Goal: Task Accomplishment & Management: Complete application form

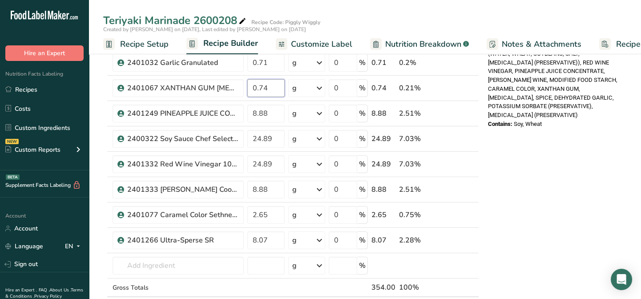
scroll to position [0, 3]
click at [285, 114] on div "Ingredient * Amount * Unit * Waste * .a-a{fill:#347362;}.b-a{fill:#fff;} Grams …" at bounding box center [291, 94] width 376 height 481
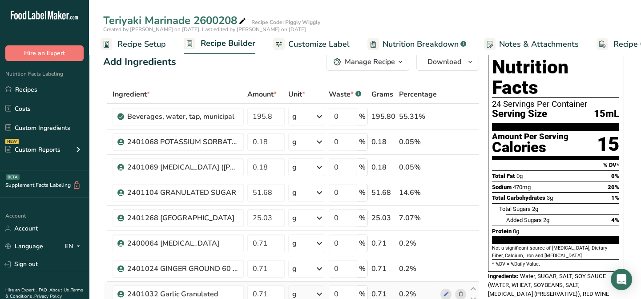
scroll to position [0, 0]
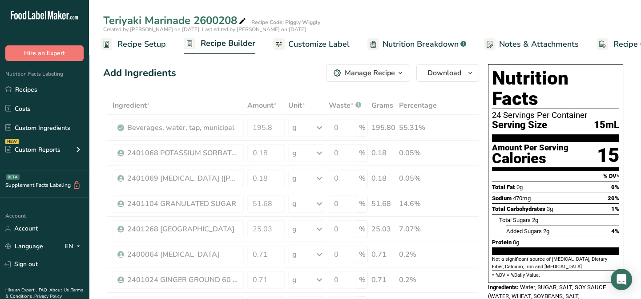
click at [306, 47] on span "Customize Label" at bounding box center [318, 44] width 61 height 12
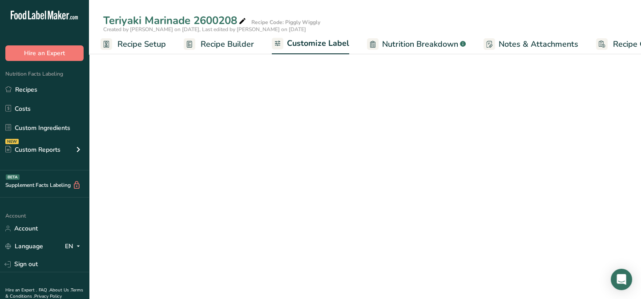
scroll to position [0, 43]
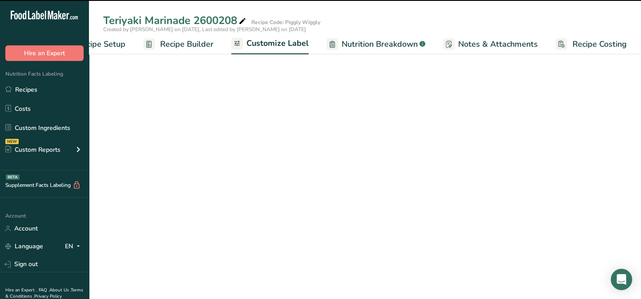
click at [145, 180] on input "text" at bounding box center [183, 180] width 160 height 18
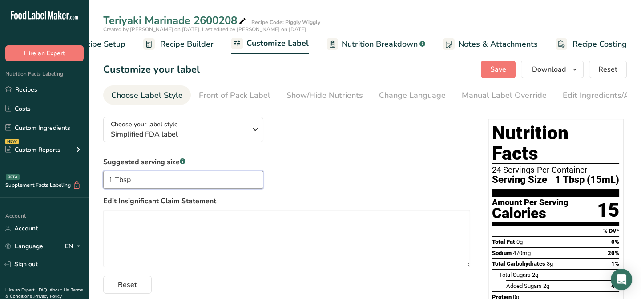
type input "1 Tbsp"
click at [349, 169] on div "Suggested serving size .a-a{fill:#347362;}.b-a{fill:#fff;} 1 Tbsp Edit Insignif…" at bounding box center [286, 225] width 367 height 137
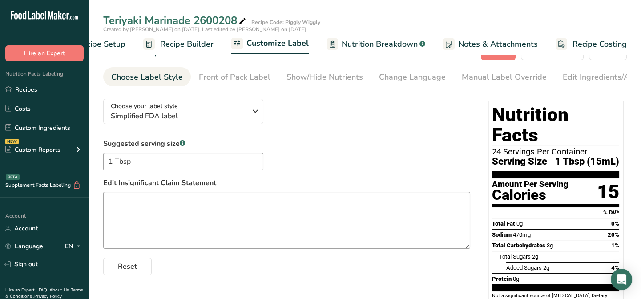
scroll to position [0, 0]
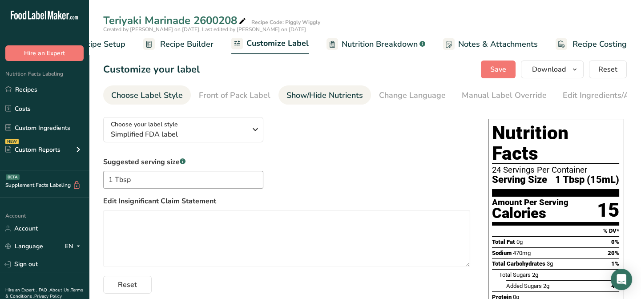
click at [327, 97] on div "Show/Hide Nutrients" at bounding box center [325, 95] width 77 height 12
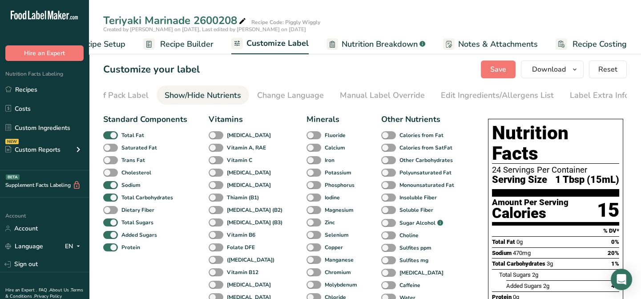
scroll to position [0, 122]
click at [451, 94] on div "Edit Ingredients/Allergens List" at bounding box center [497, 95] width 113 height 12
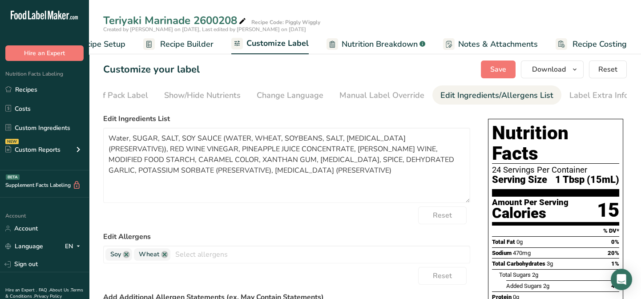
drag, startPoint x: 468, startPoint y: 185, endPoint x: 471, endPoint y: 203, distance: 18.5
click at [471, 203] on div "Choose your label style Simplified FDA label USA (FDA) Standard FDA label Tabul…" at bounding box center [365, 272] width 524 height 324
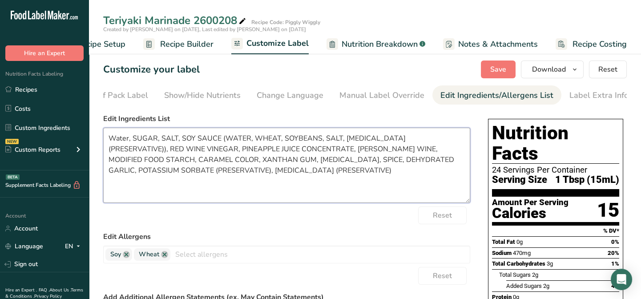
click at [128, 138] on textarea "Water, SUGAR, SALT, SOY SAUCE (WATER, WHEAT, SOYBEANS, SALT, SODIUM BENZOATE (P…" at bounding box center [286, 165] width 367 height 75
click at [287, 142] on textarea "WATER, SUGAR, SALT, SOY SAUCE (WATER, WHEAT, SOYBEANS, SALT, SODIUM BENZOATE (P…" at bounding box center [286, 165] width 367 height 75
click at [164, 152] on textarea "WATER, SUGAR, SALT, SOY SAUCE (WATER, WHEAT, DEFATTED SOYBEANS, SALT, SODIUM BE…" at bounding box center [286, 165] width 367 height 75
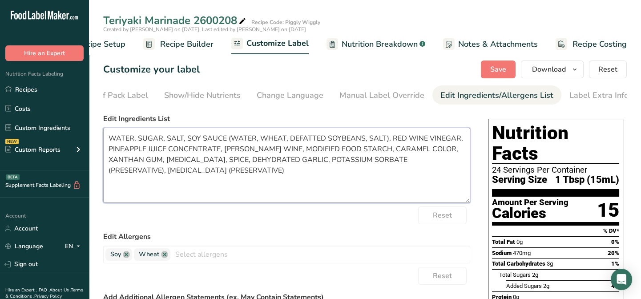
drag, startPoint x: 363, startPoint y: 152, endPoint x: 280, endPoint y: 148, distance: 82.4
click at [276, 147] on textarea "WATER, SUGAR, SALT, SOY SAUCE (WATER, WHEAT, DEFATTED SOYBEANS, SALT), RED WINE…" at bounding box center [286, 165] width 367 height 75
click at [226, 151] on textarea "WATER, SUGAR, SALT, SOY SAUCE (WATER, WHEAT, DEFATTED SOYBEANS, SALT), RED WINE…" at bounding box center [286, 165] width 367 height 75
click at [225, 151] on textarea "WATER, SUGAR, SALT, SOY SAUCE (WATER, WHEAT, DEFATTED SOYBEANS, SALT), RED WINE…" at bounding box center [286, 165] width 367 height 75
paste textarea "MODIFIED FOOD STARCH,"
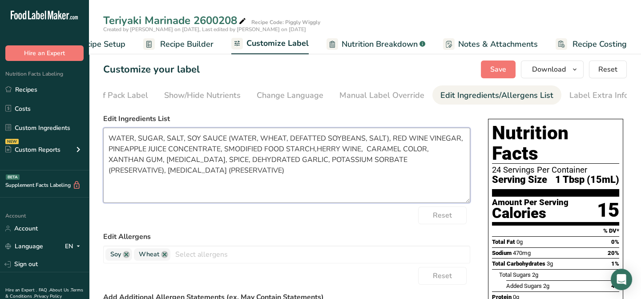
click at [229, 152] on textarea "WATER, SUGAR, SALT, SOY SAUCE (WATER, WHEAT, DEFATTED SOYBEANS, SALT), RED WINE…" at bounding box center [286, 165] width 367 height 75
click at [311, 150] on textarea "WATER, SUGAR, SALT, SOY SAUCE (WATER, WHEAT, DEFATTED SOYBEANS, SALT), RED WINE…" at bounding box center [286, 165] width 367 height 75
click at [311, 151] on textarea "WATER, SUGAR, SALT, SOY SAUCE (WATER, WHEAT, DEFATTED SOYBEANS, SALT), RED WINE…" at bounding box center [286, 165] width 367 height 75
click at [367, 150] on textarea "WATER, SUGAR, SALT, SOY SAUCE (WATER, WHEAT, DEFATTED SOYBEANS, SALT), RED WINE…" at bounding box center [286, 165] width 367 height 75
drag, startPoint x: 284, startPoint y: 161, endPoint x: 243, endPoint y: 164, distance: 41.5
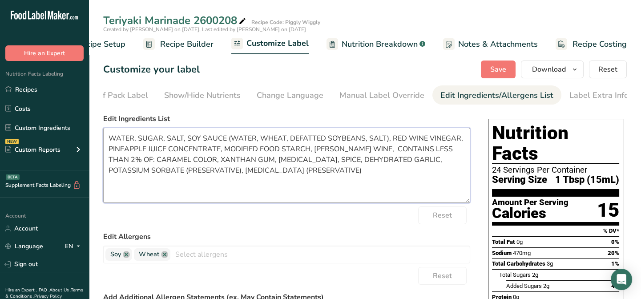
click at [243, 164] on textarea "WATER, SUGAR, SALT, SOY SAUCE (WATER, WHEAT, DEFATTED SOYBEANS, SALT), RED WINE…" at bounding box center [286, 165] width 367 height 75
click at [185, 161] on textarea "WATER, SUGAR, SALT, SOY SAUCE (WATER, WHEAT, DEFATTED SOYBEANS, SALT), RED WINE…" at bounding box center [286, 165] width 367 height 75
paste textarea "CITRIC ACID,"
drag, startPoint x: 309, startPoint y: 164, endPoint x: 290, endPoint y: 165, distance: 18.7
click at [289, 165] on textarea "WATER, SUGAR, SALT, SOY SAUCE (WATER, WHEAT, DEFATTED SOYBEANS, SALT), RED WINE…" at bounding box center [286, 165] width 367 height 75
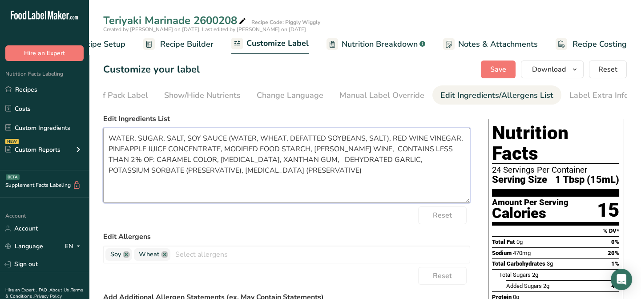
click at [230, 162] on textarea "WATER, SUGAR, SALT, SOY SAUCE (WATER, WHEAT, DEFATTED SOYBEANS, SALT), RED WINE…" at bounding box center [286, 165] width 367 height 75
paste textarea "SPICE,"
drag, startPoint x: 388, startPoint y: 162, endPoint x: 347, endPoint y: 162, distance: 40.9
click at [347, 162] on textarea "WATER, SUGAR, SALT, SOY SAUCE (WATER, WHEAT, DEFATTED SOYBEANS, SALT), RED WINE…" at bounding box center [286, 165] width 367 height 75
click at [389, 170] on textarea "WATER, SUGAR, SALT, SOY SAUCE (WATER, WHEAT, DEFATTED SOYBEANS, SALT), RED WINE…" at bounding box center [286, 165] width 367 height 75
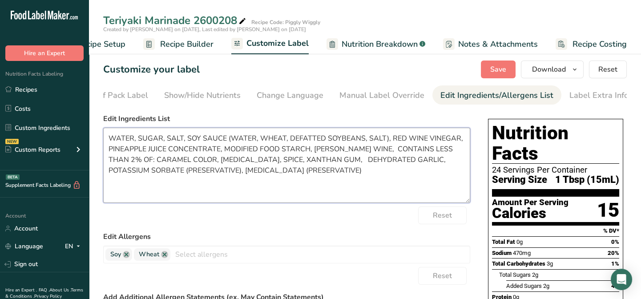
drag, startPoint x: 389, startPoint y: 162, endPoint x: 312, endPoint y: 160, distance: 77.0
click at [312, 160] on textarea "WATER, SUGAR, SALT, SOY SAUCE (WATER, WHEAT, DEFATTED SOYBEANS, SALT), RED WINE…" at bounding box center [286, 165] width 367 height 75
click at [254, 161] on textarea "WATER, SUGAR, SALT, SOY SAUCE (WATER, WHEAT, DEFATTED SOYBEANS, SALT), RED WINE…" at bounding box center [286, 165] width 367 height 75
paste textarea "DEHYDRATED GARLIC,"
click at [393, 161] on textarea "WATER, SUGAR, SALT, SOY SAUCE (WATER, WHEAT, DEFATTED SOYBEANS, SALT), RED WINE…" at bounding box center [286, 165] width 367 height 75
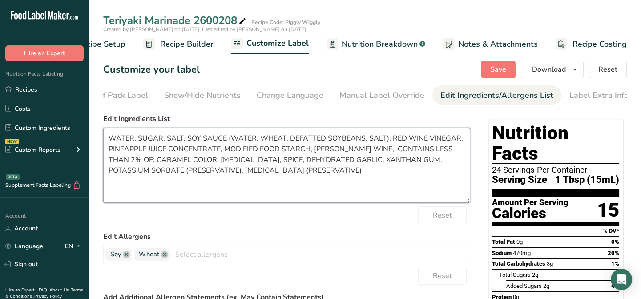
click at [167, 174] on textarea "WATER, SUGAR, SALT, SOY SAUCE (WATER, WHEAT, DEFATTED SOYBEANS, SALT), RED WINE…" at bounding box center [286, 165] width 367 height 75
click at [248, 170] on textarea "WATER, SUGAR, SALT, SOY SAUCE (WATER, WHEAT, DEFATTED SOYBEANS, SALT), RED WINE…" at bounding box center [286, 165] width 367 height 75
type textarea "WATER, SUGAR, SALT, SOY SAUCE (WATER, WHEAT, DEFATTED SOYBEANS, SALT), RED WINE…"
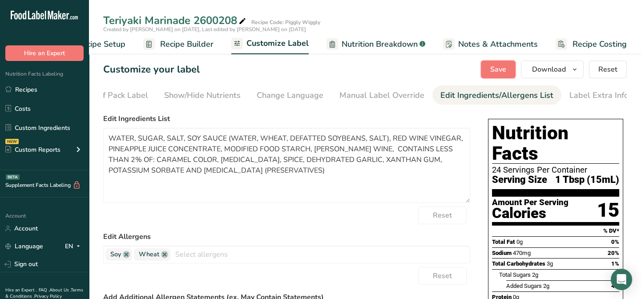
click at [516, 66] on button "Save" at bounding box center [498, 70] width 35 height 18
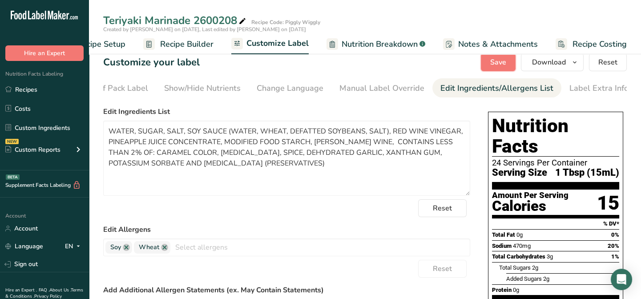
scroll to position [0, 0]
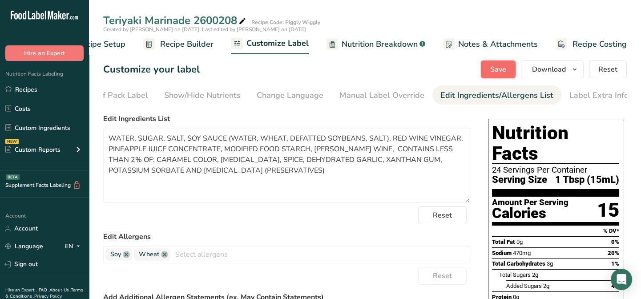
click at [502, 67] on span "Save" at bounding box center [498, 69] width 16 height 11
click at [498, 69] on span "Save" at bounding box center [498, 69] width 16 height 11
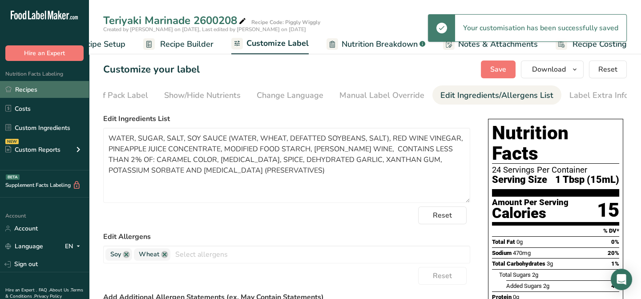
click at [14, 91] on link "Recipes" at bounding box center [44, 89] width 89 height 17
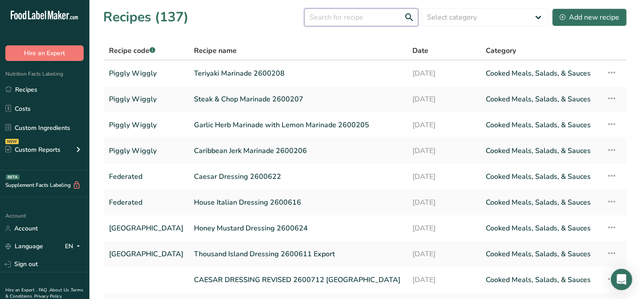
click at [334, 19] on input "text" at bounding box center [361, 17] width 114 height 18
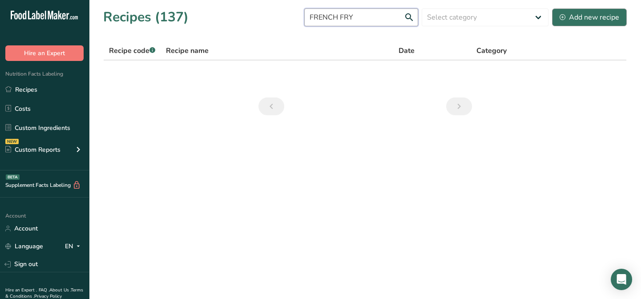
type input "FRENCH FRY"
drag, startPoint x: 596, startPoint y: 18, endPoint x: 589, endPoint y: 25, distance: 10.1
click at [596, 18] on div "Add new recipe" at bounding box center [590, 17] width 60 height 11
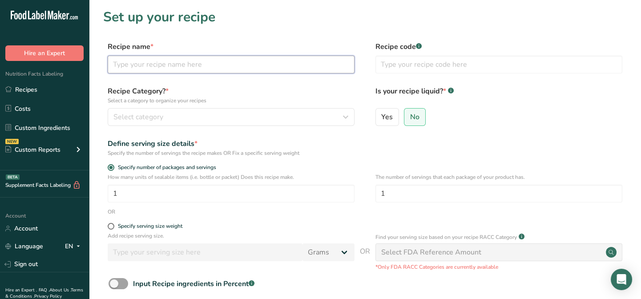
click at [120, 63] on input "text" at bounding box center [231, 65] width 247 height 18
type input "French Fry Dipping Sauce 2600406"
click at [382, 66] on input "text" at bounding box center [499, 65] width 247 height 18
type input "Piggly Wiggly"
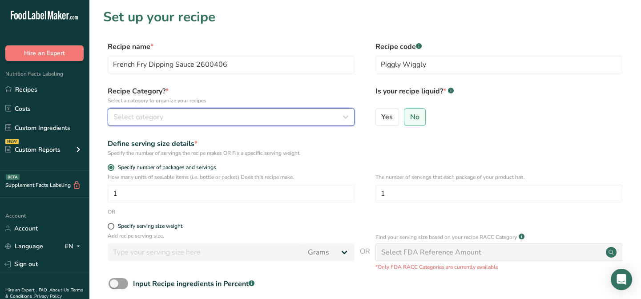
click at [157, 119] on span "Select category" at bounding box center [138, 117] width 50 height 11
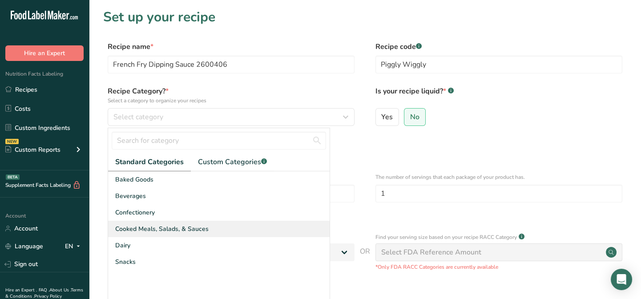
click at [165, 230] on span "Cooked Meals, Salads, & Sauces" at bounding box center [161, 228] width 93 height 9
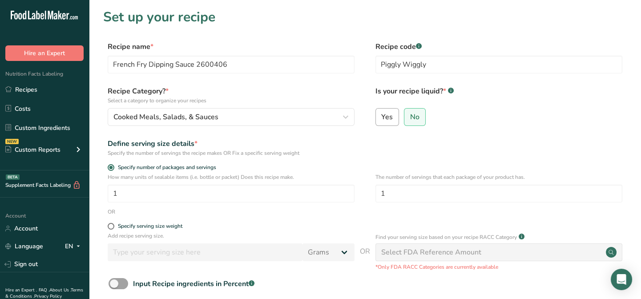
click at [387, 113] on span "Yes" at bounding box center [387, 117] width 12 height 9
click at [382, 114] on input "Yes" at bounding box center [379, 117] width 6 height 6
radio input "true"
radio input "false"
select select "22"
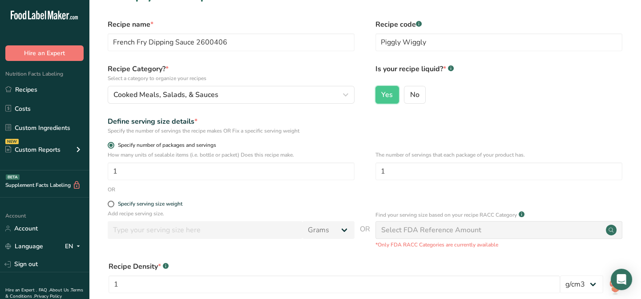
scroll to position [40, 0]
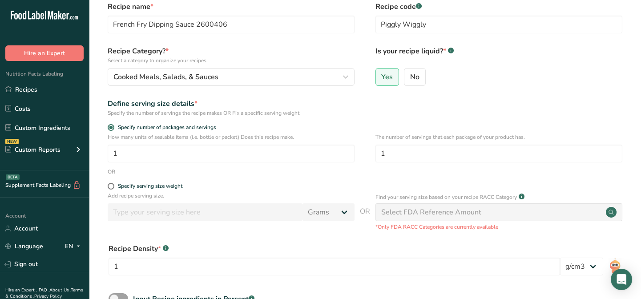
click at [406, 163] on div "The number of servings that each package of your product has. 1" at bounding box center [499, 150] width 247 height 35
click at [409, 152] on input "1" at bounding box center [499, 154] width 247 height 18
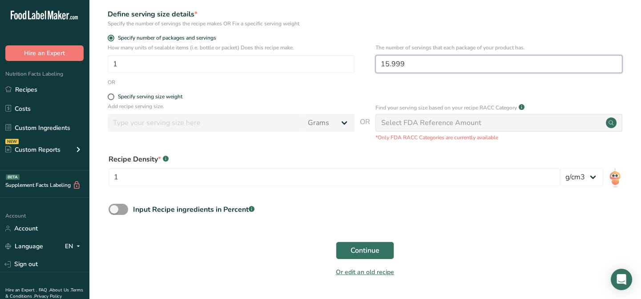
scroll to position [156, 0]
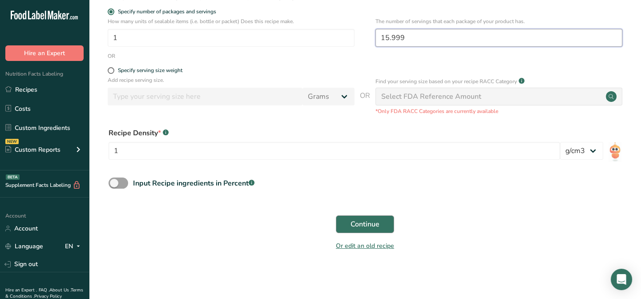
type input "15.999"
click at [378, 227] on span "Continue" at bounding box center [365, 224] width 29 height 11
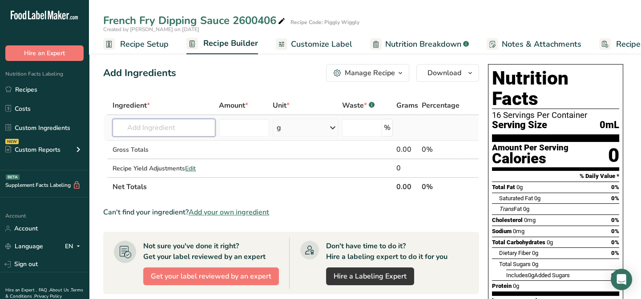
click at [154, 134] on input "text" at bounding box center [164, 128] width 102 height 18
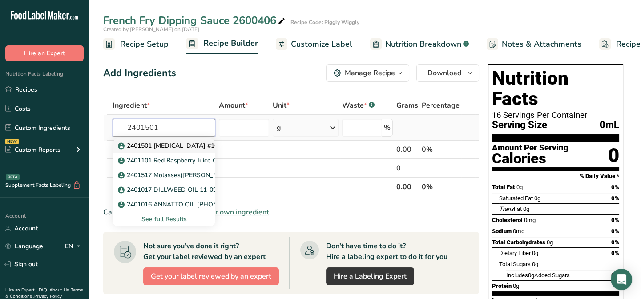
type input "2401501"
click at [155, 144] on p "2401501 [MEDICAL_DATA] #100 Columbus Vegetable Oil" at bounding box center [206, 145] width 173 height 9
type input "2401501 [MEDICAL_DATA] #100 Columbus Vegetable Oil"
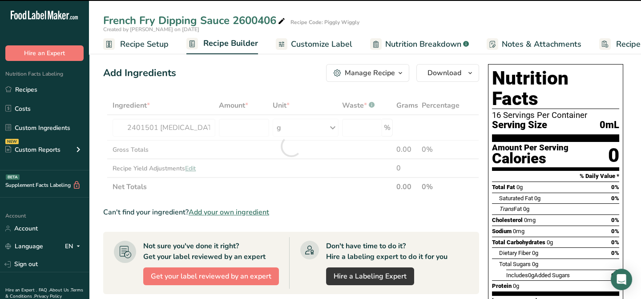
type input "0"
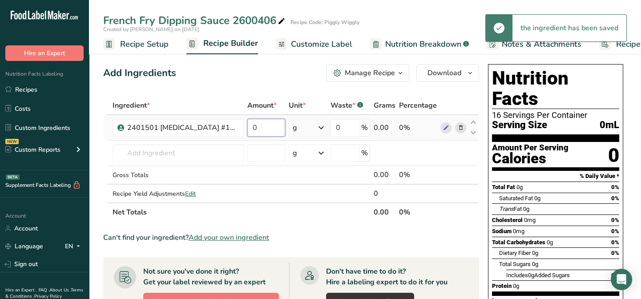
click at [261, 131] on input "0" at bounding box center [266, 128] width 38 height 18
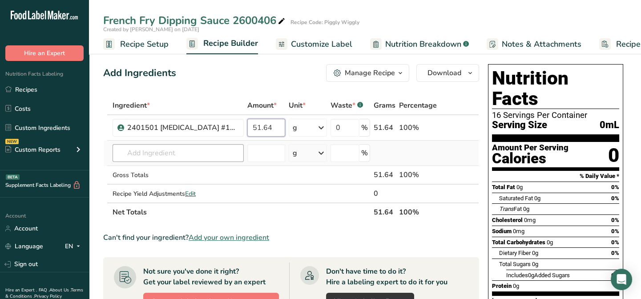
type input "51.64"
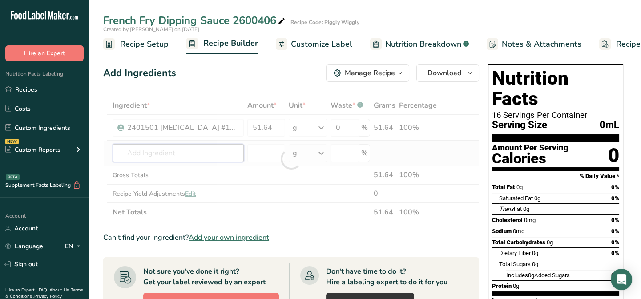
click at [146, 149] on div "Ingredient * Amount * Unit * Waste * .a-a{fill:#347362;}.b-a{fill:#fff;} Grams …" at bounding box center [291, 158] width 376 height 125
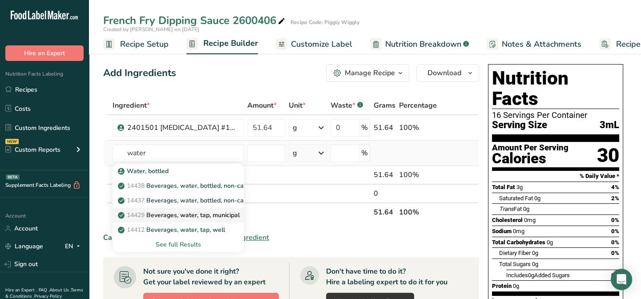
click at [198, 217] on p "14429 Beverages, water, tap, municipal" at bounding box center [180, 214] width 120 height 9
type input "Beverages, water, tap, municipal"
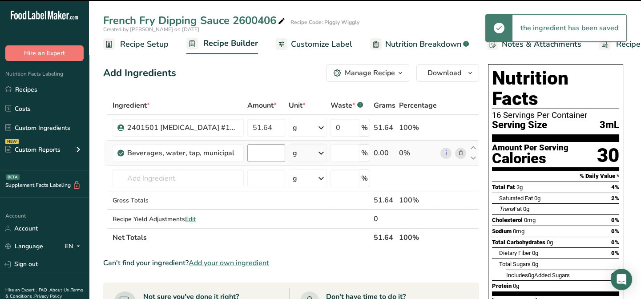
type input "0"
click at [263, 150] on input "0" at bounding box center [266, 153] width 38 height 18
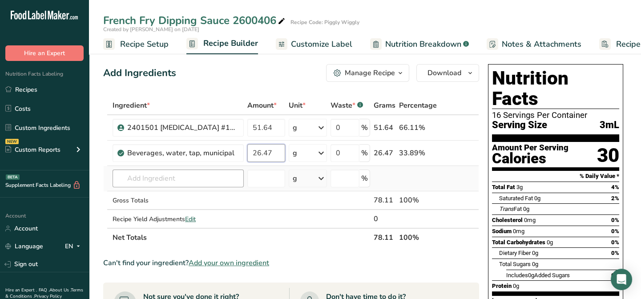
type input "26.47"
click at [146, 178] on div "Ingredient * Amount * Unit * Waste * .a-a{fill:#347362;}.b-a{fill:#fff;} Grams …" at bounding box center [291, 171] width 376 height 151
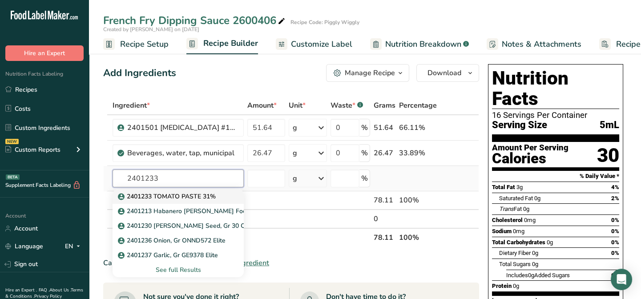
type input "2401233"
click at [151, 196] on p "2401233 TOMATO PASTE 31%" at bounding box center [168, 196] width 96 height 9
type input "2401233 TOMATO PASTE 31%"
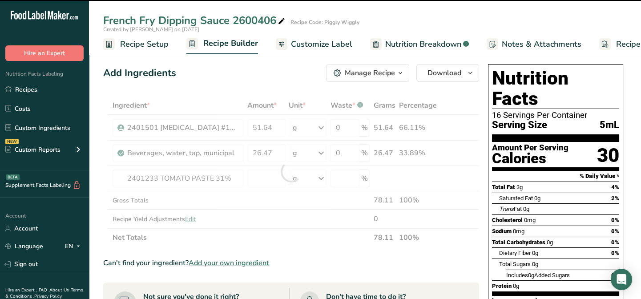
type input "0"
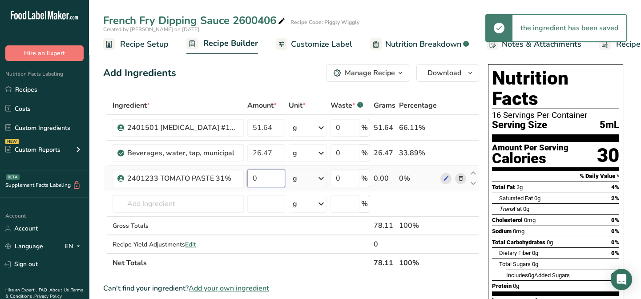
click at [259, 176] on input "0" at bounding box center [266, 179] width 38 height 18
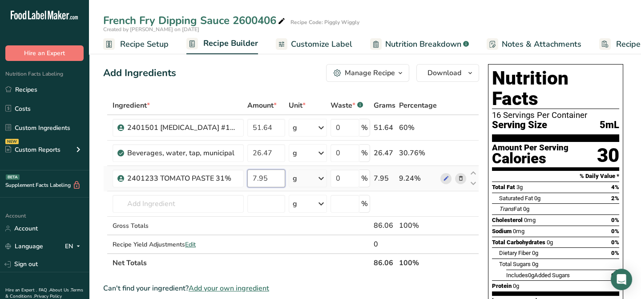
click at [259, 176] on input "7.95" at bounding box center [266, 179] width 38 height 18
type input "7.95"
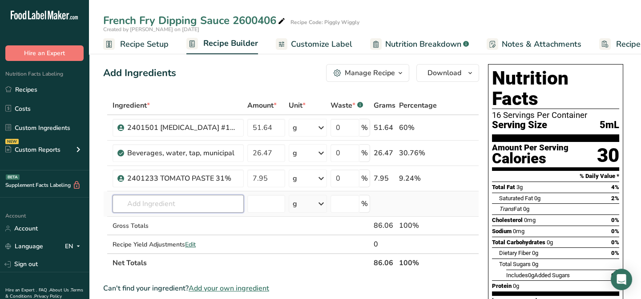
click at [154, 207] on div "Ingredient * Amount * Unit * Waste * .a-a{fill:#347362;}.b-a{fill:#fff;} Grams …" at bounding box center [291, 184] width 376 height 176
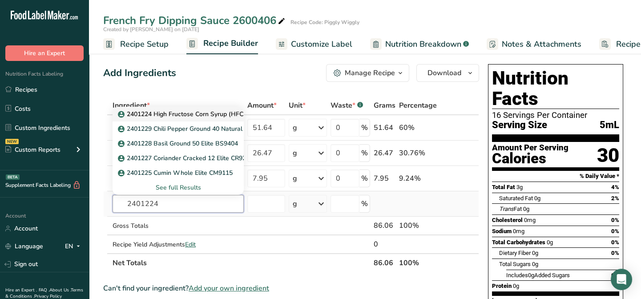
type input "2401224"
click at [212, 115] on p "2401224 High Fructose Corn Syrup (HFCS) [PERSON_NAME] & [PERSON_NAME] ISOSWEET …" at bounding box center [263, 113] width 287 height 9
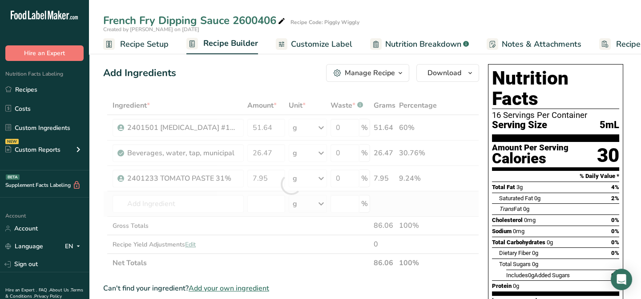
type input "2401224 High Fructose Corn Syrup (HFCS) [PERSON_NAME] & [PERSON_NAME] ISOSWEET …"
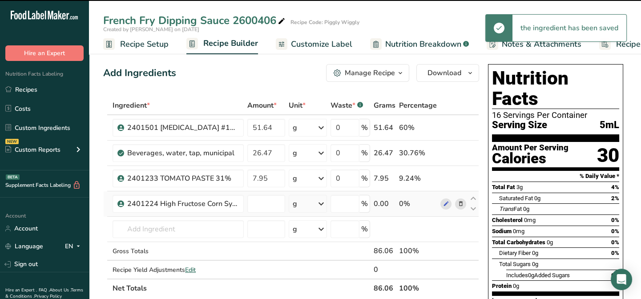
type input "0"
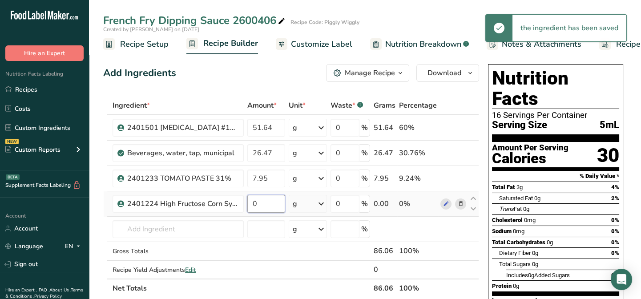
click at [268, 205] on input "0" at bounding box center [266, 204] width 38 height 18
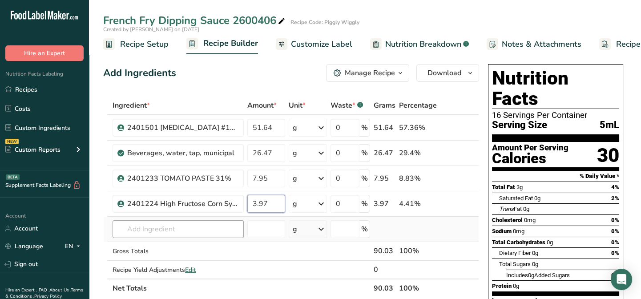
type input "3.97"
click at [122, 229] on div "Ingredient * Amount * Unit * Waste * .a-a{fill:#347362;}.b-a{fill:#fff;} Grams …" at bounding box center [291, 197] width 376 height 202
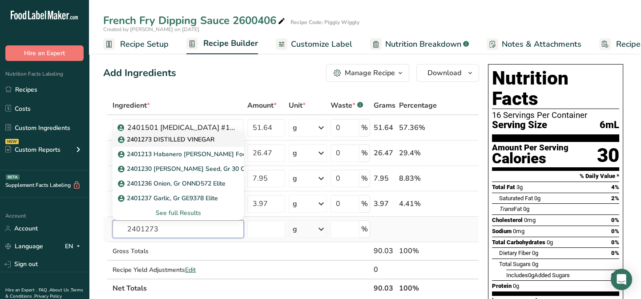
type input "2401273"
click at [160, 140] on p "2401273 DISTILLED VINEGAR" at bounding box center [167, 139] width 95 height 9
type input "2401273 DISTILLED VINEGAR"
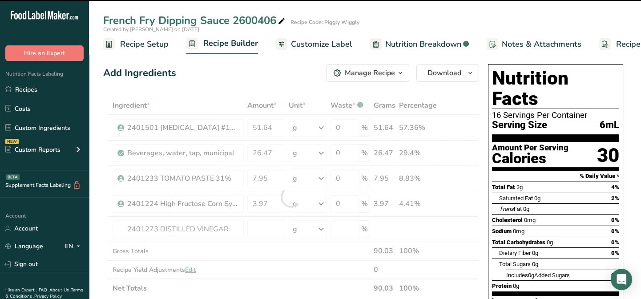
type input "0"
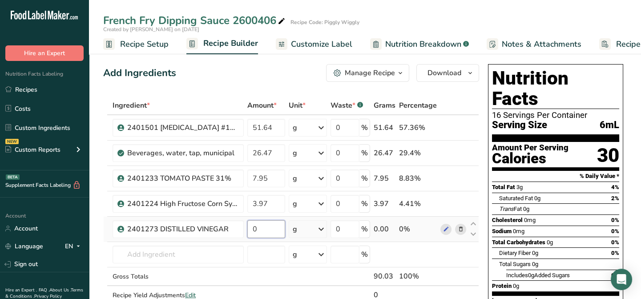
click at [258, 231] on input "0" at bounding box center [266, 229] width 38 height 18
type input "3.28"
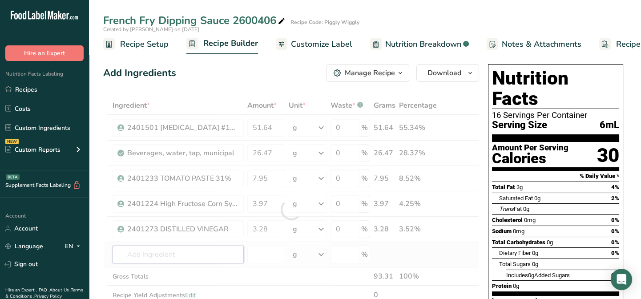
click at [129, 247] on div "Ingredient * Amount * Unit * Waste * .a-a{fill:#347362;}.b-a{fill:#fff;} Grams …" at bounding box center [291, 209] width 376 height 227
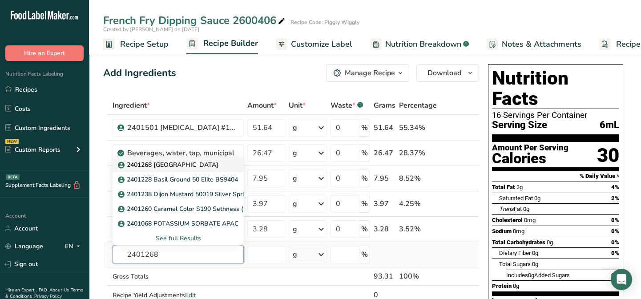
type input "2401268"
click at [138, 164] on p "2401268 [GEOGRAPHIC_DATA]" at bounding box center [169, 164] width 99 height 9
type input "2401268 [GEOGRAPHIC_DATA]"
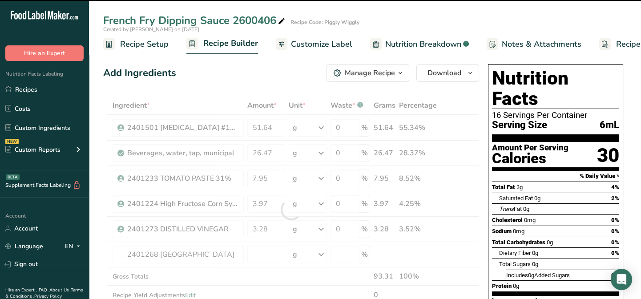
type input "0"
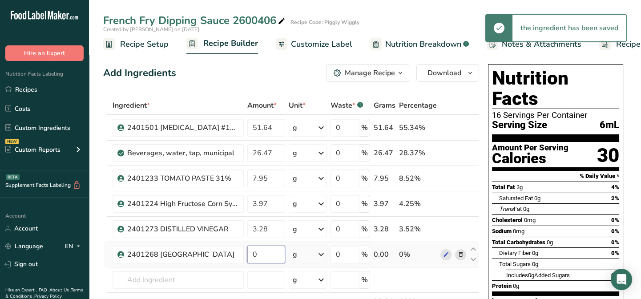
click at [267, 253] on input "0" at bounding box center [266, 255] width 38 height 18
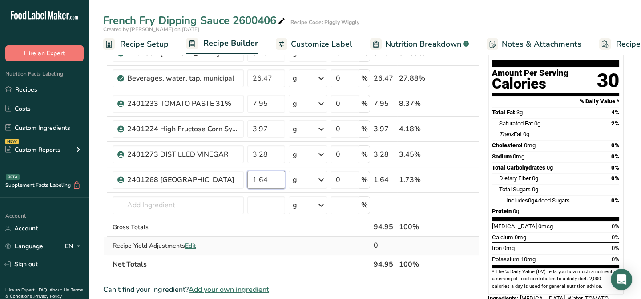
scroll to position [81, 0]
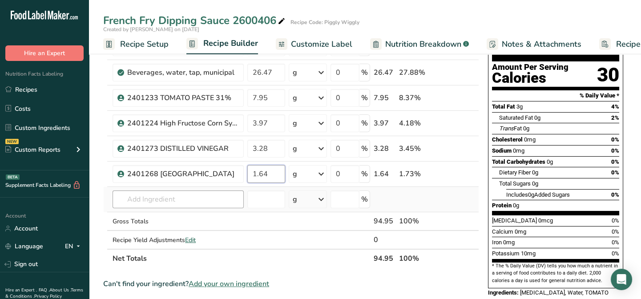
type input "1.64"
click at [143, 201] on div "Ingredient * Amount * Unit * Waste * .a-a{fill:#347362;}.b-a{fill:#fff;} Grams …" at bounding box center [291, 142] width 376 height 252
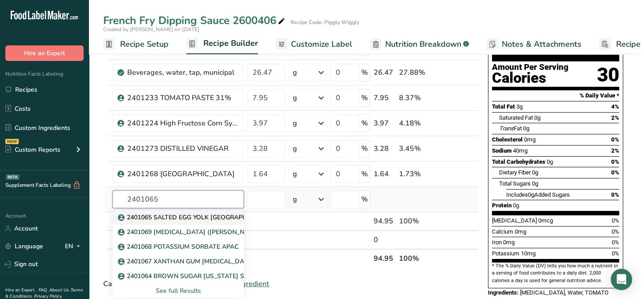
type input "2401065"
click at [149, 213] on p "2401065 SALTED EGG YOLK [GEOGRAPHIC_DATA]" at bounding box center [198, 217] width 156 height 9
type input "2401065 SALTED EGG YOLK [GEOGRAPHIC_DATA]"
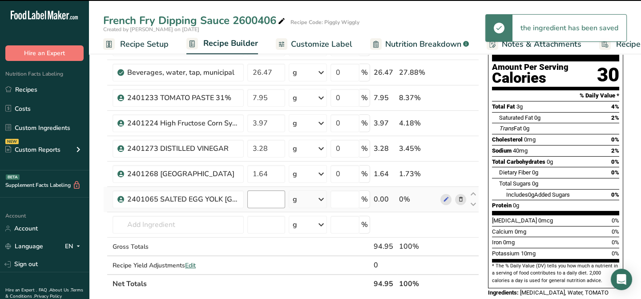
type input "0"
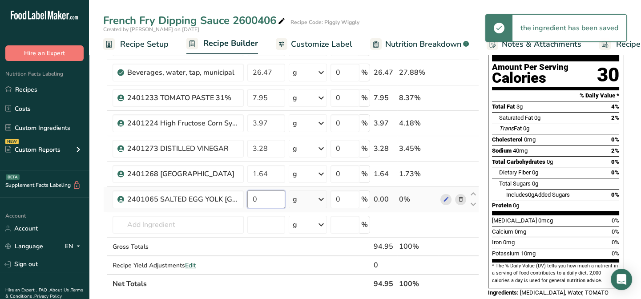
click at [263, 196] on input "0" at bounding box center [266, 199] width 38 height 18
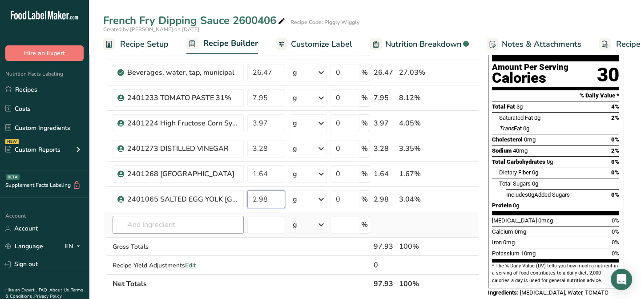
type input "2.98"
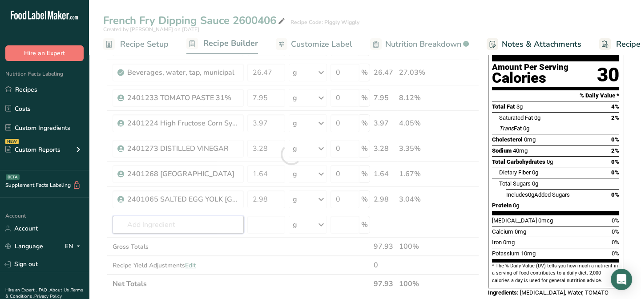
click at [163, 219] on div "Ingredient * Amount * Unit * Waste * .a-a{fill:#347362;}.b-a{fill:#fff;} Grams …" at bounding box center [291, 155] width 376 height 278
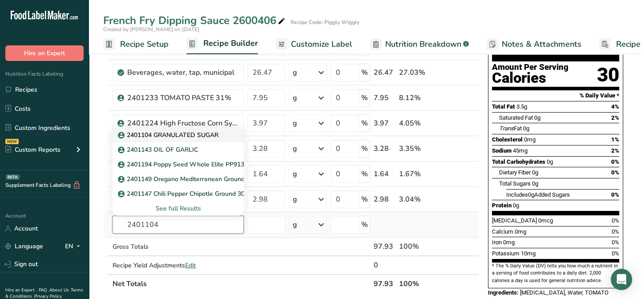
type input "2401104"
click at [195, 135] on p "2401104 GRANULATED SUGAR" at bounding box center [169, 134] width 99 height 9
type input "2401104 GRANULATED SUGAR"
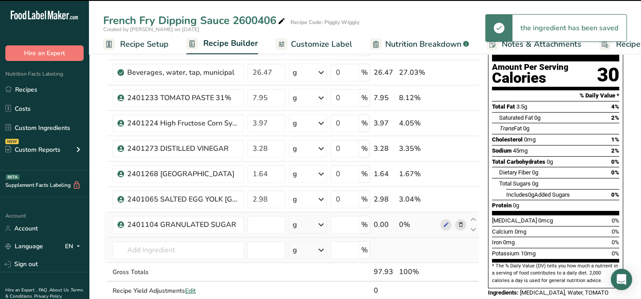
type input "0"
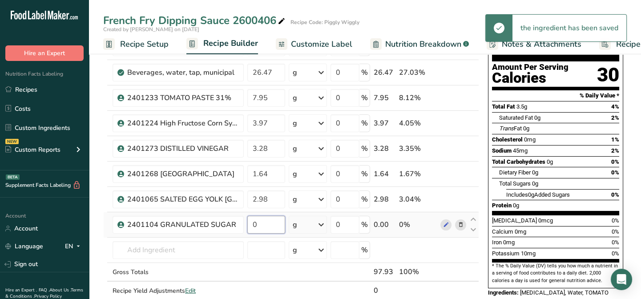
click at [264, 225] on input "0" at bounding box center [266, 225] width 38 height 18
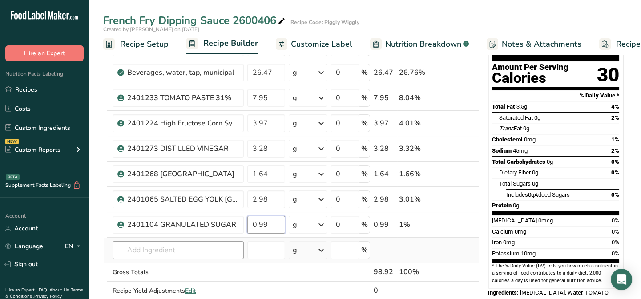
type input "0.99"
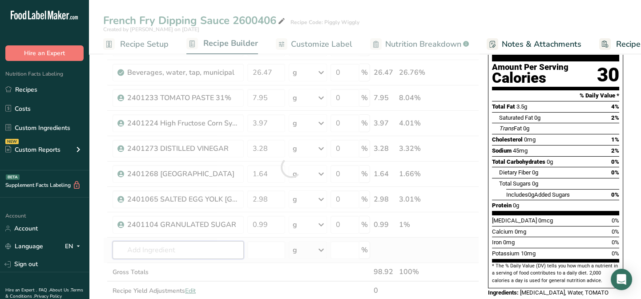
click at [142, 245] on div "Ingredient * Amount * Unit * Waste * .a-a{fill:#347362;}.b-a{fill:#fff;} Grams …" at bounding box center [291, 167] width 376 height 303
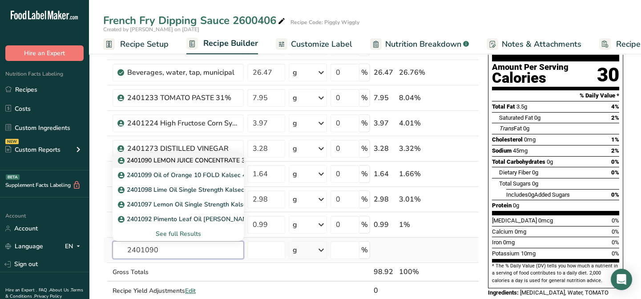
type input "2401090"
click at [178, 160] on p "2401090 LEMON JUICE CONCENTRATE 325 GPL" at bounding box center [193, 160] width 146 height 9
type input "2401090 LEMON JUICE CONCENTRATE 325 GPL"
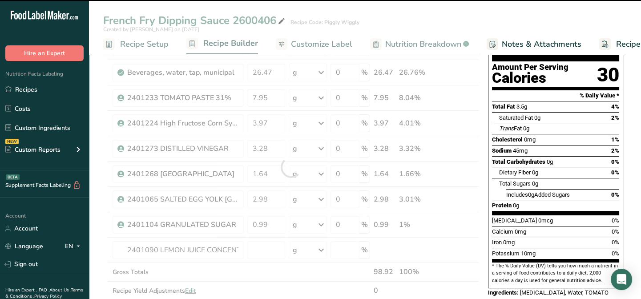
type input "0"
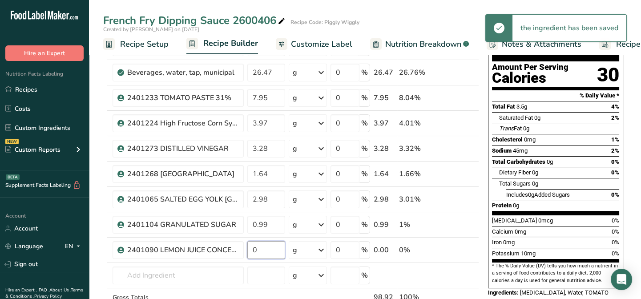
click at [267, 249] on input "0" at bounding box center [266, 250] width 38 height 18
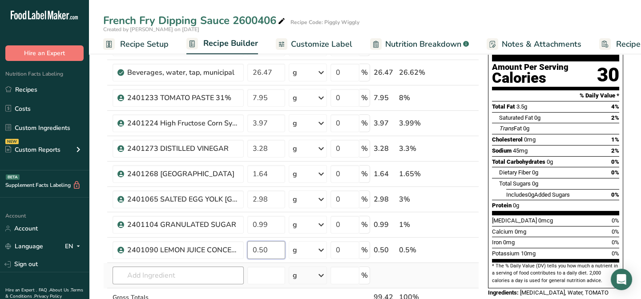
type input "0.50"
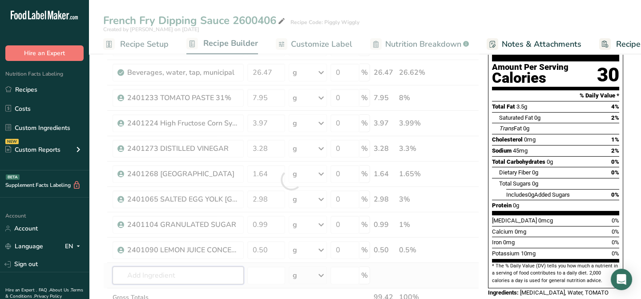
click at [133, 271] on div "Ingredient * Amount * Unit * Waste * .a-a{fill:#347362;}.b-a{fill:#fff;} Grams …" at bounding box center [291, 180] width 376 height 328
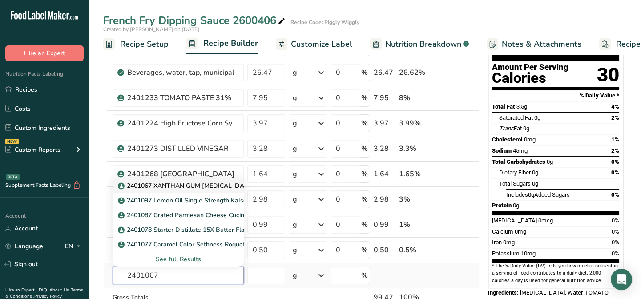
type input "2401067"
click at [195, 186] on p "2401067 XANTHAN GUM [MEDICAL_DATA] GUMS XANT 200" at bounding box center [213, 185] width 186 height 9
type input "2401067 XANTHAN GUM [MEDICAL_DATA] GUMS XANT 200"
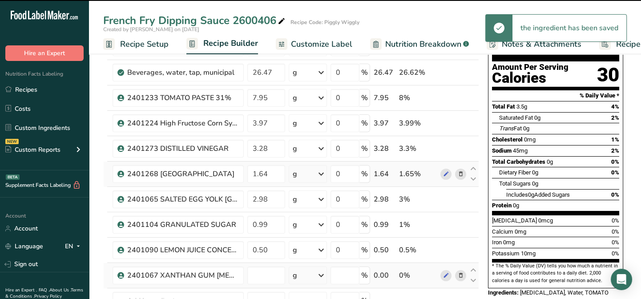
type input "0"
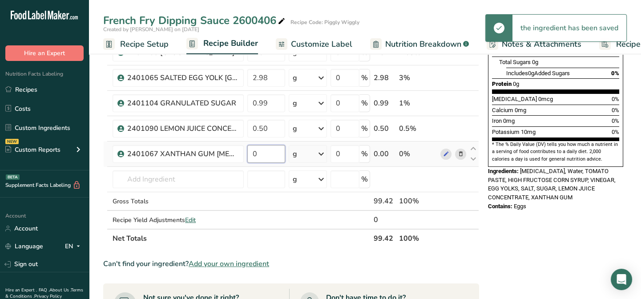
click at [265, 156] on input "0" at bounding box center [266, 154] width 38 height 18
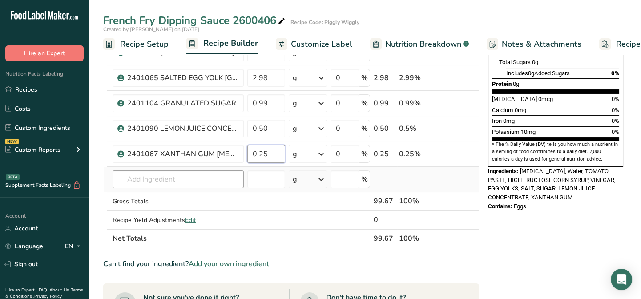
type input "0.25"
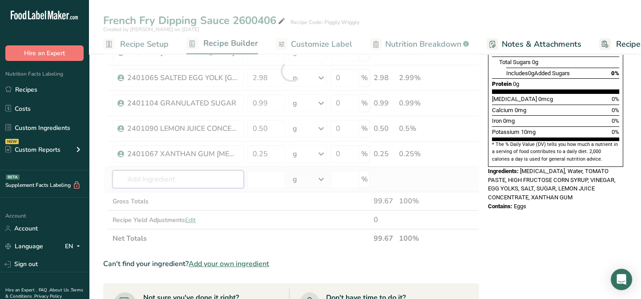
click at [119, 182] on div "Ingredient * Amount * Unit * Waste * .a-a{fill:#347362;}.b-a{fill:#fff;} Grams …" at bounding box center [291, 71] width 376 height 354
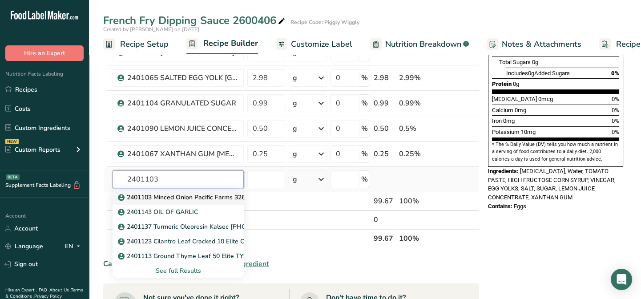
type input "2401103"
click at [138, 196] on p "2401103 Minced Onion Pacific Farms 326-004-1-XLB" at bounding box center [200, 197] width 160 height 9
type input "2401103 Minced Onion Pacific Farms 326-004-1-XLB"
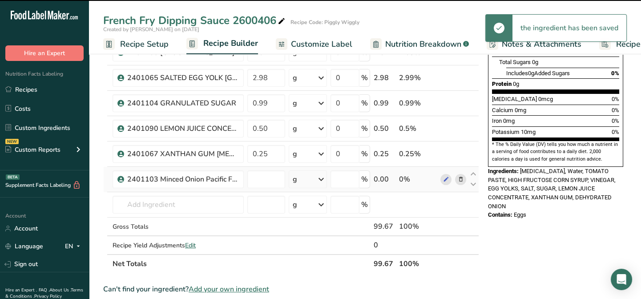
type input "0"
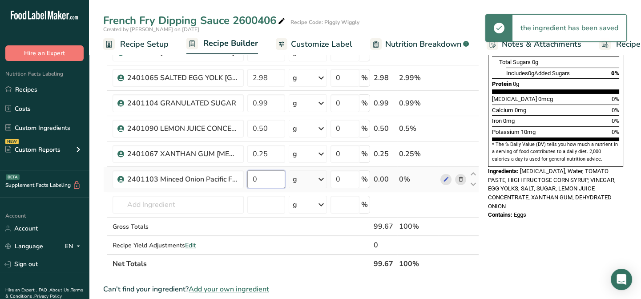
click at [271, 181] on input "0" at bounding box center [266, 179] width 38 height 18
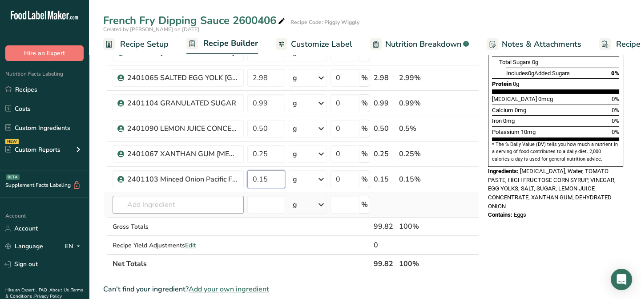
type input "0.15"
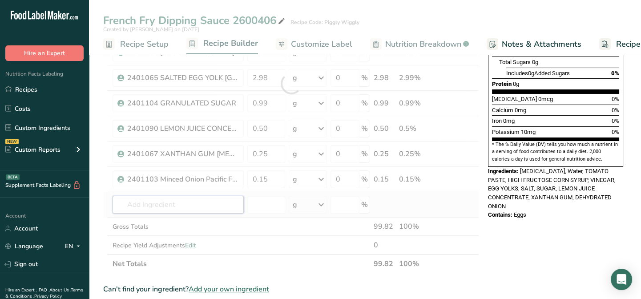
click at [129, 201] on div "Ingredient * Amount * Unit * Waste * .a-a{fill:#347362;}.b-a{fill:#fff;} Grams …" at bounding box center [291, 83] width 376 height 379
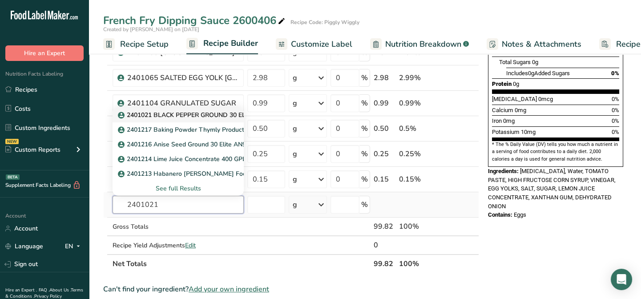
type input "2401021"
click at [190, 113] on p "2401021 BLACK PEPPER GROUND 30 ELITE PB9407" at bounding box center [200, 114] width 160 height 9
type input "2401021 BLACK PEPPER GROUND 30 ELITE PB9407"
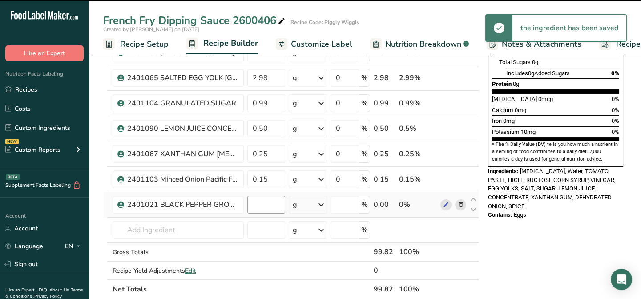
type input "0"
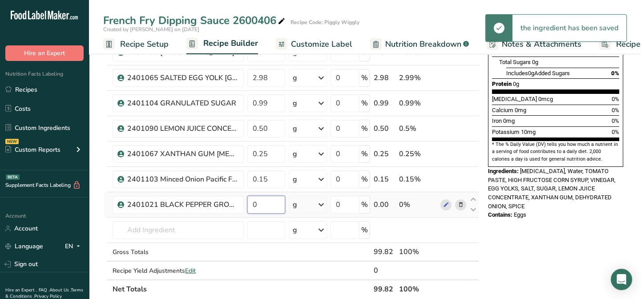
click at [263, 202] on input "0" at bounding box center [266, 205] width 38 height 18
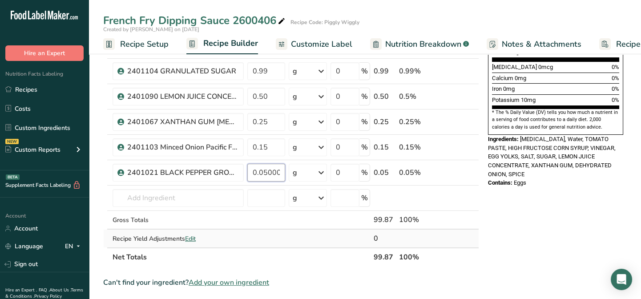
scroll to position [243, 0]
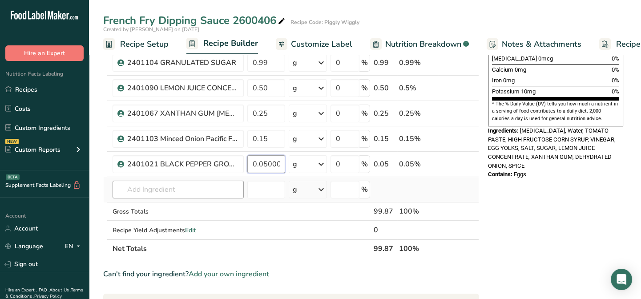
type input "0.050001"
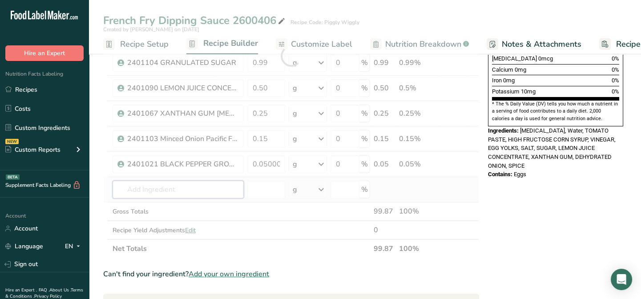
click at [152, 186] on div "Ingredient * Amount * Unit * Waste * .a-a{fill:#347362;}.b-a{fill:#fff;} Grams …" at bounding box center [291, 56] width 376 height 404
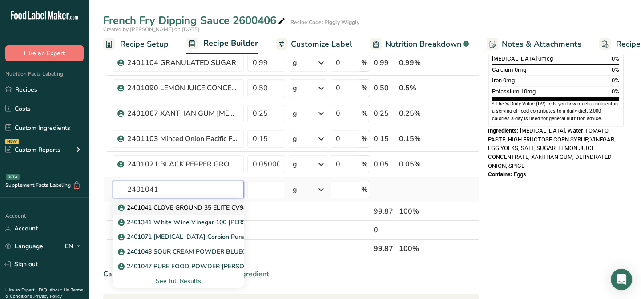
type input "2401041"
click at [154, 206] on p "2401041 CLOVE GROUND 35 ELITE CV9418" at bounding box center [187, 207] width 134 height 9
type input "2401041 CLOVE GROUND 35 ELITE CV9418"
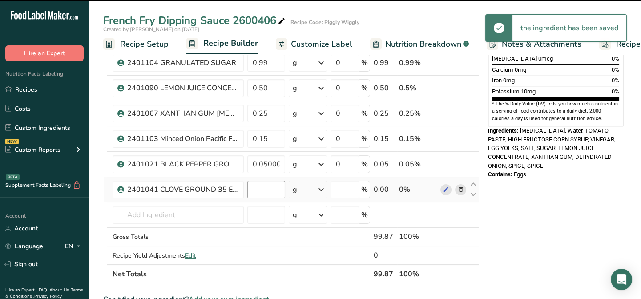
type input "0"
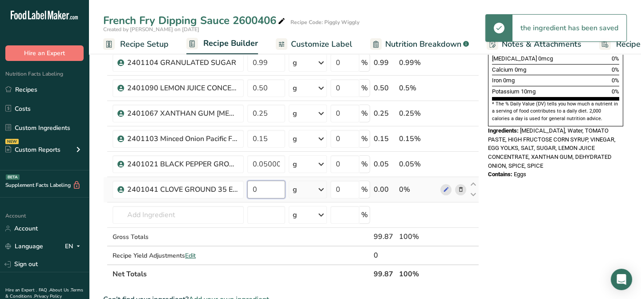
click at [260, 190] on input "0" at bounding box center [266, 190] width 38 height 18
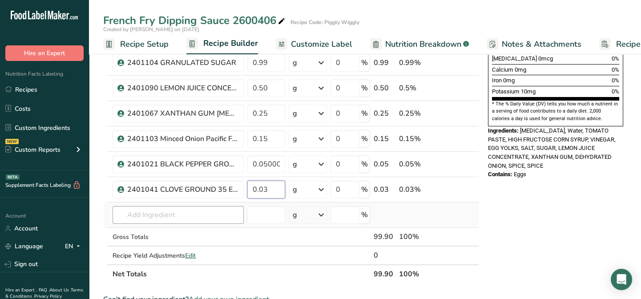
type input "0.03"
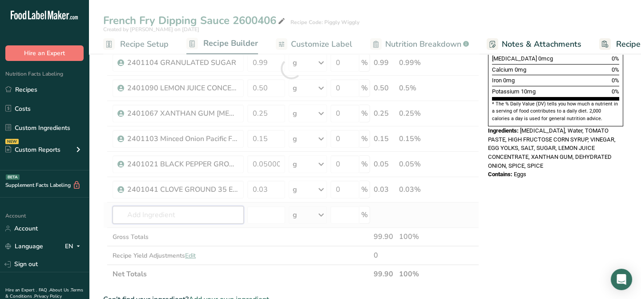
click at [156, 212] on div "Ingredient * Amount * Unit * Waste * .a-a{fill:#347362;}.b-a{fill:#fff;} Grams …" at bounding box center [291, 69] width 376 height 430
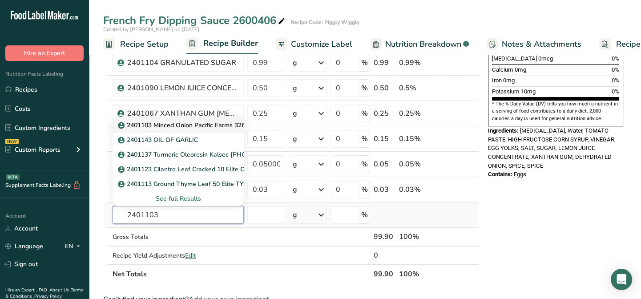
type input "2401103"
click at [182, 125] on p "2401103 Minced Onion Pacific Farms 326-004-1-XLB" at bounding box center [200, 125] width 160 height 9
type input "2401103 Minced Onion Pacific Farms 326-004-1-XLB"
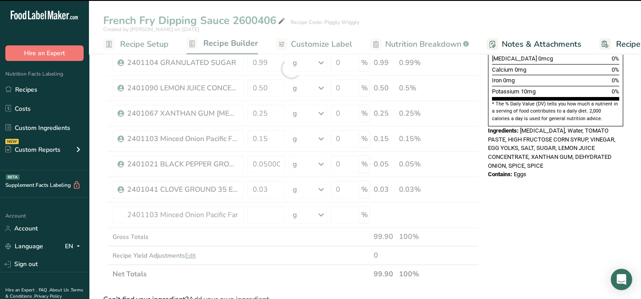
type input "0"
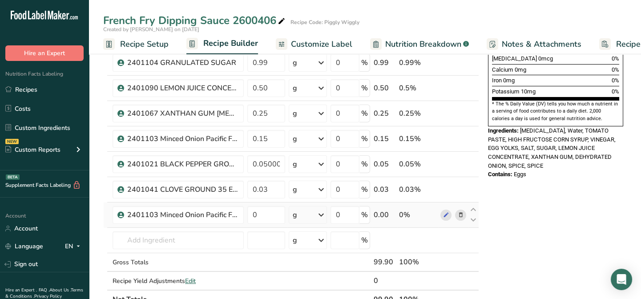
click at [461, 213] on icon at bounding box center [460, 214] width 6 height 9
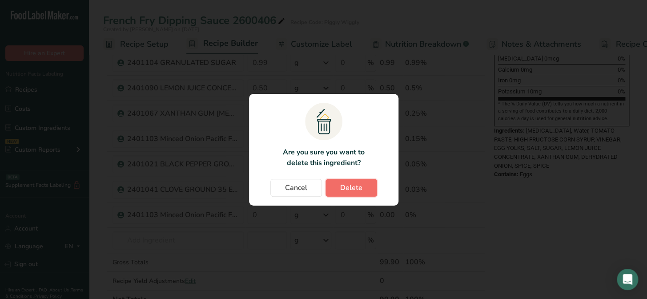
click at [358, 189] on span "Delete" at bounding box center [351, 187] width 22 height 11
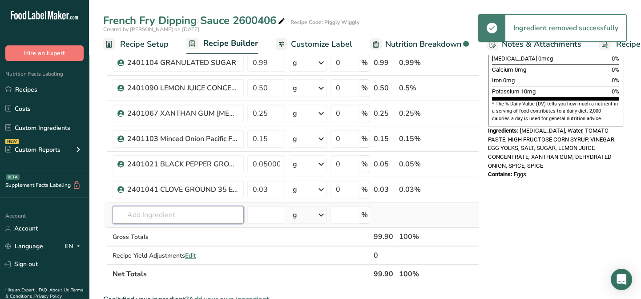
click at [142, 215] on input "text" at bounding box center [178, 215] width 131 height 18
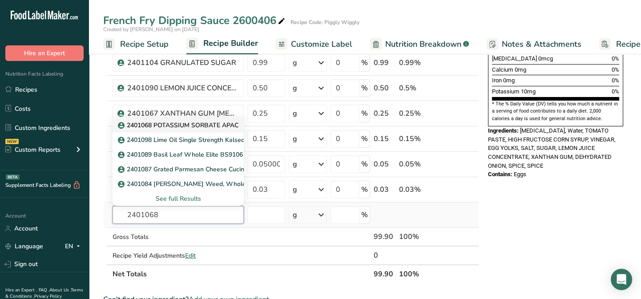
type input "2401068"
click at [158, 123] on p "2401068 POTASSIUM SORBATE APAC" at bounding box center [179, 125] width 119 height 9
type input "2401068 POTASSIUM SORBATE APAC"
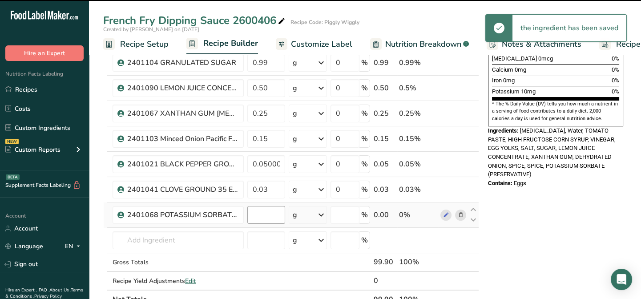
type input "0"
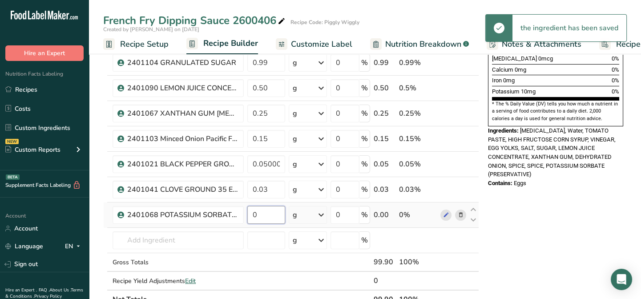
click at [263, 213] on input "0" at bounding box center [266, 215] width 38 height 18
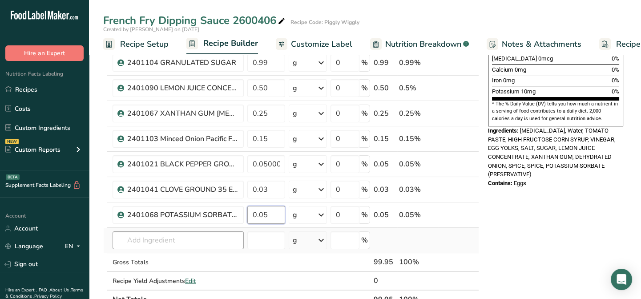
type input "0.05"
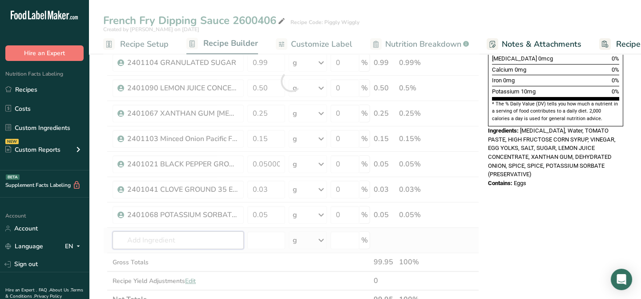
click at [123, 245] on div "Ingredient * Amount * Unit * Waste * .a-a{fill:#347362;}.b-a{fill:#fff;} Grams …" at bounding box center [291, 81] width 376 height 455
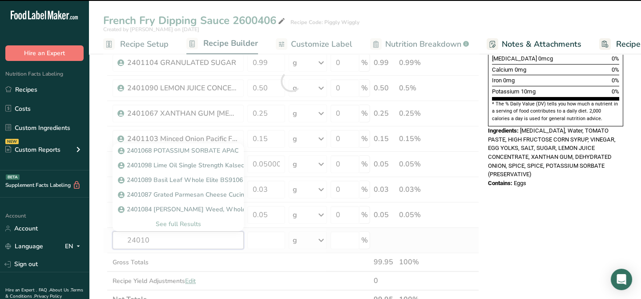
type input "240106"
type input "9"
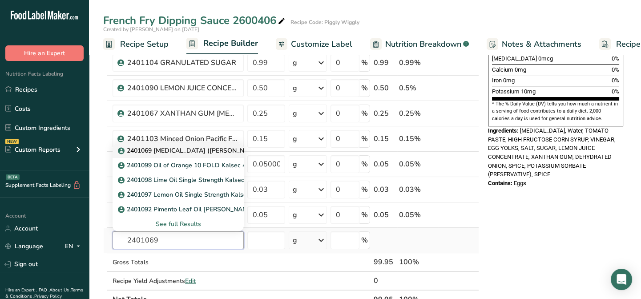
type input "2401069"
click at [158, 150] on p "2401069 [MEDICAL_DATA] ([PERSON_NAME])" at bounding box center [191, 150] width 142 height 9
type input "2401069 [MEDICAL_DATA] ([PERSON_NAME])"
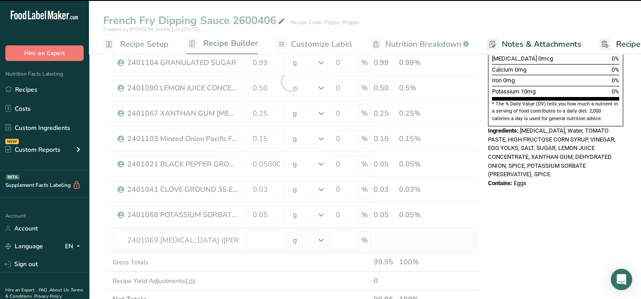
type input "0"
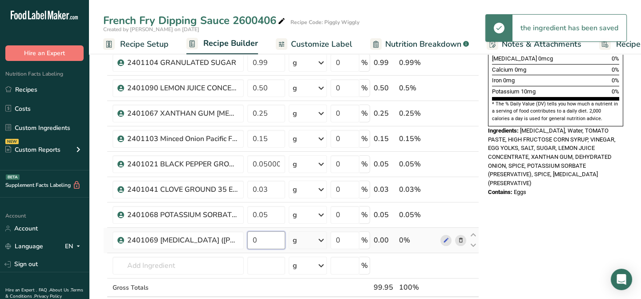
click at [264, 239] on input "0" at bounding box center [266, 240] width 38 height 18
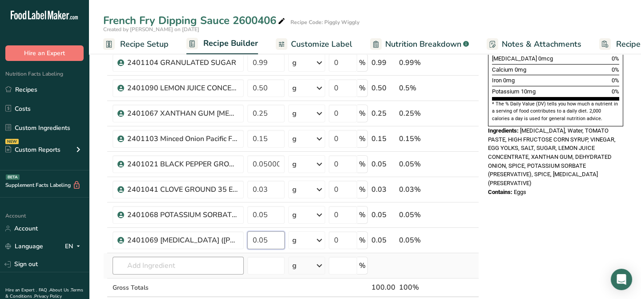
type input "0.05"
click at [155, 261] on div "Ingredient * Amount * Unit * Waste * .a-a{fill:#347362;}.b-a{fill:#fff;} Grams …" at bounding box center [291, 94] width 376 height 481
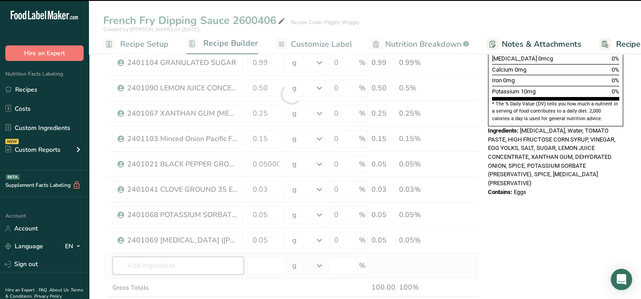
type input "2"
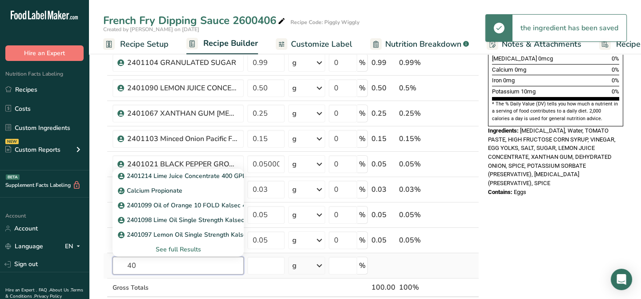
type input "4"
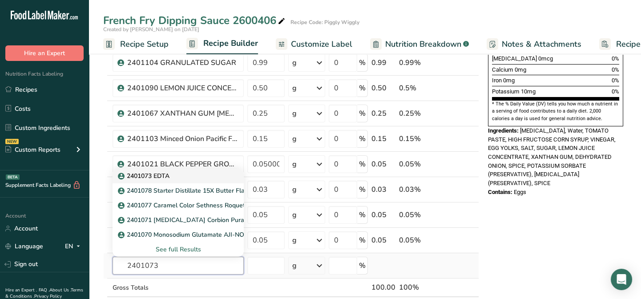
type input "2401073"
click at [161, 174] on p "2401073 EDTA" at bounding box center [145, 175] width 50 height 9
type input "2401073 EDTA"
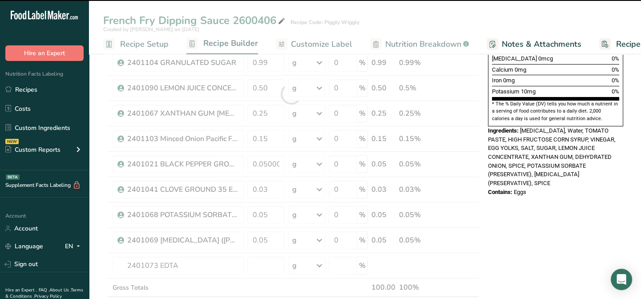
type input "0"
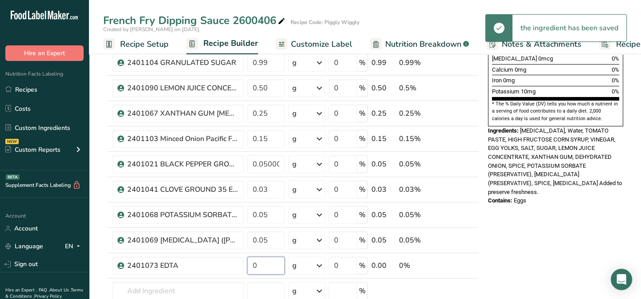
click at [266, 267] on input "0" at bounding box center [265, 266] width 37 height 18
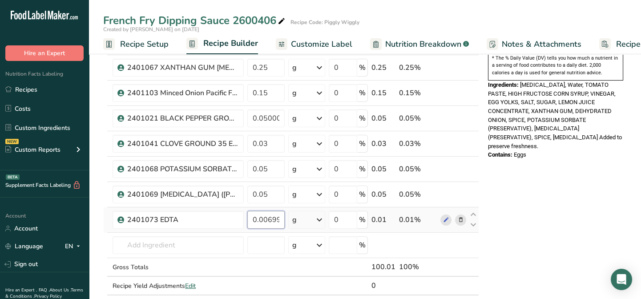
scroll to position [324, 0]
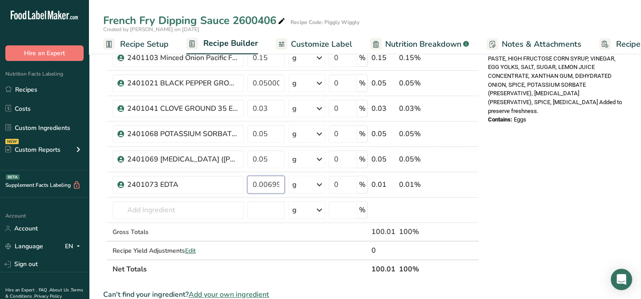
type input "0.006999"
click at [264, 267] on div "Ingredient * Amount * Unit * Waste * .a-a{fill:#347362;}.b-a{fill:#fff;} Grams …" at bounding box center [291, 26] width 376 height 506
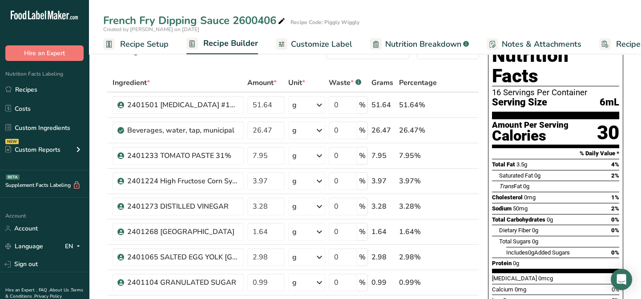
scroll to position [0, 0]
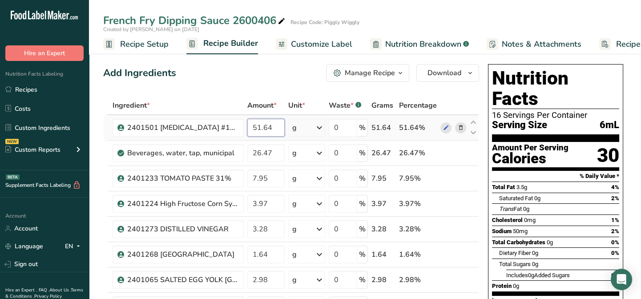
drag, startPoint x: 268, startPoint y: 126, endPoint x: 274, endPoint y: 123, distance: 6.0
click at [274, 123] on input "51.64" at bounding box center [265, 128] width 37 height 18
drag, startPoint x: 253, startPoint y: 129, endPoint x: 291, endPoint y: 125, distance: 38.4
click at [291, 125] on tr "2401501 Soybean Oil #100 Columbus Vegetable Oil 51.63 g Weight Units g kg mg Se…" at bounding box center [291, 127] width 375 height 25
type input "182.77"
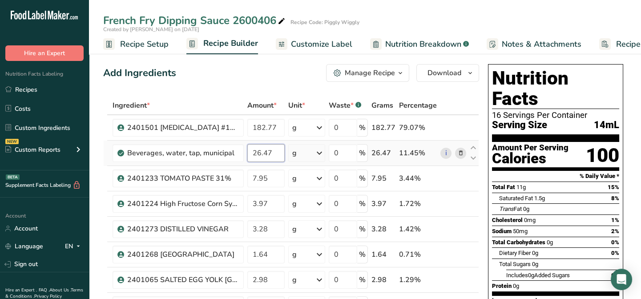
drag, startPoint x: 276, startPoint y: 153, endPoint x: 248, endPoint y: 156, distance: 28.7
click at [248, 156] on input "26.47" at bounding box center [265, 153] width 37 height 18
type input "51.63"
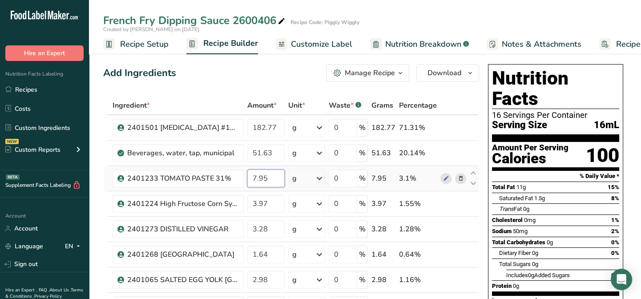
drag, startPoint x: 277, startPoint y: 178, endPoint x: 252, endPoint y: 182, distance: 25.3
click at [252, 182] on input "7.95" at bounding box center [265, 179] width 37 height 18
type input "28.14"
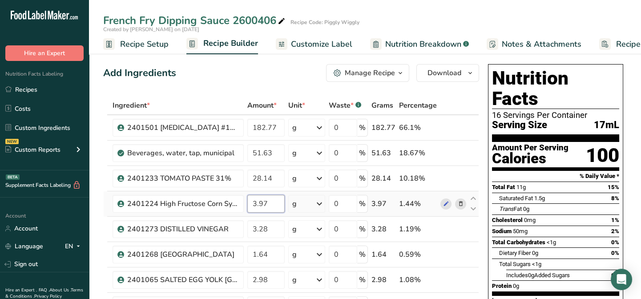
drag, startPoint x: 270, startPoint y: 201, endPoint x: 251, endPoint y: 204, distance: 18.6
click at [251, 204] on input "3.97" at bounding box center [265, 204] width 37 height 18
type input "14.05"
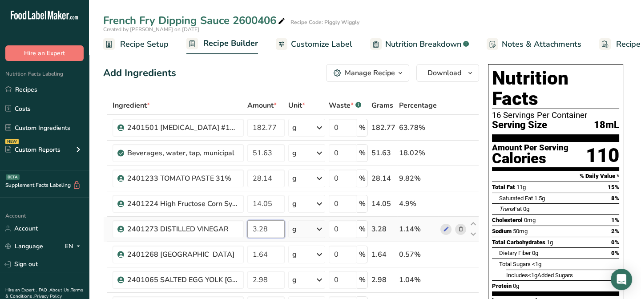
drag, startPoint x: 269, startPoint y: 229, endPoint x: 250, endPoint y: 230, distance: 18.7
click at [250, 230] on input "3.28" at bounding box center [265, 229] width 37 height 18
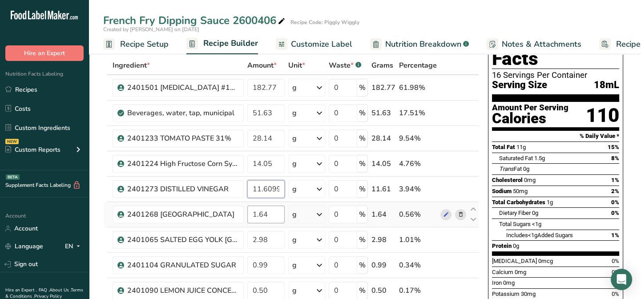
type input "11.609999"
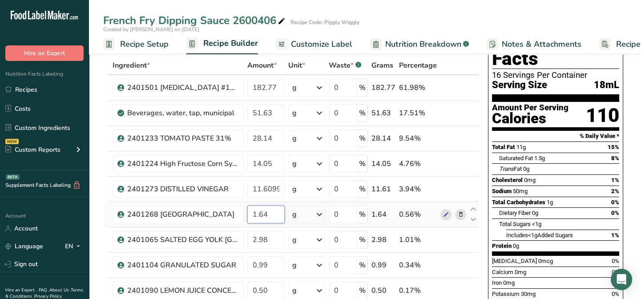
drag, startPoint x: 268, startPoint y: 214, endPoint x: 253, endPoint y: 214, distance: 14.7
click at [253, 214] on input "1.64" at bounding box center [265, 215] width 37 height 18
type input "5.80"
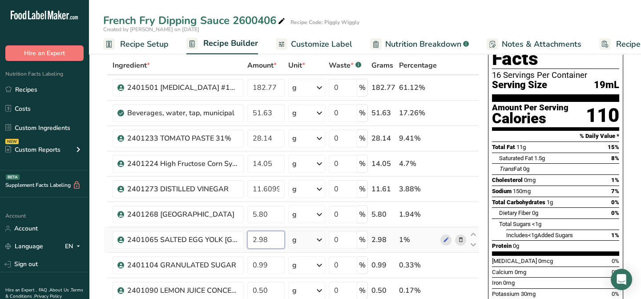
drag, startPoint x: 273, startPoint y: 242, endPoint x: 250, endPoint y: 245, distance: 22.9
click at [250, 245] on input "2.98" at bounding box center [265, 240] width 37 height 18
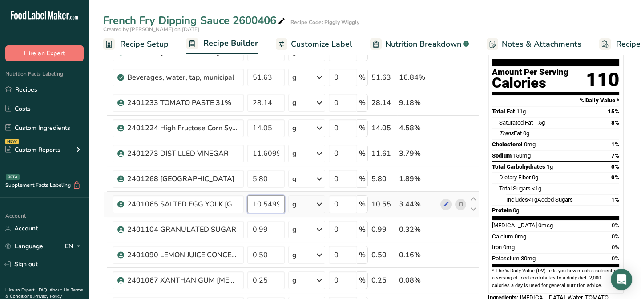
scroll to position [81, 0]
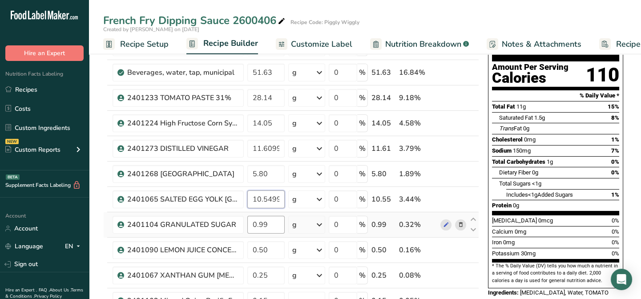
type input "10.549999"
click at [271, 226] on div "Ingredient * Amount * Unit * Waste * .a-a{fill:#347362;}.b-a{fill:#fff;} Grams …" at bounding box center [291, 269] width 376 height 506
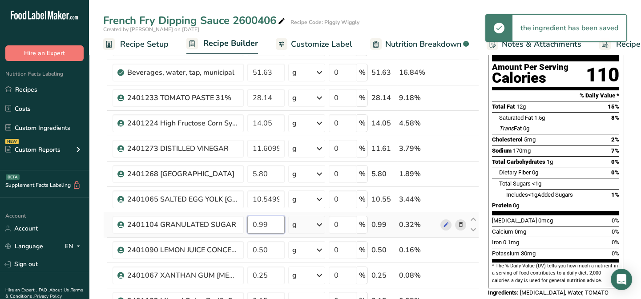
drag, startPoint x: 271, startPoint y: 226, endPoint x: 251, endPoint y: 226, distance: 19.6
click at [251, 226] on input "0.99" at bounding box center [265, 225] width 37 height 18
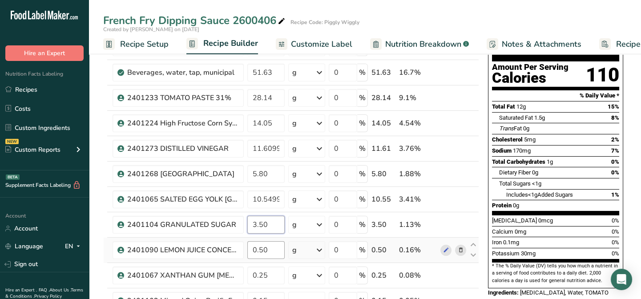
type input "3.50"
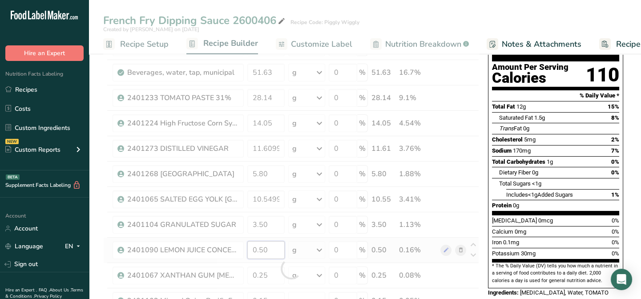
click at [267, 252] on div "Ingredient * Amount * Unit * Waste * .a-a{fill:#347362;}.b-a{fill:#fff;} Grams …" at bounding box center [291, 269] width 376 height 506
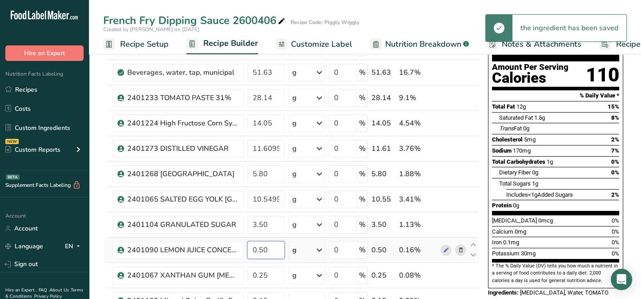
drag, startPoint x: 267, startPoint y: 252, endPoint x: 251, endPoint y: 252, distance: 16.5
click at [251, 252] on input "0.50" at bounding box center [265, 250] width 37 height 18
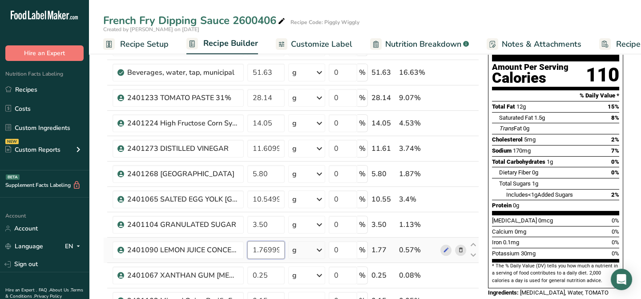
scroll to position [121, 0]
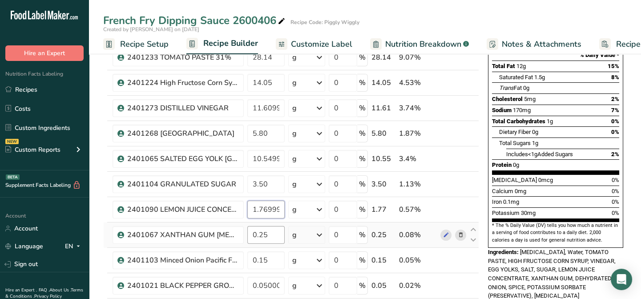
type input "1.769999"
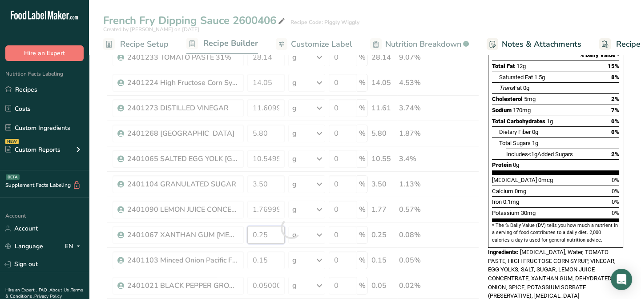
drag, startPoint x: 268, startPoint y: 235, endPoint x: 249, endPoint y: 233, distance: 18.8
click at [249, 233] on div "Ingredient * Amount * Unit * Waste * .a-a{fill:#347362;}.b-a{fill:#fff;} Grams …" at bounding box center [291, 228] width 376 height 506
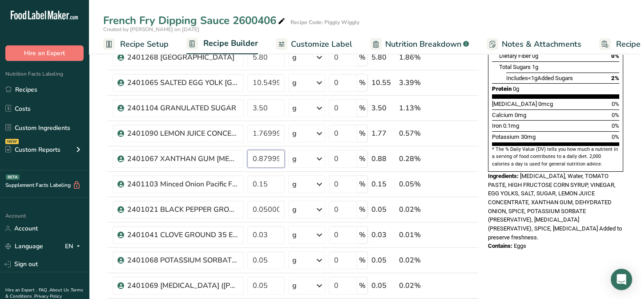
scroll to position [202, 0]
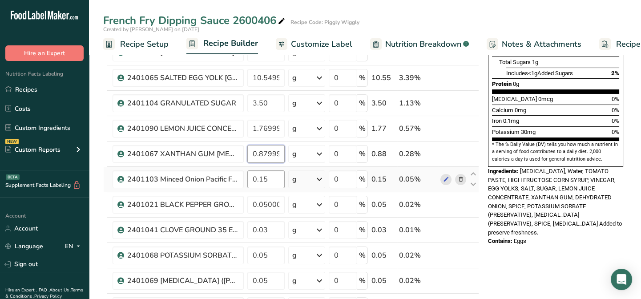
type input "0.879999"
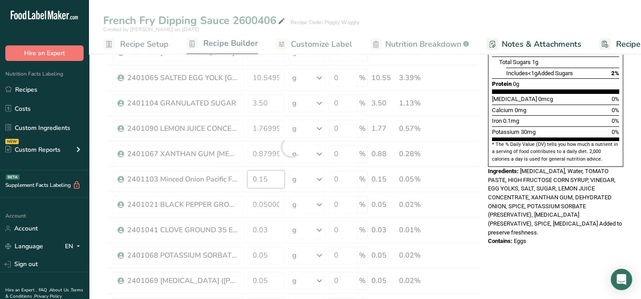
drag, startPoint x: 270, startPoint y: 177, endPoint x: 250, endPoint y: 178, distance: 20.0
click at [250, 178] on div "Ingredient * Amount * Unit * Waste * .a-a{fill:#347362;}.b-a{fill:#fff;} Grams …" at bounding box center [291, 147] width 376 height 506
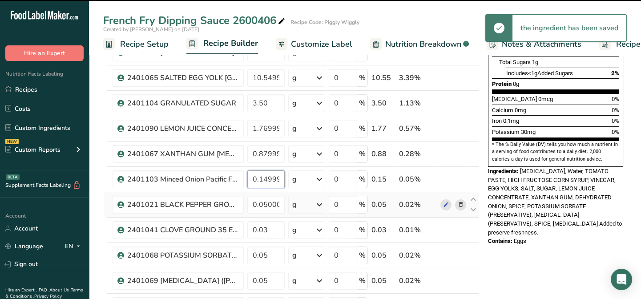
scroll to position [243, 0]
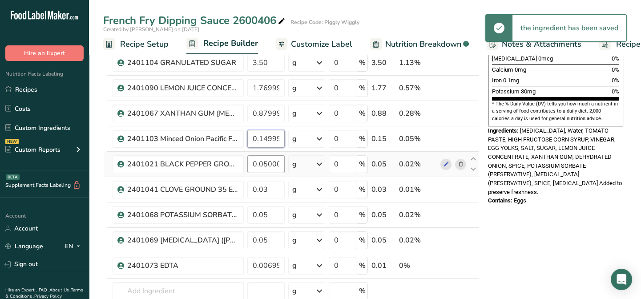
type input "0.149999"
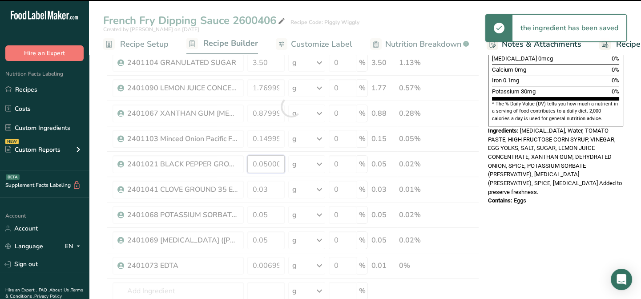
drag, startPoint x: 281, startPoint y: 162, endPoint x: 249, endPoint y: 162, distance: 32.0
click at [249, 162] on div "Ingredient * Amount * Unit * Waste * .a-a{fill:#347362;}.b-a{fill:#fff;} Grams …" at bounding box center [291, 107] width 376 height 506
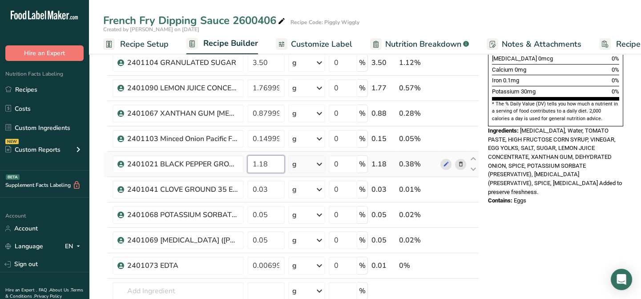
drag, startPoint x: 251, startPoint y: 163, endPoint x: 275, endPoint y: 161, distance: 24.2
click at [275, 161] on input "1.18" at bounding box center [265, 164] width 37 height 18
type input "0.18"
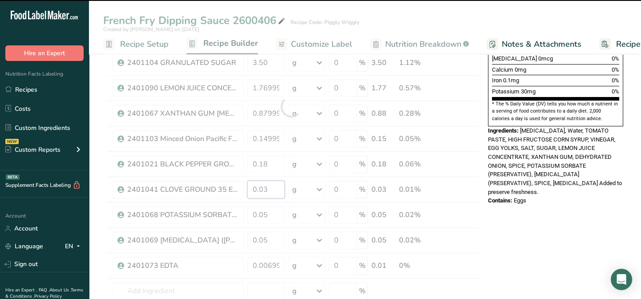
drag, startPoint x: 271, startPoint y: 190, endPoint x: 245, endPoint y: 191, distance: 26.3
click at [245, 191] on div "Ingredient * Amount * Unit * Waste * .a-a{fill:#347362;}.b-a{fill:#fff;} Grams …" at bounding box center [291, 107] width 376 height 506
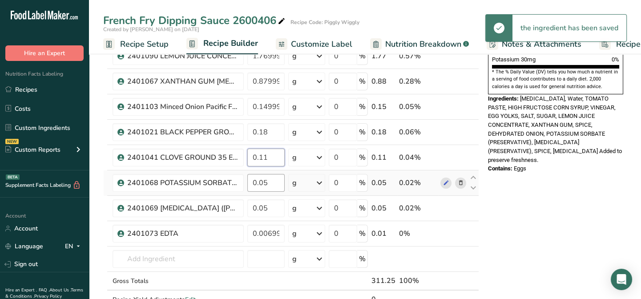
scroll to position [283, 0]
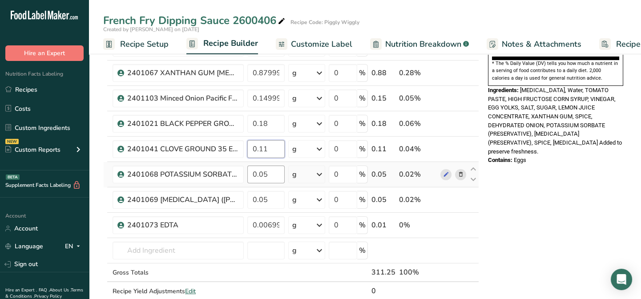
type input "0.11"
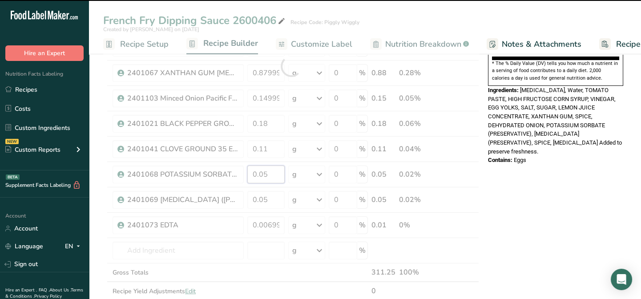
drag, startPoint x: 271, startPoint y: 173, endPoint x: 251, endPoint y: 173, distance: 20.5
click at [251, 173] on div "Ingredient * Amount * Unit * Waste * .a-a{fill:#347362;}.b-a{fill:#fff;} Grams …" at bounding box center [291, 66] width 376 height 506
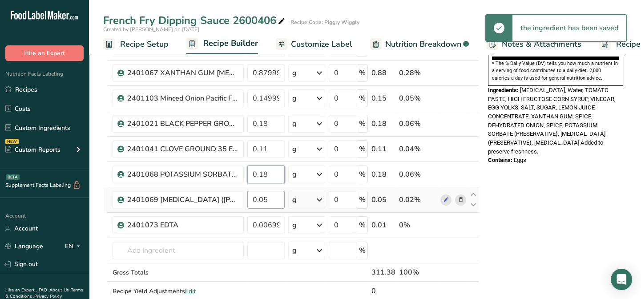
type input "0.18"
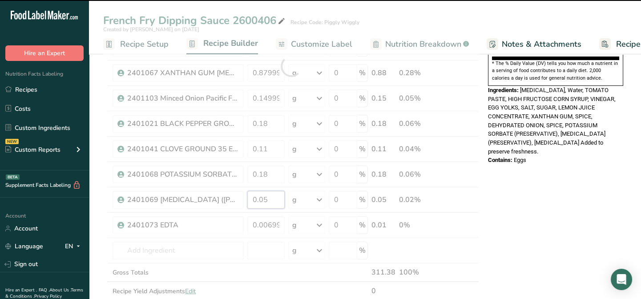
drag, startPoint x: 271, startPoint y: 202, endPoint x: 247, endPoint y: 200, distance: 24.5
click at [247, 200] on div "Ingredient * Amount * Unit * Waste * .a-a{fill:#347362;}.b-a{fill:#fff;} Grams …" at bounding box center [291, 66] width 376 height 506
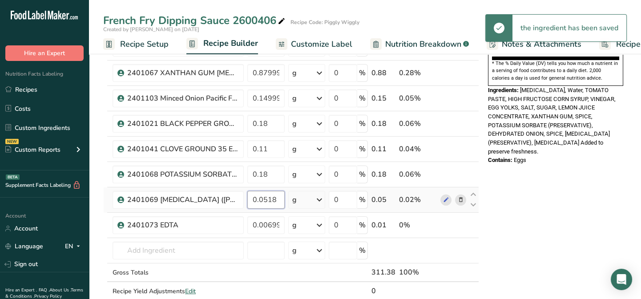
drag, startPoint x: 282, startPoint y: 198, endPoint x: 246, endPoint y: 199, distance: 35.6
click at [246, 199] on td "0.0518" at bounding box center [266, 199] width 41 height 25
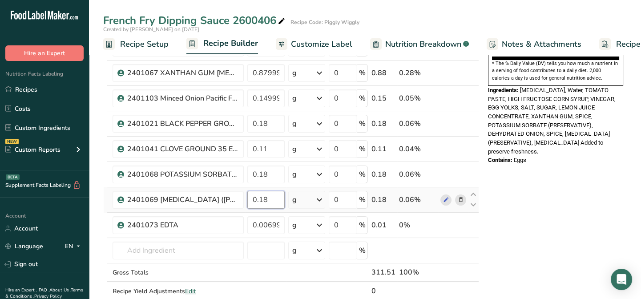
scroll to position [324, 0]
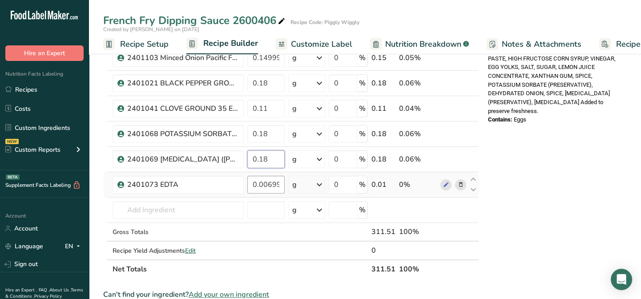
type input "0.18"
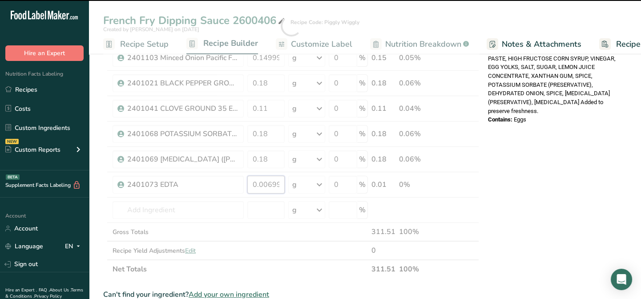
drag, startPoint x: 280, startPoint y: 182, endPoint x: 251, endPoint y: 181, distance: 29.4
click at [251, 181] on div "Ingredient * Amount * Unit * Waste * .a-a{fill:#347362;}.b-a{fill:#fff;} Grams …" at bounding box center [291, 26] width 376 height 506
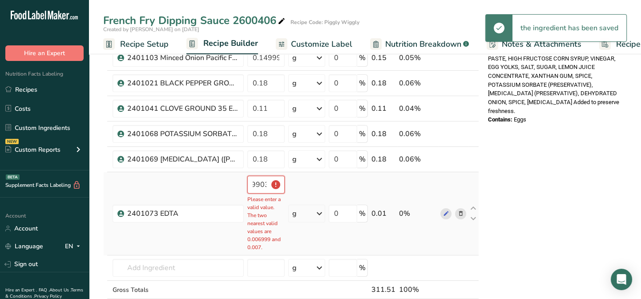
scroll to position [0, 25]
drag, startPoint x: 249, startPoint y: 183, endPoint x: 273, endPoint y: 181, distance: 24.2
click at [273, 181] on input "0.00699903" at bounding box center [265, 185] width 37 height 18
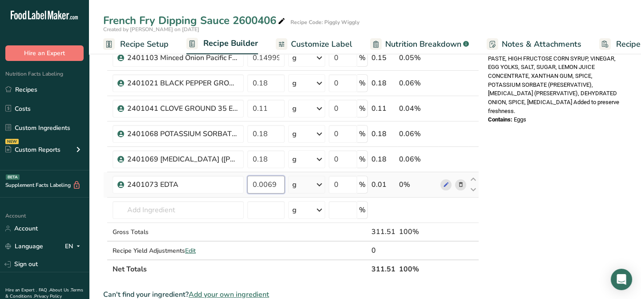
scroll to position [0, 0]
type input "0"
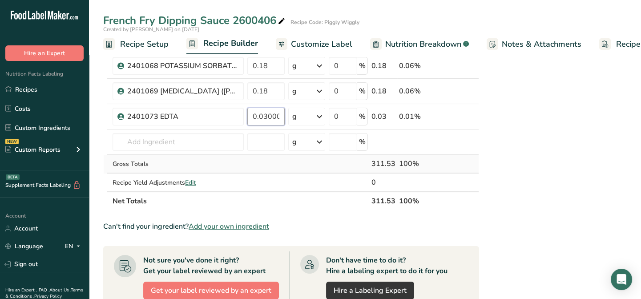
scroll to position [404, 0]
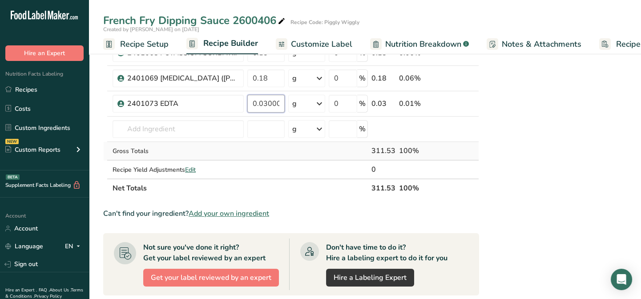
type input "0.030001"
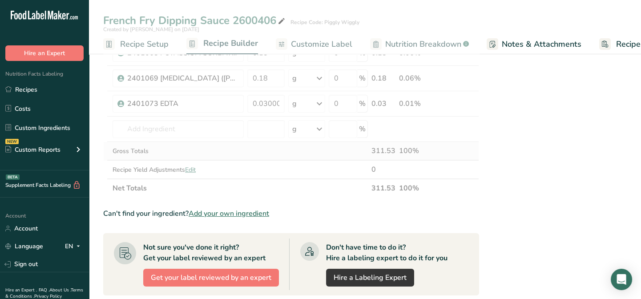
click at [278, 198] on section "Ingredient * Amount * Unit * Waste * .a-a{fill:#347362;}.b-a{fill:#fff;} Grams …" at bounding box center [291, 100] width 376 height 816
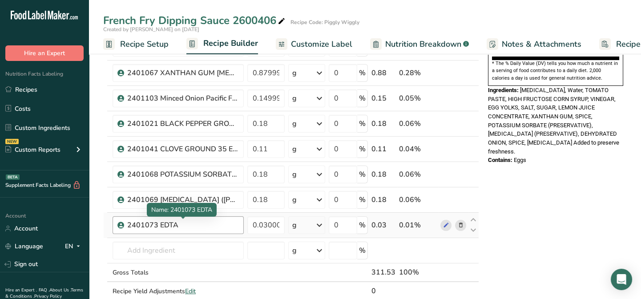
scroll to position [0, 0]
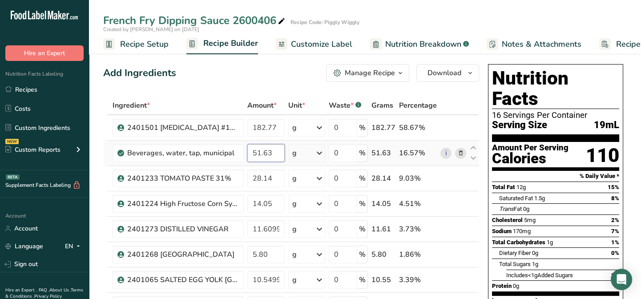
drag, startPoint x: 277, startPoint y: 155, endPoint x: 249, endPoint y: 154, distance: 27.6
click at [249, 154] on input "51.63" at bounding box center [265, 153] width 37 height 18
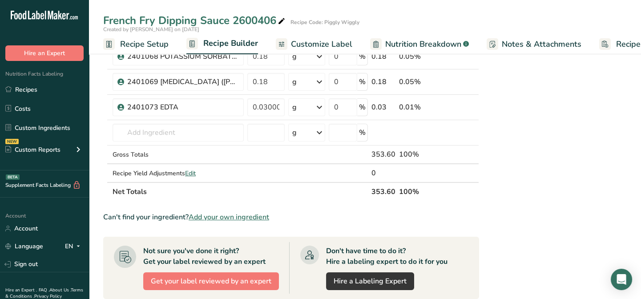
scroll to position [404, 0]
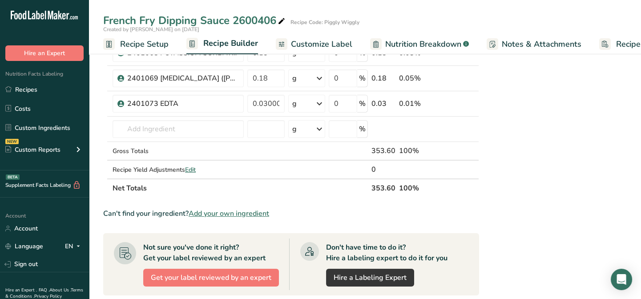
type input "93.70"
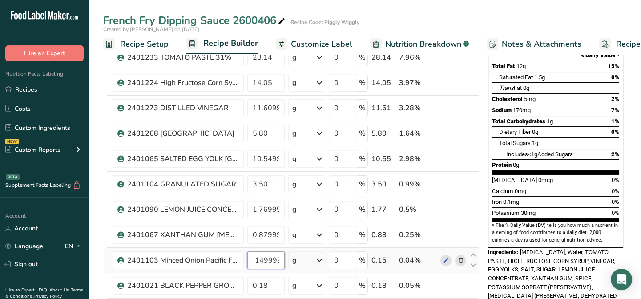
scroll to position [0, 0]
drag, startPoint x: 281, startPoint y: 258, endPoint x: 245, endPoint y: 258, distance: 36.5
click at [245, 258] on tr "2401103 Minced Onion Pacific Farms 326-004-1-XLB 0.149999 g Weight Units g kg m…" at bounding box center [291, 260] width 375 height 25
type input "9"
drag, startPoint x: 255, startPoint y: 259, endPoint x: 247, endPoint y: 261, distance: 8.2
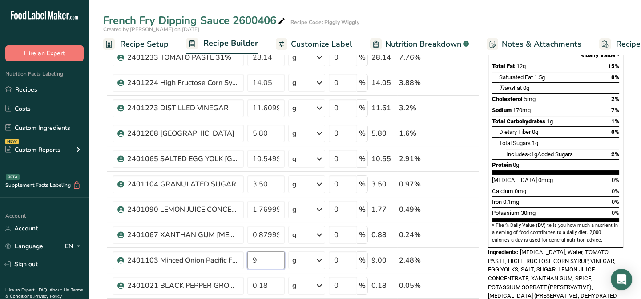
click at [247, 261] on input "9" at bounding box center [265, 260] width 37 height 18
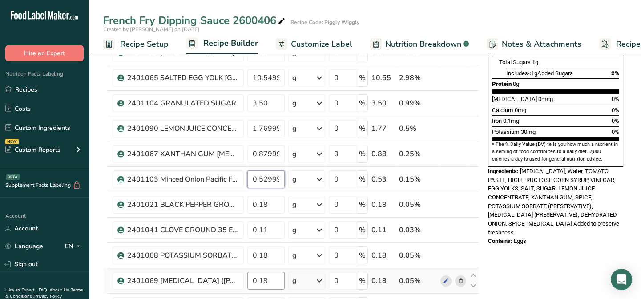
scroll to position [283, 0]
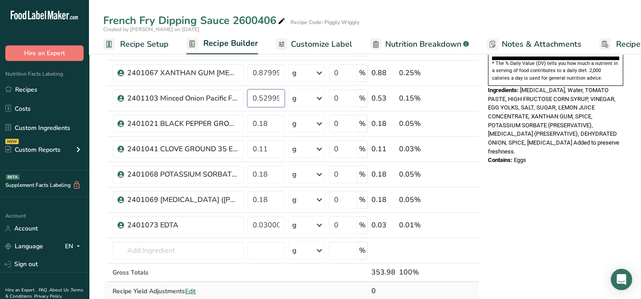
type input "0.529999"
click at [262, 282] on div "Ingredient * Amount * Unit * Waste * .a-a{fill:#347362;}.b-a{fill:#fff;} Grams …" at bounding box center [291, 66] width 376 height 506
drag, startPoint x: 278, startPoint y: 71, endPoint x: 245, endPoint y: 76, distance: 33.7
click at [249, 73] on input "0.879999" at bounding box center [265, 73] width 37 height 18
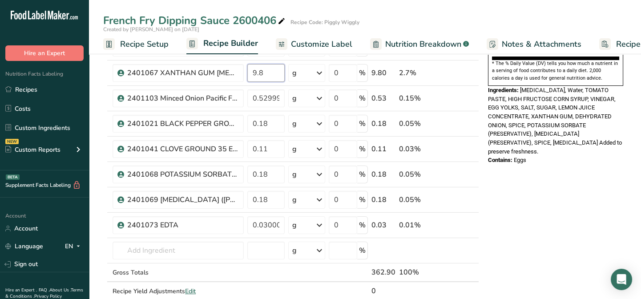
type input "9"
type input "0.88"
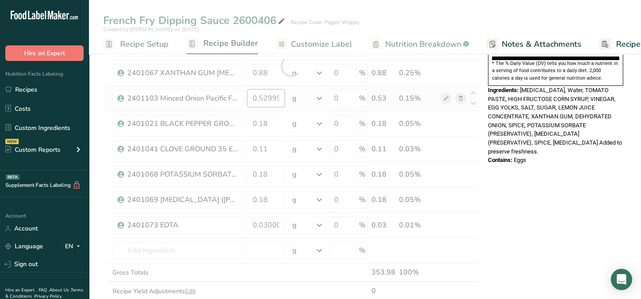
click at [256, 100] on div "Ingredient * Amount * Unit * Waste * .a-a{fill:#347362;}.b-a{fill:#fff;} Grams …" at bounding box center [291, 66] width 376 height 506
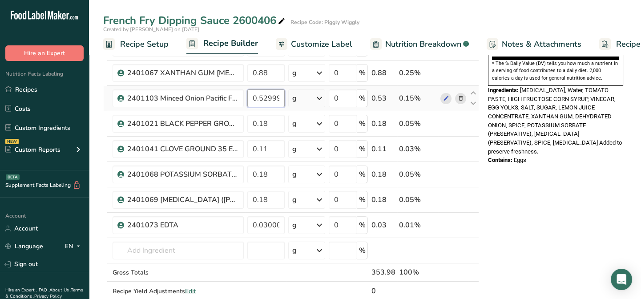
drag, startPoint x: 276, startPoint y: 97, endPoint x: 247, endPoint y: 96, distance: 29.4
click at [247, 96] on td "0.529999" at bounding box center [266, 98] width 41 height 25
type input "9"
type input "0.53"
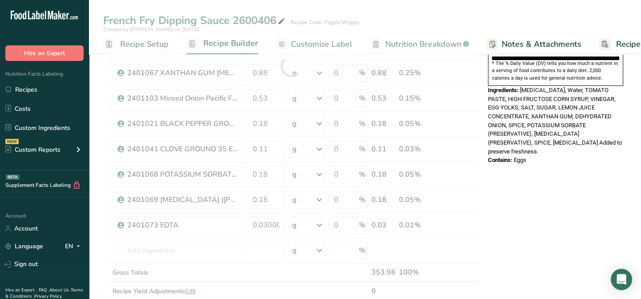
click at [280, 263] on div "Ingredient * Amount * Unit * Waste * .a-a{fill:#347362;}.b-a{fill:#fff;} Grams …" at bounding box center [291, 66] width 376 height 506
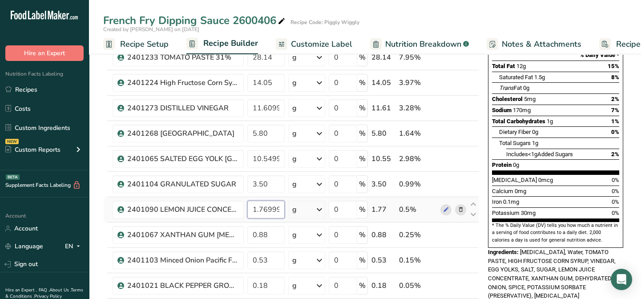
drag, startPoint x: 280, startPoint y: 208, endPoint x: 245, endPoint y: 207, distance: 35.2
click at [246, 207] on td "1.769999" at bounding box center [266, 209] width 41 height 25
click at [271, 209] on input "1.779" at bounding box center [265, 210] width 37 height 18
type input "1.77"
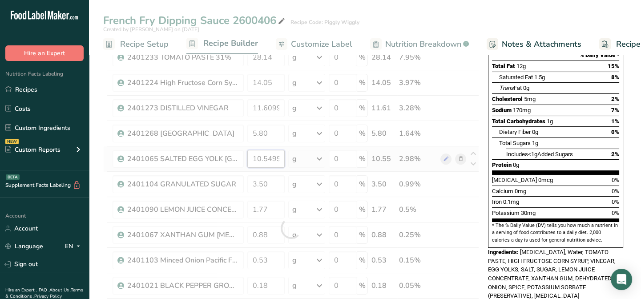
click at [280, 164] on div "Ingredient * Amount * Unit * Waste * .a-a{fill:#347362;}.b-a{fill:#fff;} Grams …" at bounding box center [291, 228] width 376 height 506
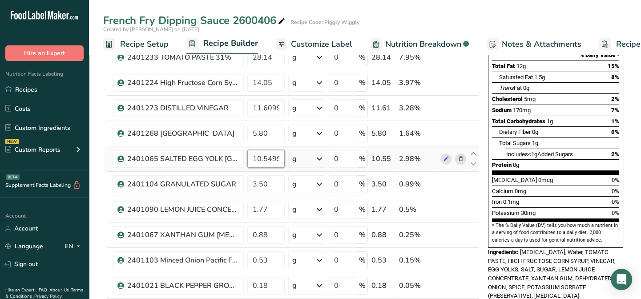
drag, startPoint x: 280, startPoint y: 157, endPoint x: 263, endPoint y: 154, distance: 17.6
click at [263, 154] on input "10.549999" at bounding box center [265, 159] width 37 height 18
drag, startPoint x: 271, startPoint y: 157, endPoint x: 292, endPoint y: 157, distance: 20.9
click at [292, 157] on tr "2401065 SALTED EGG YOLK CRYSTAL LAKE 10.5599 g Weight Units g kg mg See more Vo…" at bounding box center [291, 158] width 375 height 25
type input "10.55"
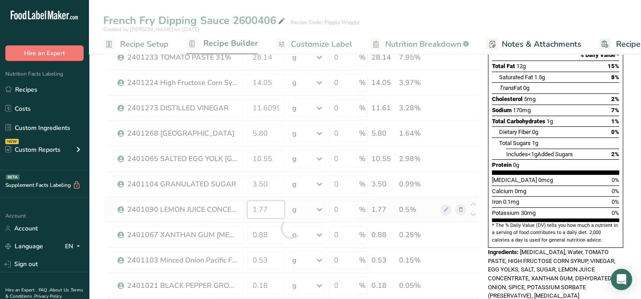
click at [277, 210] on div "Ingredient * Amount * Unit * Waste * .a-a{fill:#347362;}.b-a{fill:#fff;} Grams …" at bounding box center [291, 228] width 376 height 506
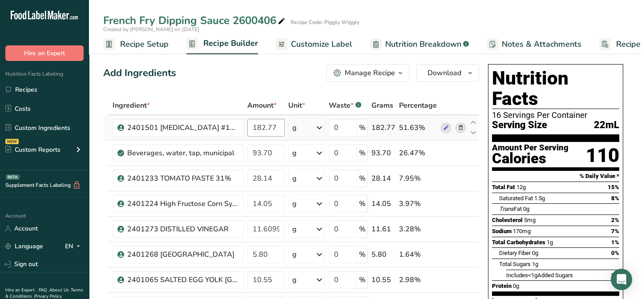
type input "1.769998"
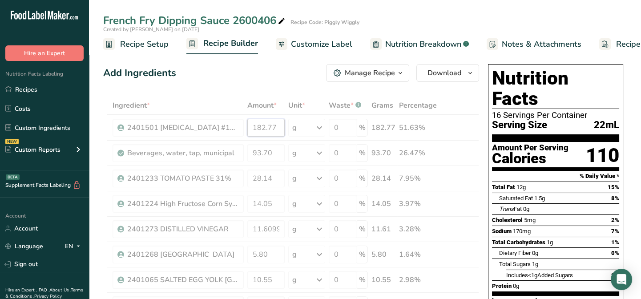
drag, startPoint x: 271, startPoint y: 126, endPoint x: 280, endPoint y: 120, distance: 10.2
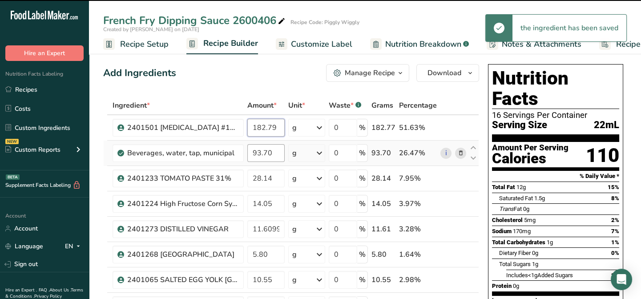
type input "182.77"
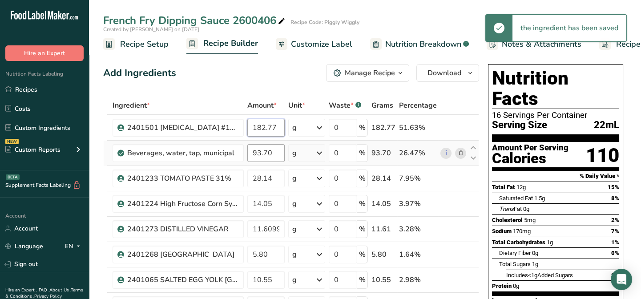
scroll to position [324, 0]
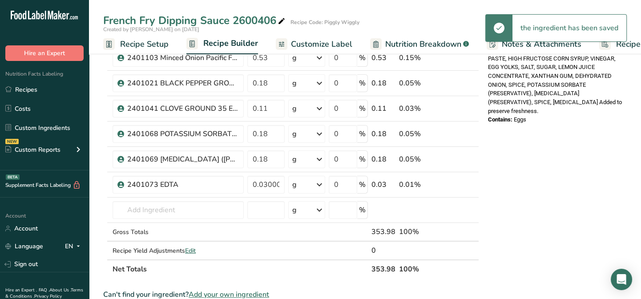
click at [284, 146] on div "Ingredient * Amount * Unit * Waste * .a-a{fill:#347362;}.b-a{fill:#fff;} Grams …" at bounding box center [291, 26] width 376 height 506
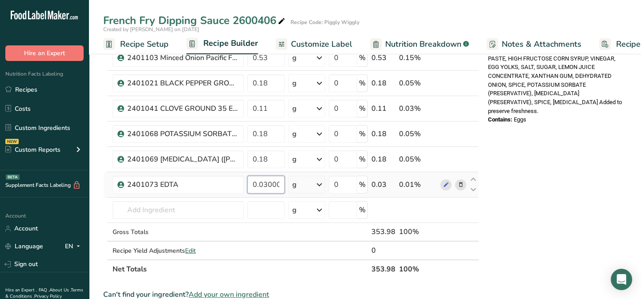
click at [265, 192] on input "0.030001" at bounding box center [265, 185] width 37 height 18
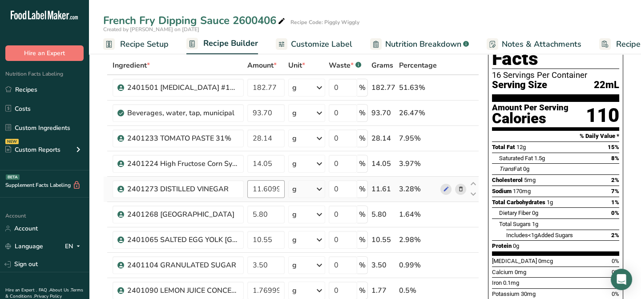
scroll to position [0, 0]
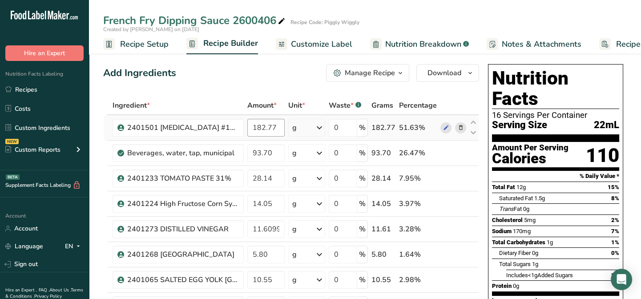
type input "0.030003"
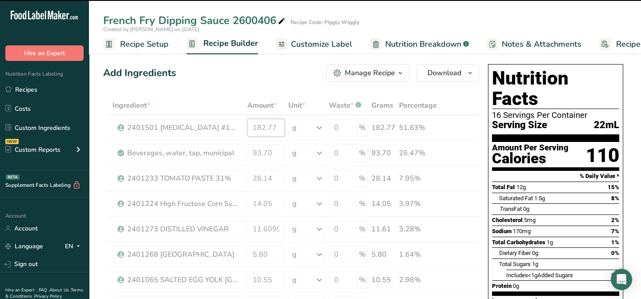
drag, startPoint x: 249, startPoint y: 128, endPoint x: 314, endPoint y: 116, distance: 66.2
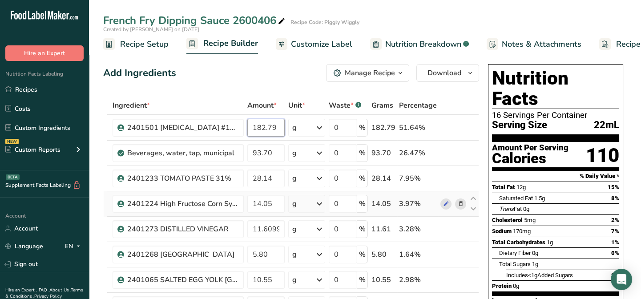
type input "182.79"
click at [150, 45] on span "Recipe Setup" at bounding box center [144, 44] width 49 height 12
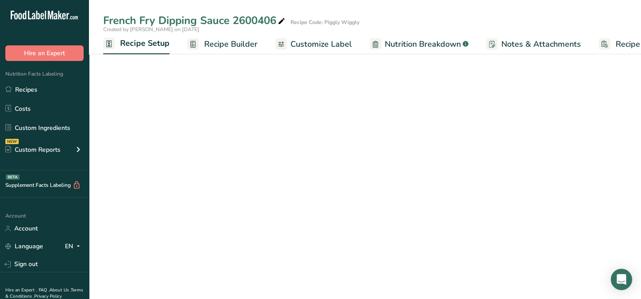
scroll to position [0, 3]
select select "22"
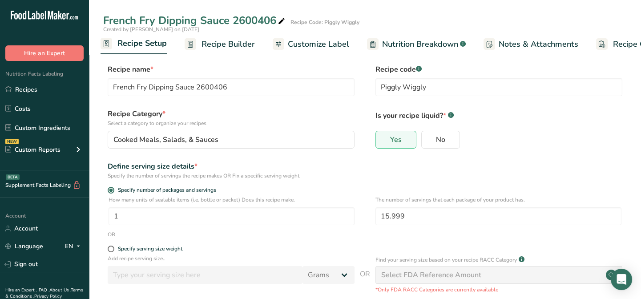
click at [237, 46] on span "Recipe Builder" at bounding box center [228, 44] width 53 height 12
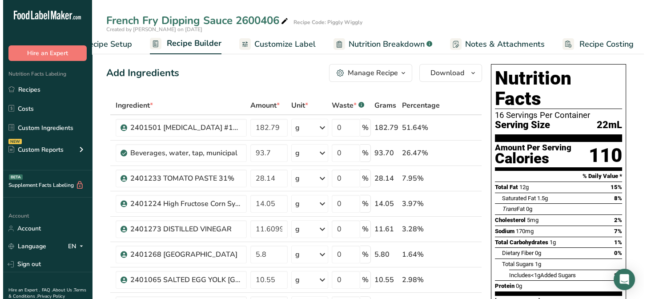
scroll to position [0, 43]
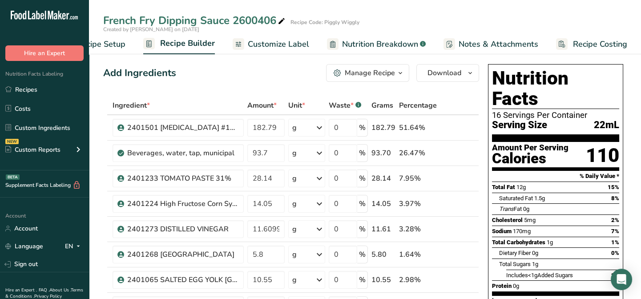
click at [296, 44] on span "Customize Label" at bounding box center [278, 44] width 61 height 12
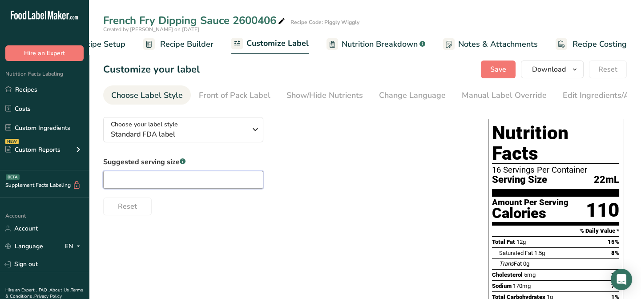
click at [142, 188] on input "text" at bounding box center [183, 180] width 160 height 18
type input "2 Tbsp"
click at [164, 43] on span "Recipe Builder" at bounding box center [186, 44] width 53 height 12
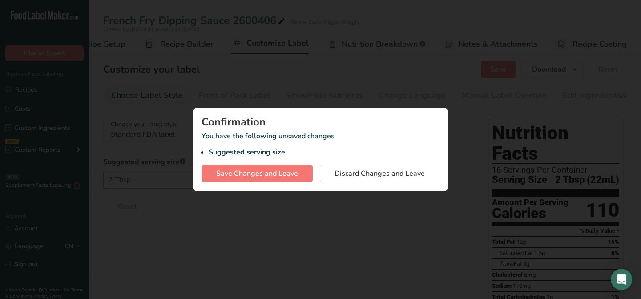
scroll to position [0, 37]
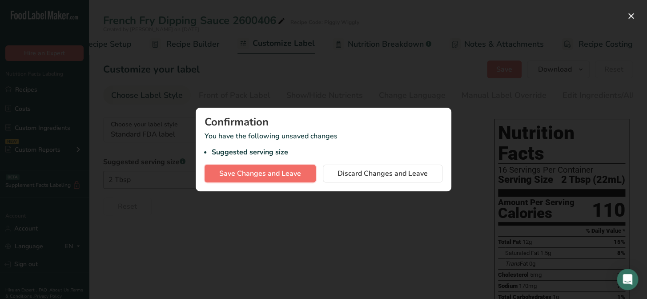
click at [290, 175] on span "Save Changes and Leave" at bounding box center [260, 173] width 82 height 11
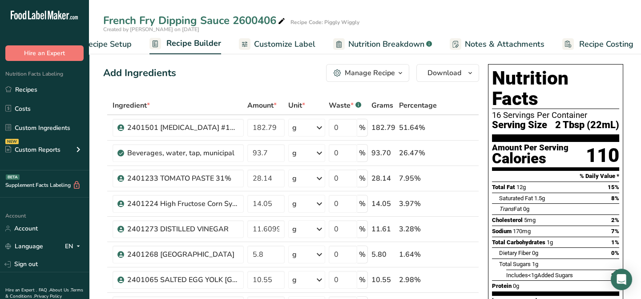
click at [102, 43] on span "Recipe Setup" at bounding box center [107, 44] width 49 height 12
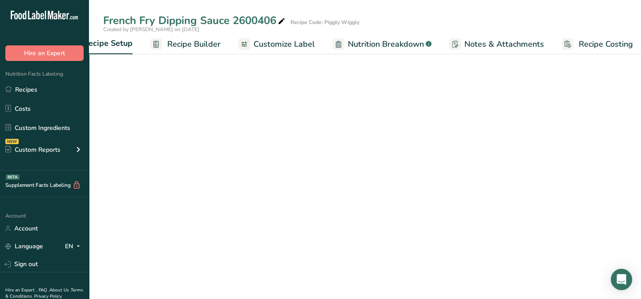
select select "22"
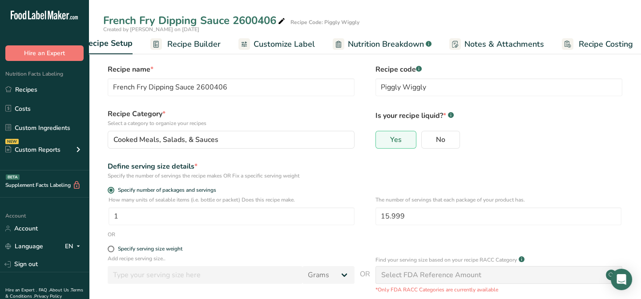
scroll to position [0, 3]
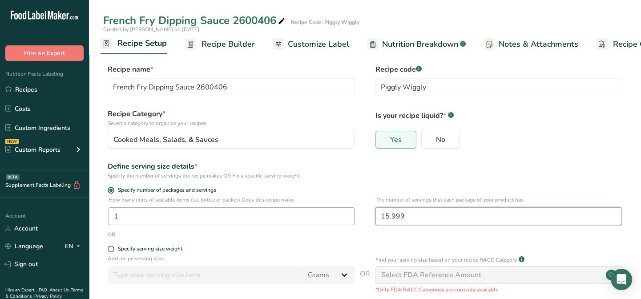
drag, startPoint x: 406, startPoint y: 214, endPoint x: 352, endPoint y: 215, distance: 54.3
click at [352, 216] on div "How many units of sealable items (i.e. bottle or packet) Does this recipe make.…" at bounding box center [365, 213] width 524 height 35
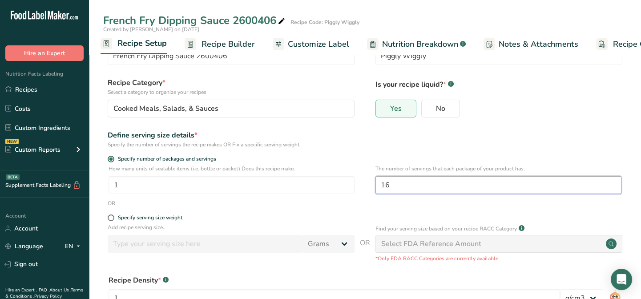
scroll to position [125, 0]
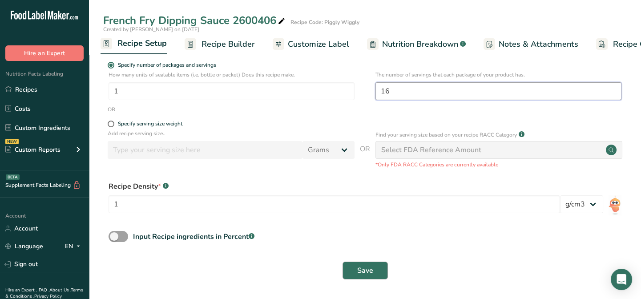
type input "16"
click at [355, 268] on button "Save" at bounding box center [365, 271] width 45 height 18
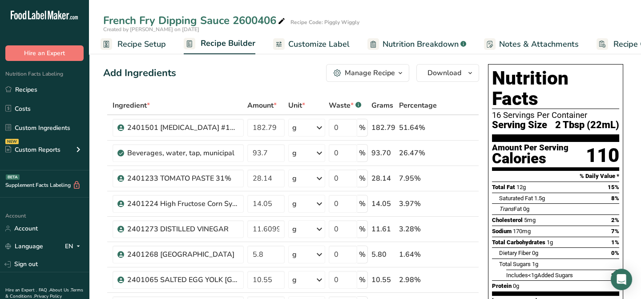
click at [142, 44] on span "Recipe Setup" at bounding box center [141, 44] width 49 height 12
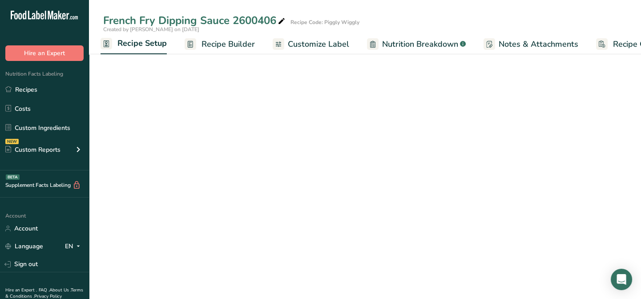
select select "22"
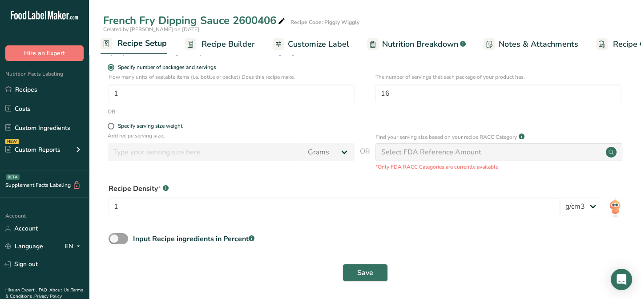
scroll to position [125, 0]
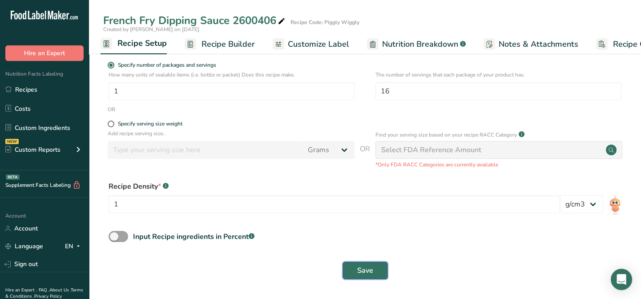
click at [353, 267] on button "Save" at bounding box center [365, 271] width 45 height 18
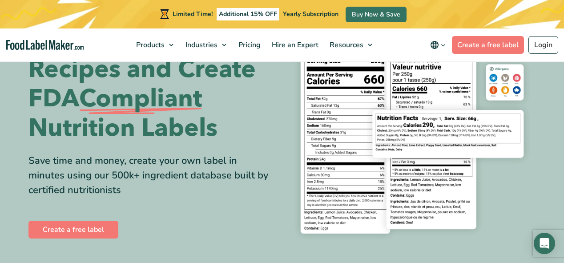
scroll to position [71, 0]
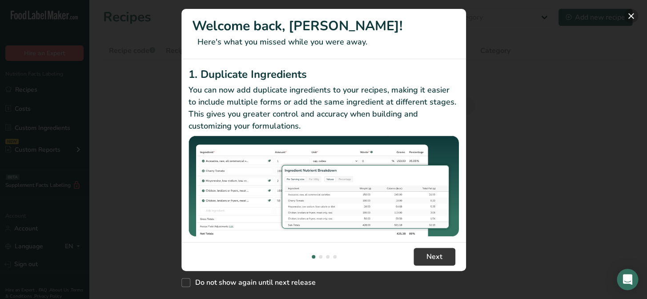
click at [627, 16] on button "New Features" at bounding box center [631, 16] width 14 height 14
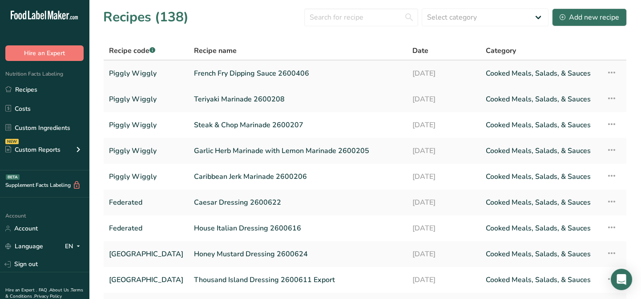
click at [205, 74] on link "French Fry Dipping Sauce 2600406" at bounding box center [298, 73] width 208 height 19
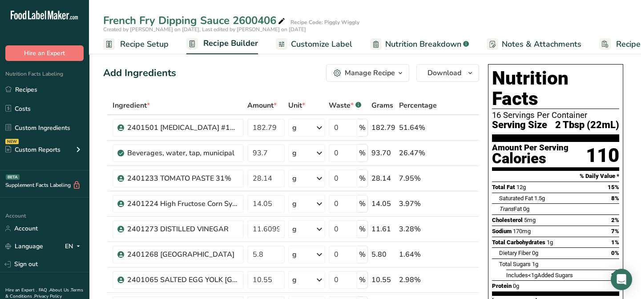
click at [131, 44] on span "Recipe Setup" at bounding box center [144, 44] width 49 height 12
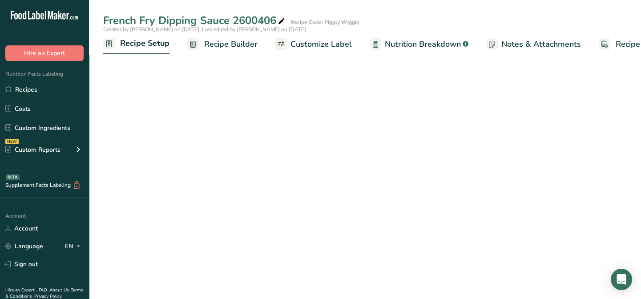
scroll to position [0, 3]
select select "22"
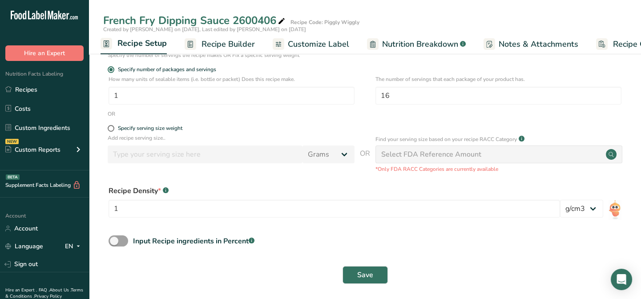
scroll to position [121, 0]
drag, startPoint x: 392, startPoint y: 97, endPoint x: 377, endPoint y: 96, distance: 14.3
click at [377, 96] on input "16" at bounding box center [499, 95] width 246 height 18
type input "18"
click at [365, 273] on span "Save" at bounding box center [365, 274] width 16 height 11
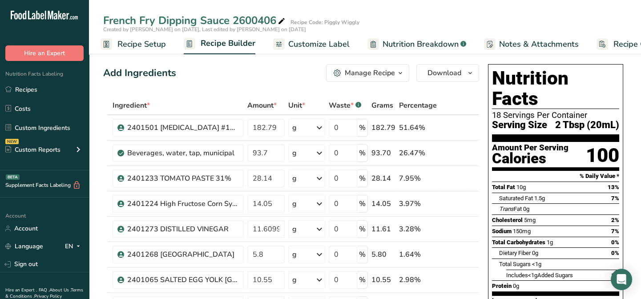
click at [130, 45] on span "Recipe Setup" at bounding box center [141, 44] width 49 height 12
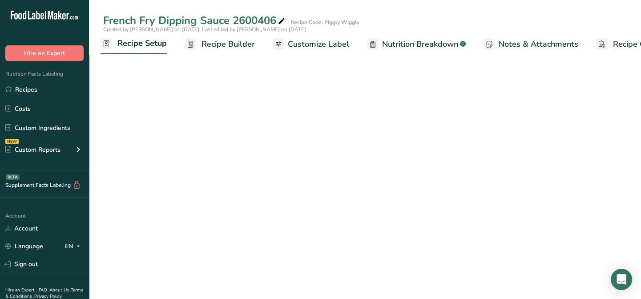
select select "22"
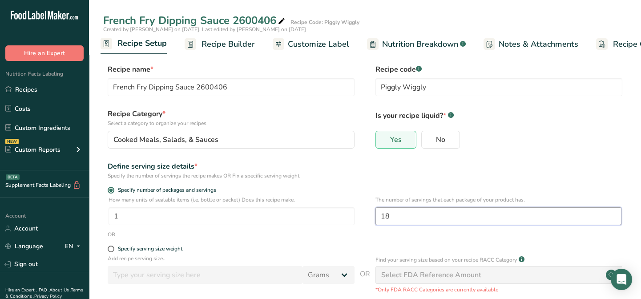
drag, startPoint x: 392, startPoint y: 218, endPoint x: 373, endPoint y: 215, distance: 18.4
click at [373, 215] on div "How many units of sealable items (i.e. bottle or packet) Does this recipe make.…" at bounding box center [365, 213] width 524 height 35
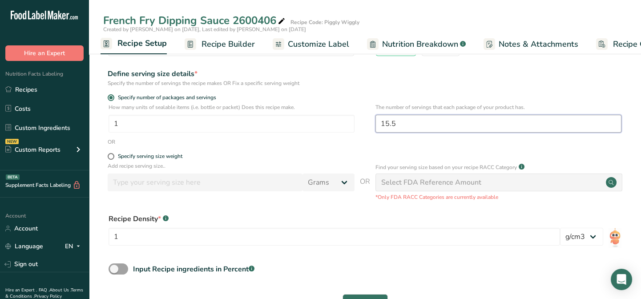
scroll to position [121, 0]
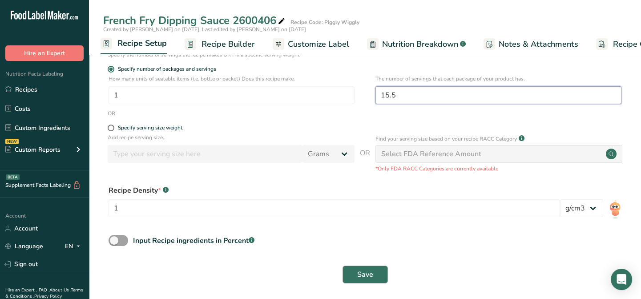
type input "15.5"
click at [357, 270] on span "Save" at bounding box center [365, 274] width 16 height 11
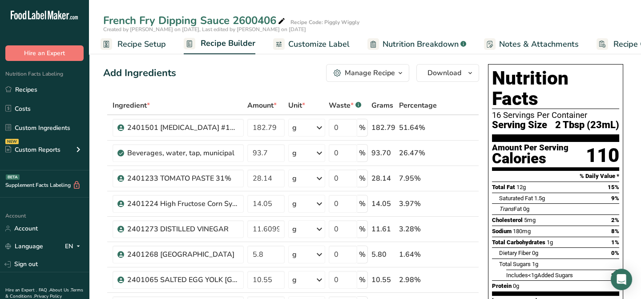
click at [135, 42] on span "Recipe Setup" at bounding box center [141, 44] width 49 height 12
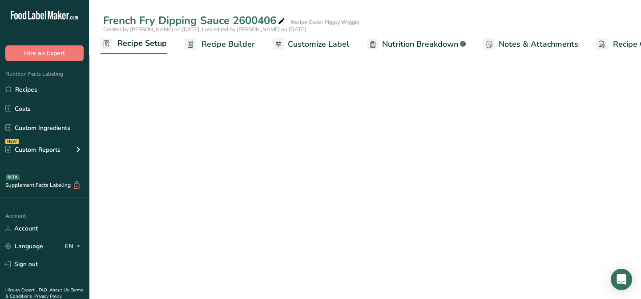
select select "22"
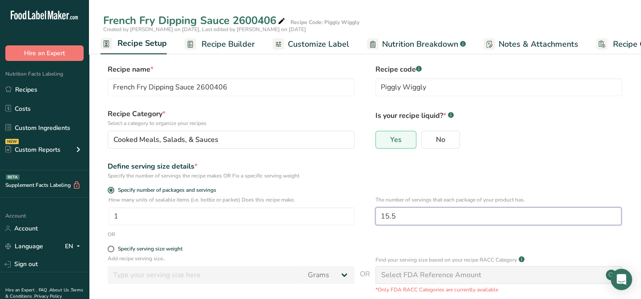
drag, startPoint x: 399, startPoint y: 219, endPoint x: 371, endPoint y: 217, distance: 28.1
click at [371, 217] on div "How many units of sealable items (i.e. bottle or packet) Does this recipe make.…" at bounding box center [365, 213] width 524 height 35
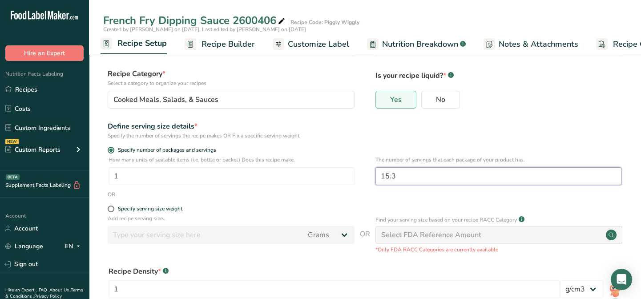
scroll to position [121, 0]
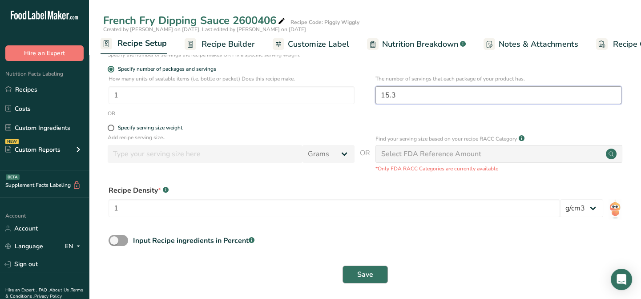
type input "15.3"
click at [360, 271] on span "Save" at bounding box center [365, 274] width 16 height 11
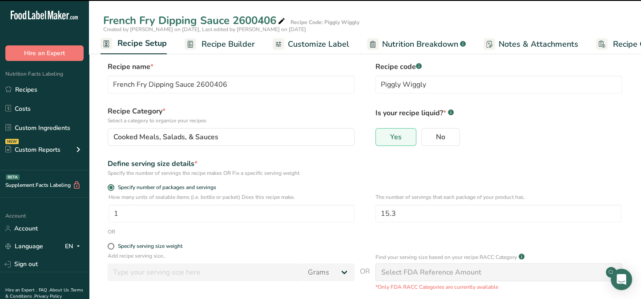
scroll to position [0, 0]
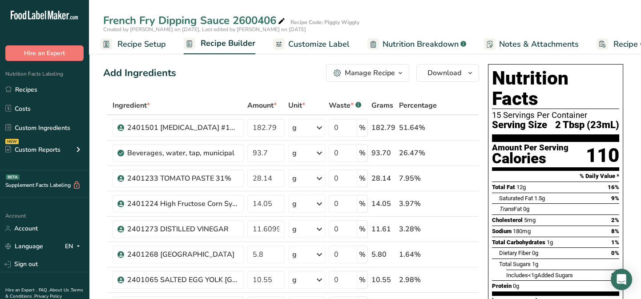
click at [148, 44] on span "Recipe Setup" at bounding box center [141, 44] width 49 height 12
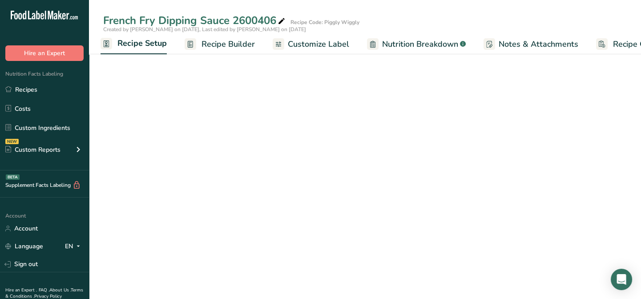
select select "22"
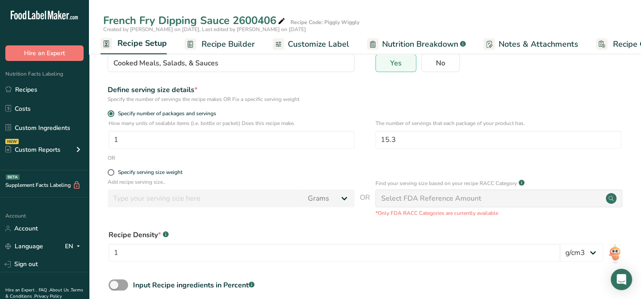
scroll to position [81, 0]
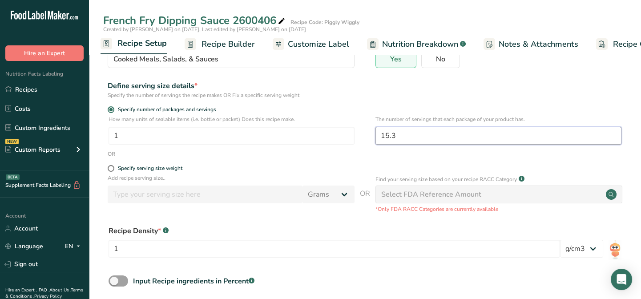
drag, startPoint x: 398, startPoint y: 136, endPoint x: 360, endPoint y: 133, distance: 37.9
click at [360, 133] on div "How many units of sealable items (i.e. bottle or packet) Does this recipe make.…" at bounding box center [365, 132] width 524 height 35
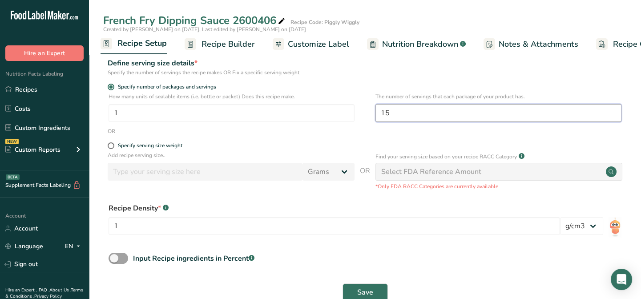
scroll to position [125, 0]
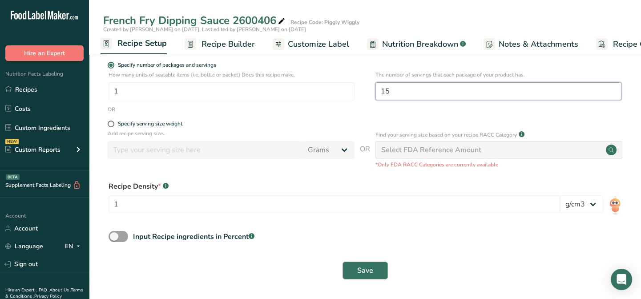
type input "15"
click at [374, 272] on button "Save" at bounding box center [365, 271] width 45 height 18
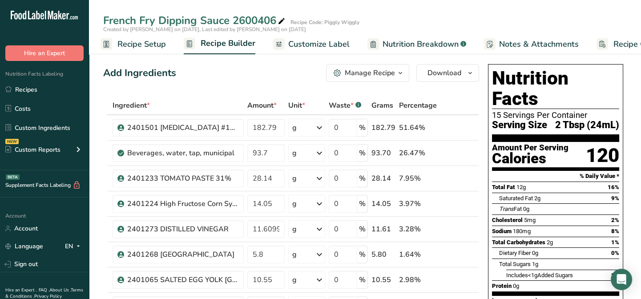
click at [138, 43] on span "Recipe Setup" at bounding box center [141, 44] width 49 height 12
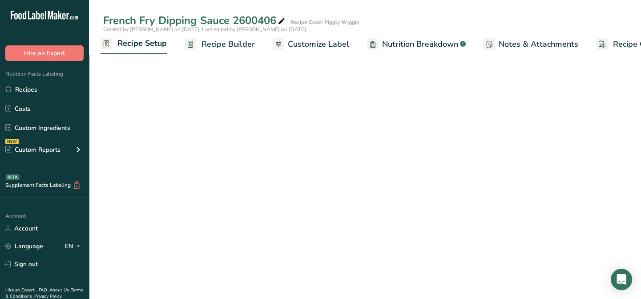
select select "22"
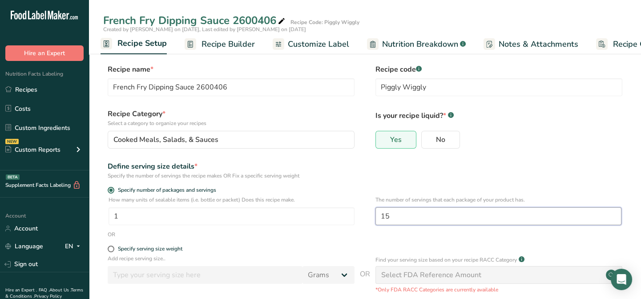
drag, startPoint x: 392, startPoint y: 218, endPoint x: 378, endPoint y: 217, distance: 13.4
click at [378, 217] on input "15" at bounding box center [499, 216] width 246 height 18
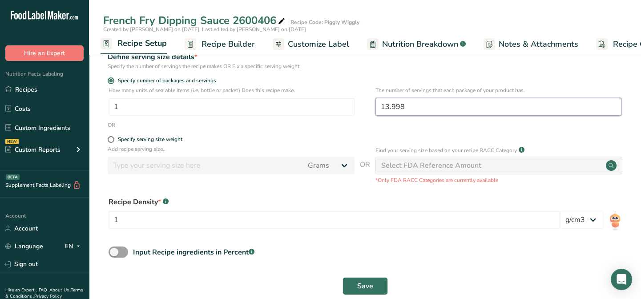
scroll to position [125, 0]
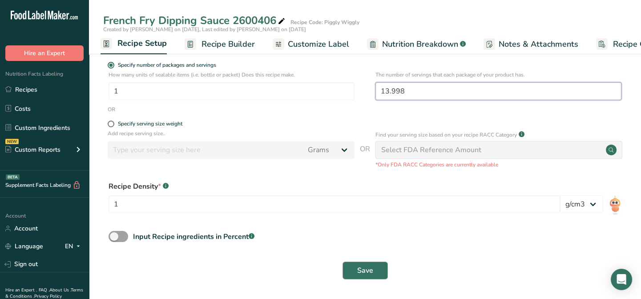
type input "13.998"
click at [369, 266] on span "Save" at bounding box center [365, 270] width 16 height 11
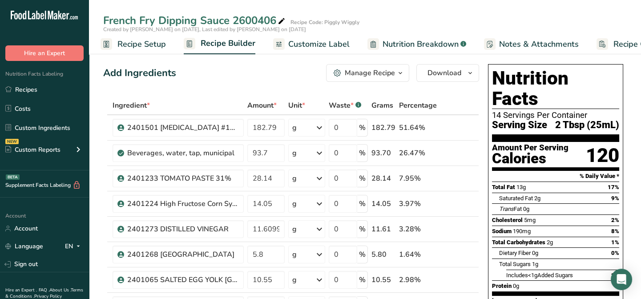
click at [140, 44] on span "Recipe Setup" at bounding box center [141, 44] width 49 height 12
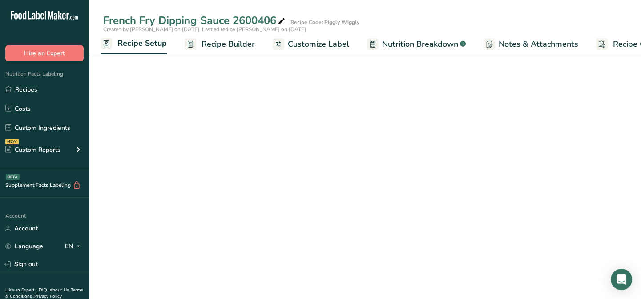
select select "22"
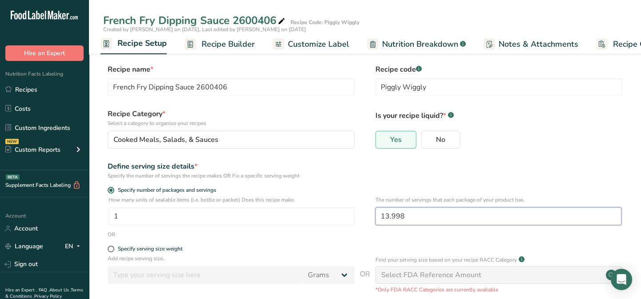
drag, startPoint x: 408, startPoint y: 221, endPoint x: 371, endPoint y: 221, distance: 36.9
click at [371, 221] on div "How many units of sealable items (i.e. bottle or packet) Does this recipe make.…" at bounding box center [365, 213] width 524 height 35
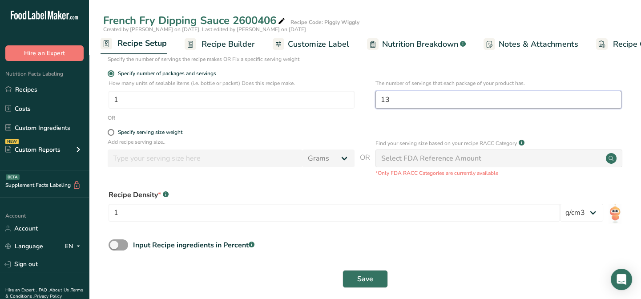
scroll to position [121, 0]
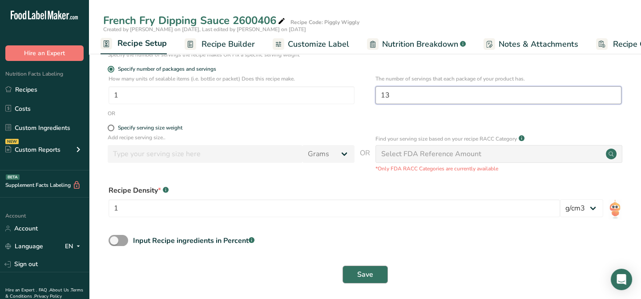
type input "13"
click at [362, 275] on span "Save" at bounding box center [365, 274] width 16 height 11
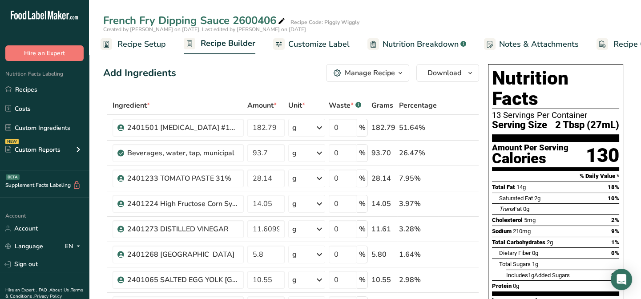
click at [117, 46] on link "Recipe Setup" at bounding box center [133, 44] width 65 height 20
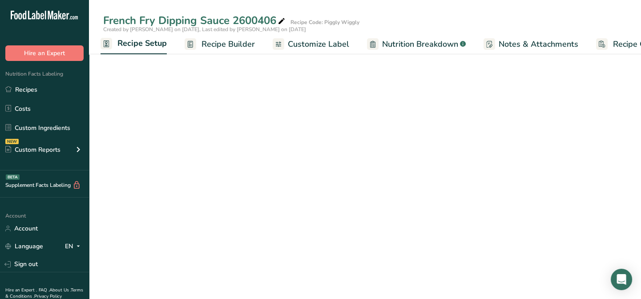
select select "22"
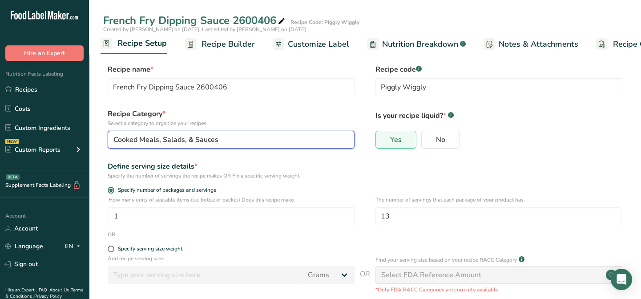
click at [345, 138] on button "Cooked Meals, Salads, & Sauces" at bounding box center [231, 140] width 247 height 18
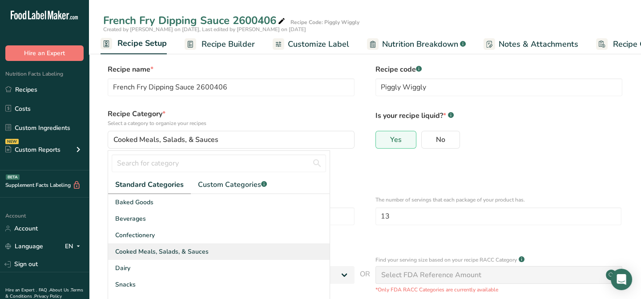
click at [199, 248] on span "Cooked Meals, Salads, & Sauces" at bounding box center [161, 251] width 93 height 9
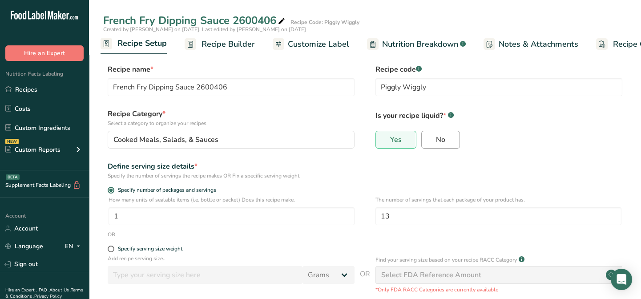
click at [429, 141] on label "No" at bounding box center [440, 140] width 39 height 18
click at [428, 141] on input "No" at bounding box center [425, 140] width 6 height 6
radio input "true"
radio input "false"
drag, startPoint x: 405, startPoint y: 220, endPoint x: 375, endPoint y: 220, distance: 29.8
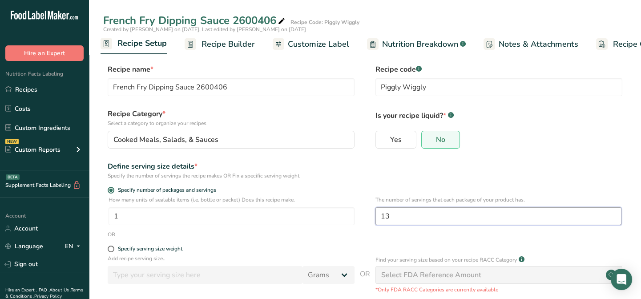
click at [376, 220] on input "13" at bounding box center [499, 216] width 246 height 18
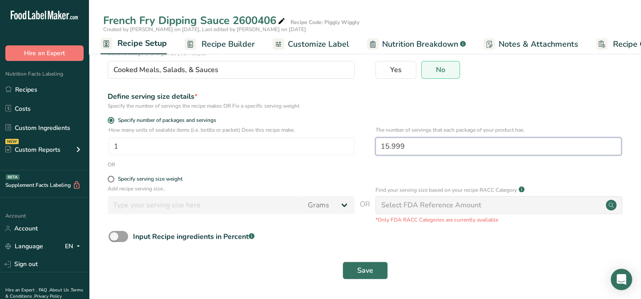
scroll to position [71, 0]
type input "15.999"
click at [361, 268] on span "Save" at bounding box center [365, 270] width 16 height 11
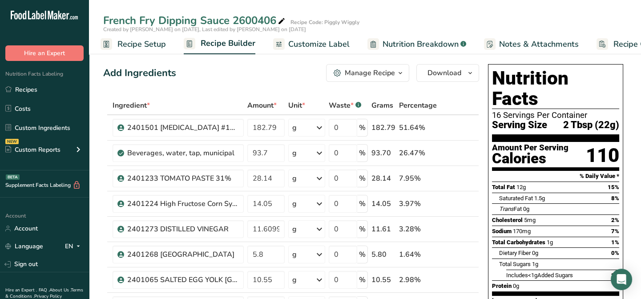
click at [148, 49] on span "Recipe Setup" at bounding box center [141, 44] width 49 height 12
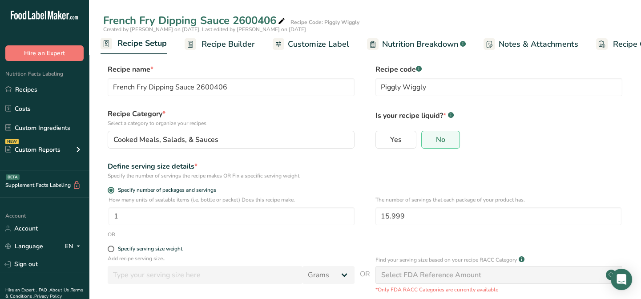
click at [312, 45] on span "Customize Label" at bounding box center [318, 44] width 61 height 12
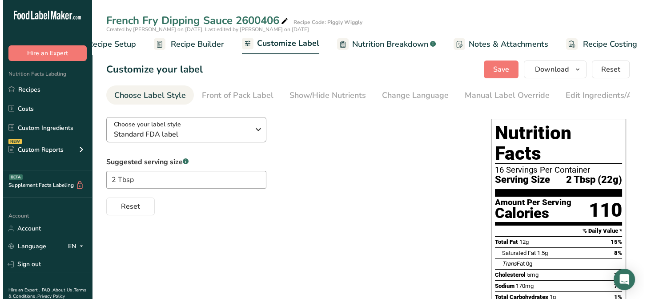
scroll to position [0, 43]
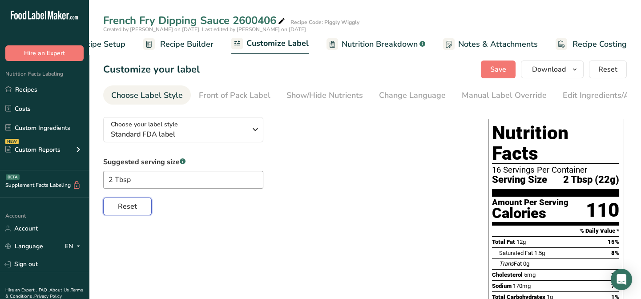
click at [124, 211] on span "Reset" at bounding box center [127, 206] width 19 height 11
click at [138, 181] on input "text" at bounding box center [183, 180] width 160 height 18
type input "2 Tbsp"
click at [354, 192] on div "Suggested serving size .a-a{fill:#347362;}.b-a{fill:#fff;} 2 Tbsp Reset" at bounding box center [286, 186] width 367 height 59
click at [116, 42] on span "Recipe Setup" at bounding box center [101, 44] width 49 height 12
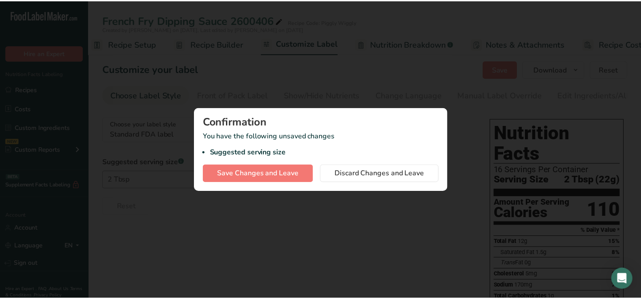
scroll to position [0, 3]
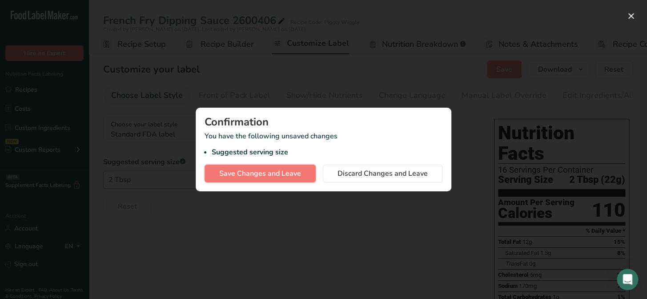
click at [224, 178] on button "Save Changes and Leave" at bounding box center [260, 174] width 111 height 18
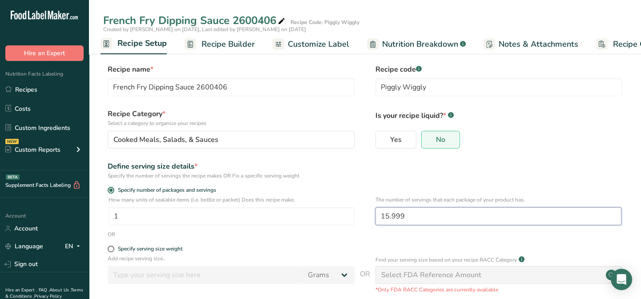
drag, startPoint x: 409, startPoint y: 217, endPoint x: 373, endPoint y: 220, distance: 35.8
click at [374, 220] on div "How many units of sealable items (i.e. bottle or packet) Does this recipe make.…" at bounding box center [365, 213] width 524 height 35
drag, startPoint x: 116, startPoint y: 218, endPoint x: 106, endPoint y: 220, distance: 9.6
click at [106, 219] on div "How many units of sealable items (i.e. bottle or packet) Does this recipe make.…" at bounding box center [365, 213] width 524 height 35
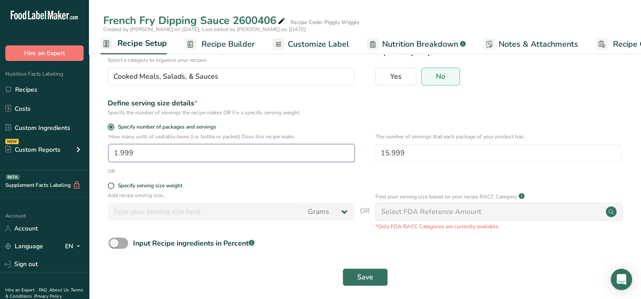
scroll to position [71, 0]
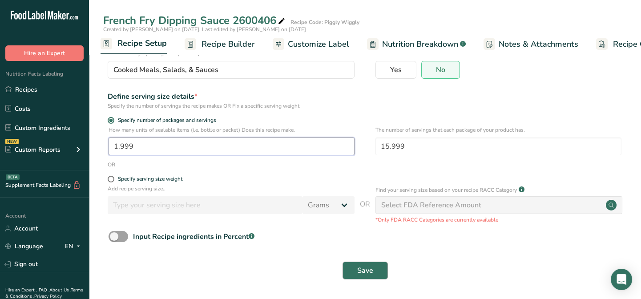
type input "1.999"
click at [365, 277] on button "Save" at bounding box center [365, 271] width 45 height 18
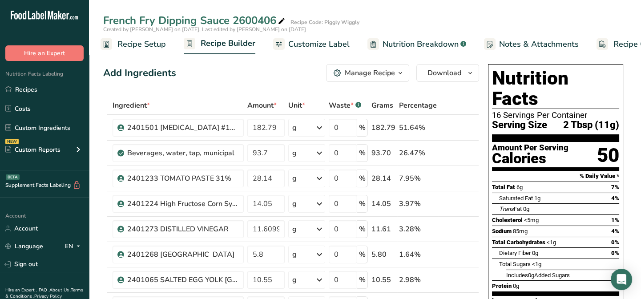
click at [137, 44] on span "Recipe Setup" at bounding box center [141, 44] width 49 height 12
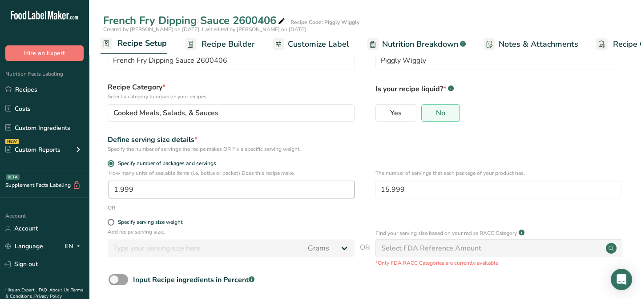
scroll to position [71, 0]
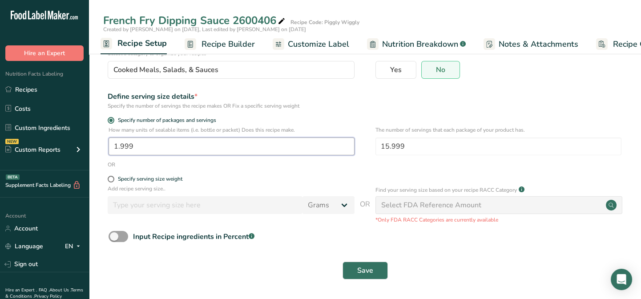
drag, startPoint x: 141, startPoint y: 143, endPoint x: 102, endPoint y: 141, distance: 38.8
click at [102, 141] on section "Recipe name * French Fry Dipping Sauce 2600406 Recipe code .a-a{fill:#347362;}.…" at bounding box center [365, 137] width 552 height 323
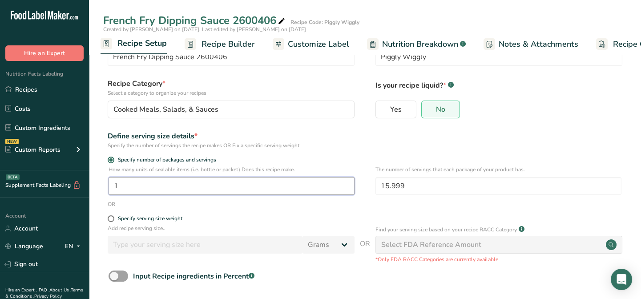
scroll to position [0, 0]
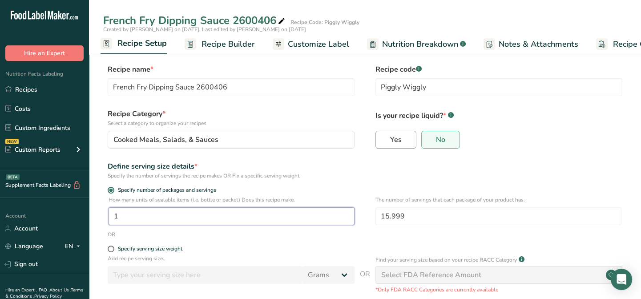
type input "1"
click at [387, 139] on label "Yes" at bounding box center [396, 140] width 41 height 18
click at [382, 139] on input "Yes" at bounding box center [379, 140] width 6 height 6
radio input "true"
radio input "false"
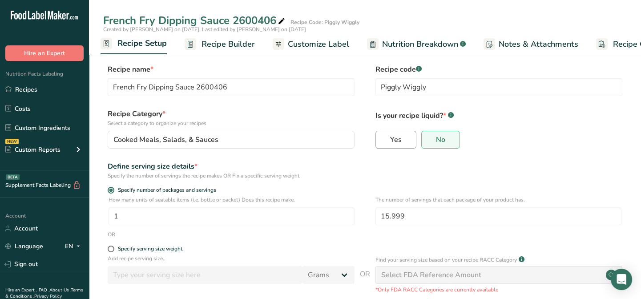
select select "22"
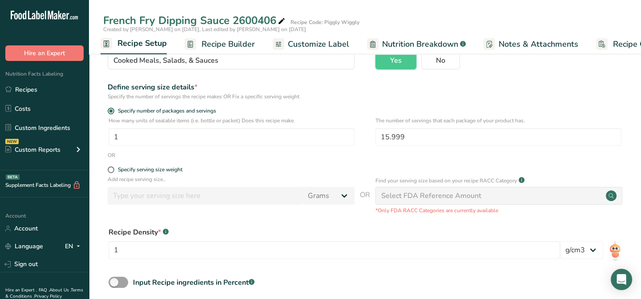
scroll to position [125, 0]
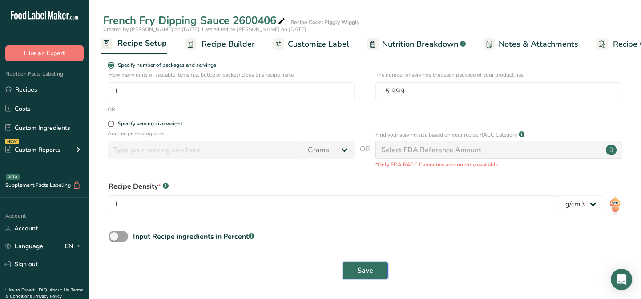
click at [369, 264] on button "Save" at bounding box center [365, 271] width 45 height 18
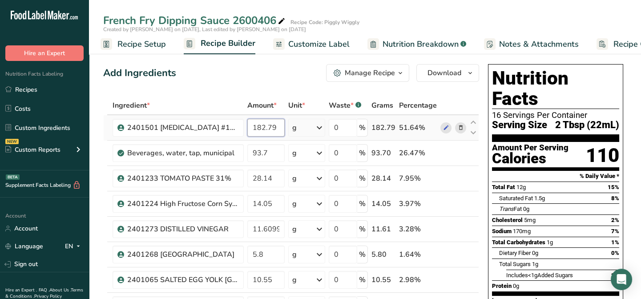
drag, startPoint x: 277, startPoint y: 127, endPoint x: 249, endPoint y: 130, distance: 27.8
click at [249, 129] on input "182.79" at bounding box center [265, 128] width 37 height 18
type input "244.21"
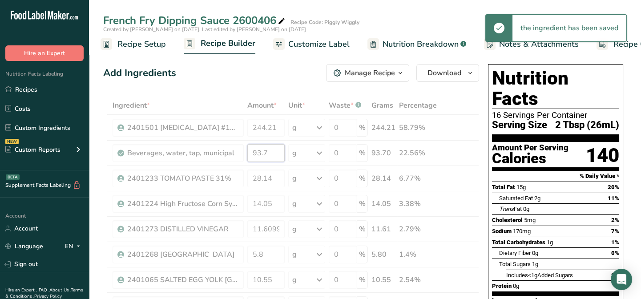
drag, startPoint x: 275, startPoint y: 153, endPoint x: 244, endPoint y: 146, distance: 31.9
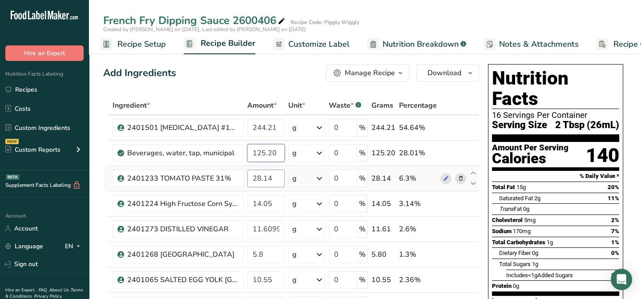
type input "125.20"
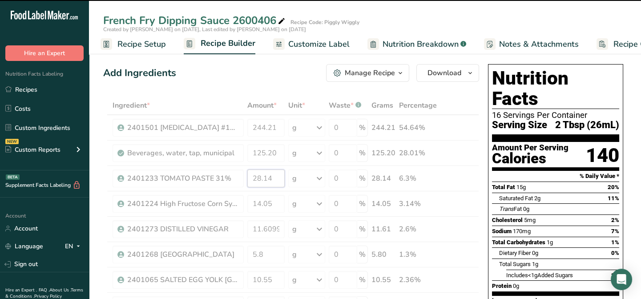
drag, startPoint x: 274, startPoint y: 177, endPoint x: 235, endPoint y: 176, distance: 38.7
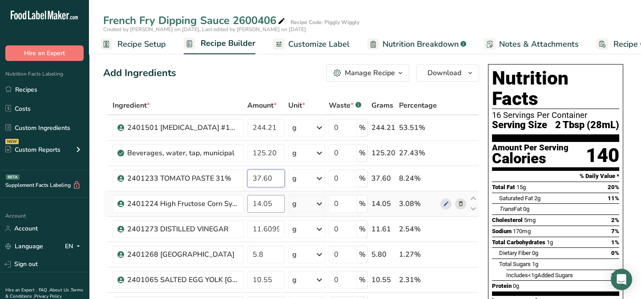
type input "37.60"
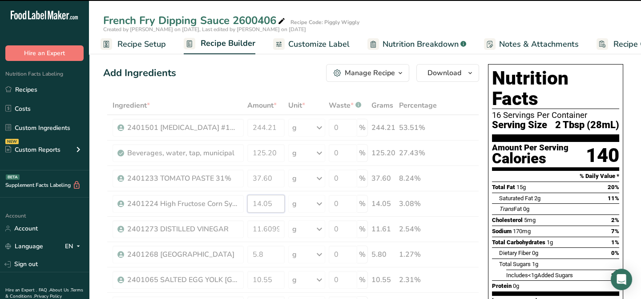
drag, startPoint x: 272, startPoint y: 202, endPoint x: 249, endPoint y: 204, distance: 23.2
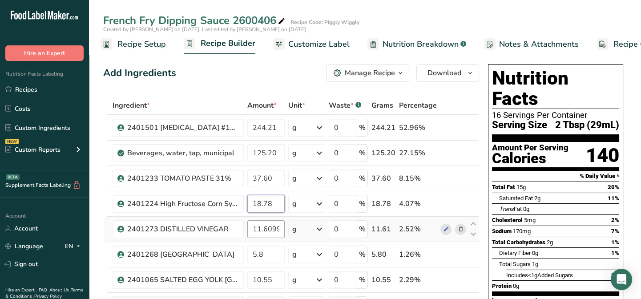
type input "18.78"
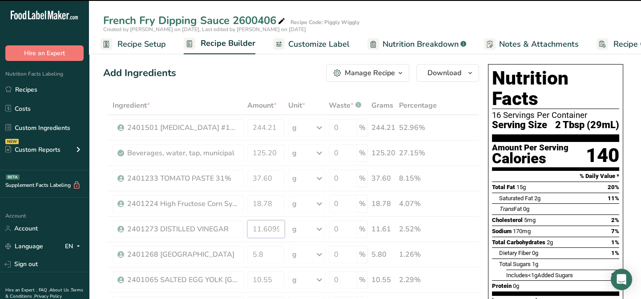
drag, startPoint x: 282, startPoint y: 230, endPoint x: 246, endPoint y: 228, distance: 35.6
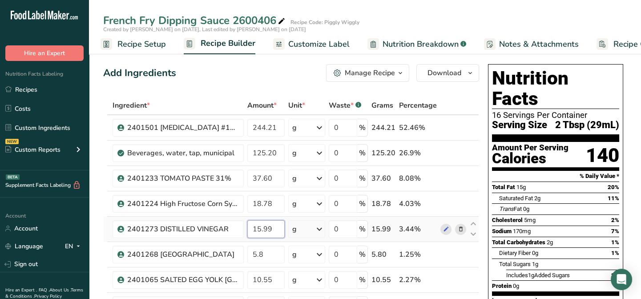
click at [274, 227] on input "15.99" at bounding box center [265, 229] width 37 height 18
type input "15.51"
drag, startPoint x: 268, startPoint y: 256, endPoint x: 248, endPoint y: 256, distance: 19.6
click at [248, 256] on input "5.8" at bounding box center [265, 255] width 37 height 18
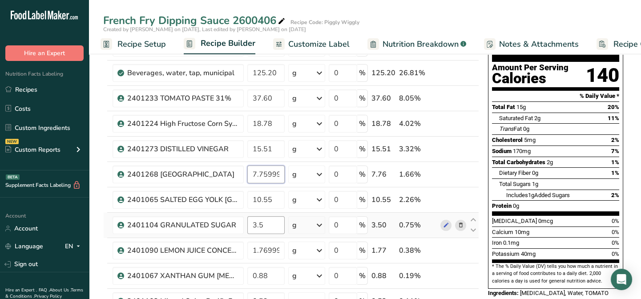
scroll to position [81, 0]
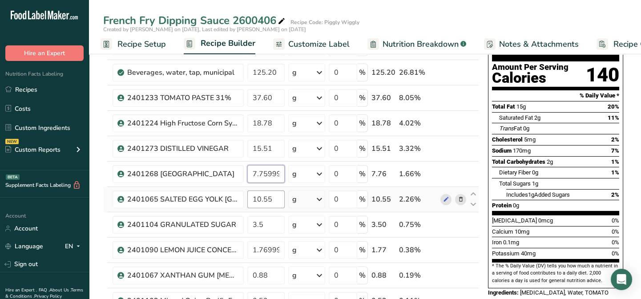
type input "7.759999"
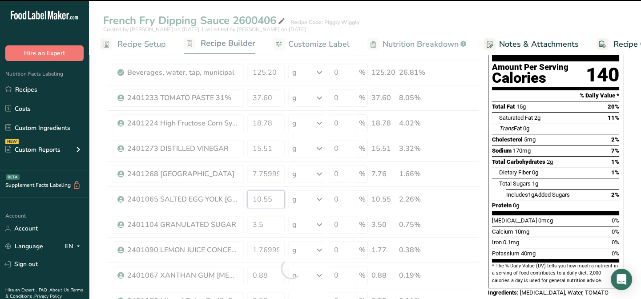
drag, startPoint x: 271, startPoint y: 201, endPoint x: 245, endPoint y: 198, distance: 26.3
click at [245, 198] on div "Ingredient * Amount * Unit * Waste * .a-a{fill:#347362;}.b-a{fill:#fff;} Grams …" at bounding box center [291, 269] width 376 height 506
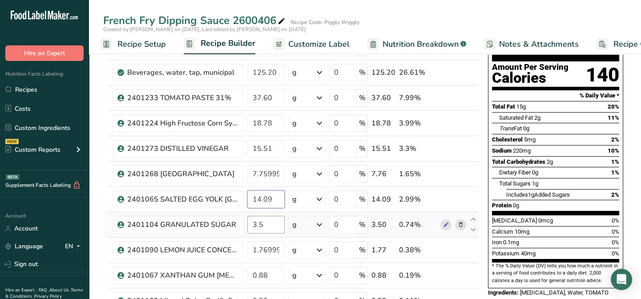
type input "14.09"
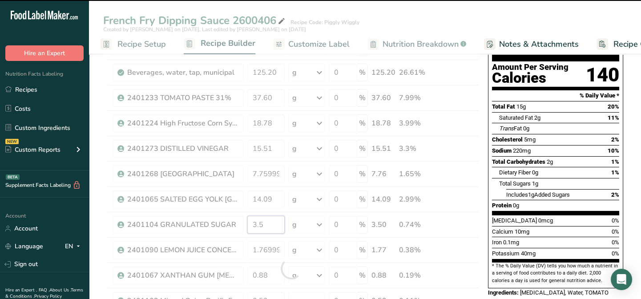
drag, startPoint x: 265, startPoint y: 222, endPoint x: 247, endPoint y: 222, distance: 17.8
click at [247, 222] on div "Ingredient * Amount * Unit * Waste * .a-a{fill:#347362;}.b-a{fill:#fff;} Grams …" at bounding box center [291, 269] width 376 height 506
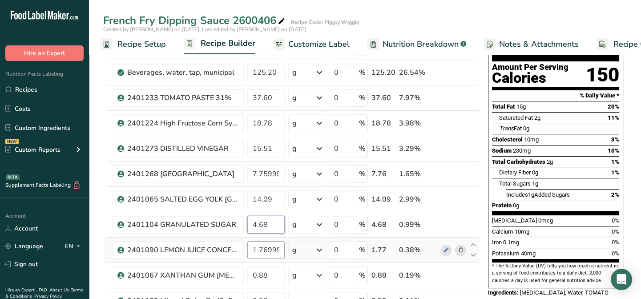
type input "4.68"
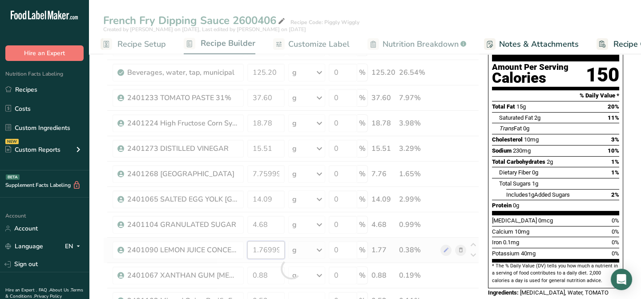
click at [275, 248] on div "Ingredient * Amount * Unit * Waste * .a-a{fill:#347362;}.b-a{fill:#fff;} Grams …" at bounding box center [291, 269] width 376 height 506
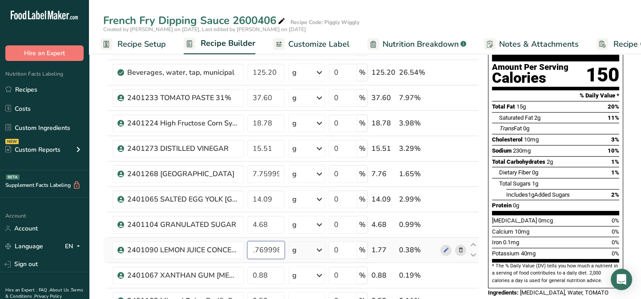
scroll to position [0, 0]
drag, startPoint x: 279, startPoint y: 248, endPoint x: 248, endPoint y: 251, distance: 31.7
click at [248, 251] on input "1.769998" at bounding box center [265, 250] width 37 height 18
click at [271, 247] on input "2.368" at bounding box center [265, 250] width 37 height 18
type input "2.36"
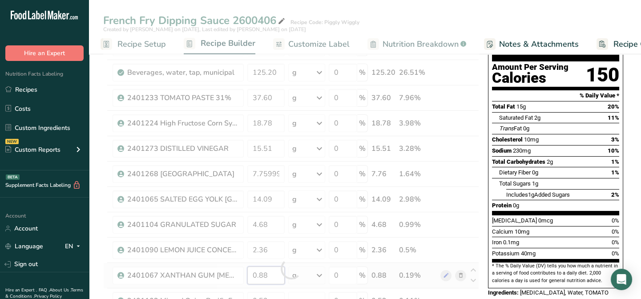
click at [271, 274] on div "Ingredient * Amount * Unit * Waste * .a-a{fill:#347362;}.b-a{fill:#fff;} Grams …" at bounding box center [291, 269] width 376 height 506
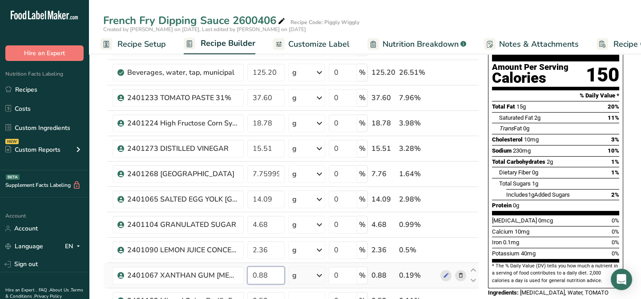
drag, startPoint x: 271, startPoint y: 274, endPoint x: 252, endPoint y: 277, distance: 19.3
click at [252, 277] on input "0.88" at bounding box center [265, 276] width 37 height 18
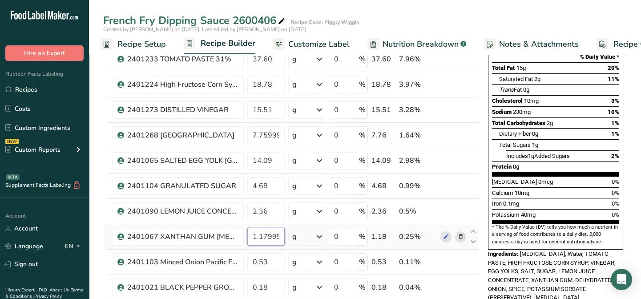
scroll to position [121, 0]
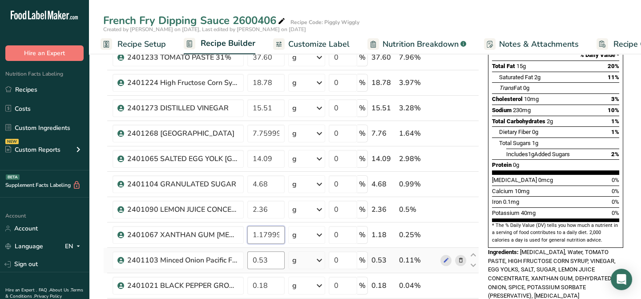
type input "1.179999"
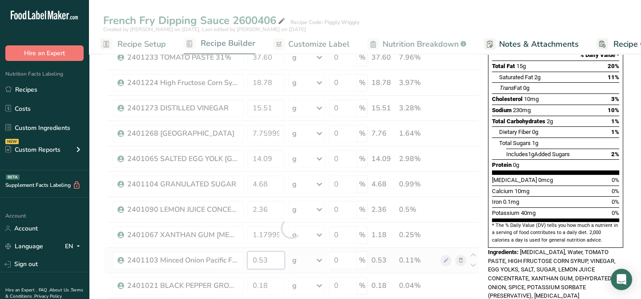
click at [267, 259] on div "Ingredient * Amount * Unit * Waste * .a-a{fill:#347362;}.b-a{fill:#fff;} Grams …" at bounding box center [291, 228] width 376 height 506
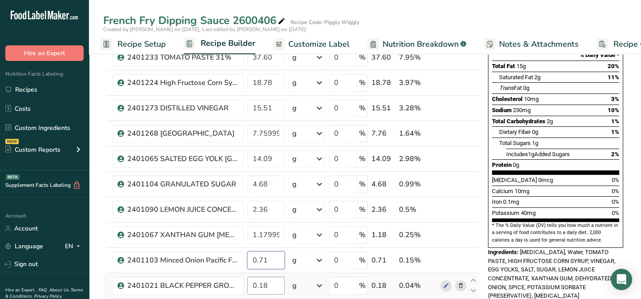
type input "0.71"
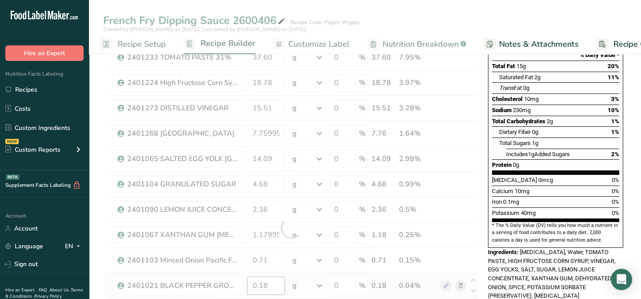
click at [276, 287] on div "Ingredient * Amount * Unit * Waste * .a-a{fill:#347362;}.b-a{fill:#fff;} Grams …" at bounding box center [291, 228] width 376 height 506
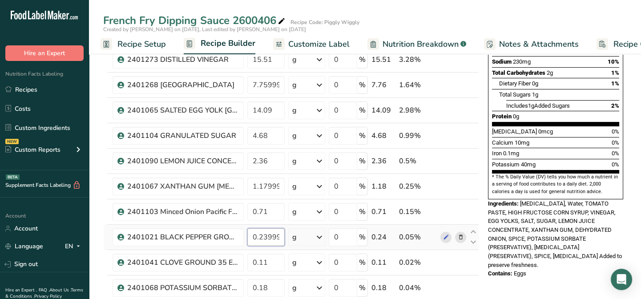
scroll to position [202, 0]
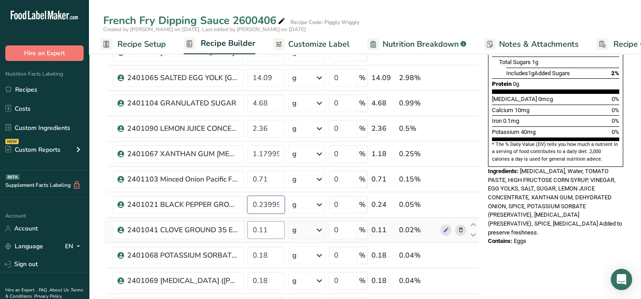
type input "0.239999"
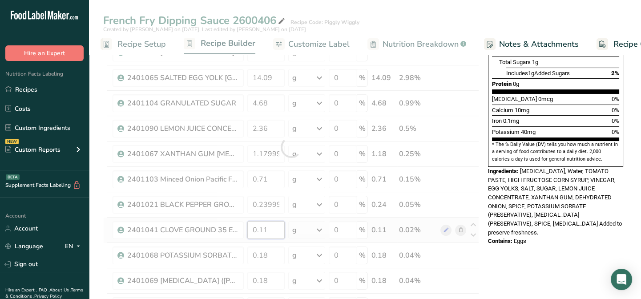
click at [269, 229] on div "Ingredient * Amount * Unit * Waste * .a-a{fill:#347362;}.b-a{fill:#fff;} Grams …" at bounding box center [291, 147] width 376 height 506
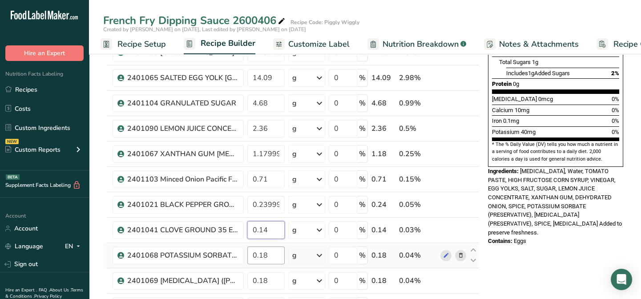
type input "0.14"
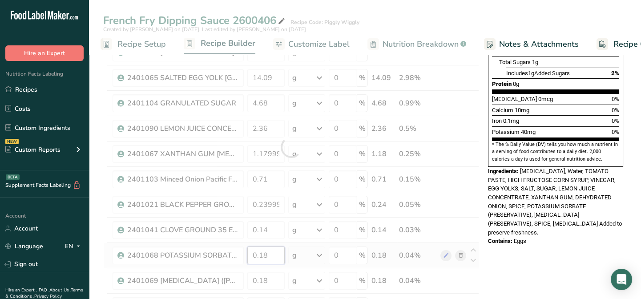
click at [268, 257] on div "Ingredient * Amount * Unit * Waste * .a-a{fill:#347362;}.b-a{fill:#fff;} Grams …" at bounding box center [291, 147] width 376 height 506
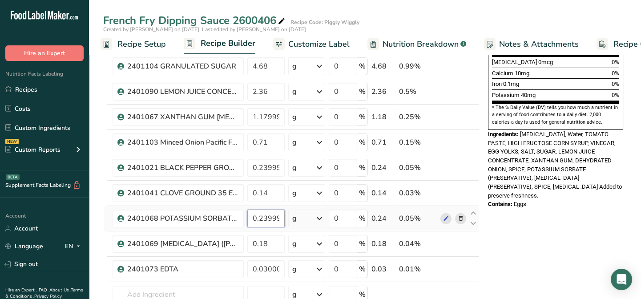
scroll to position [283, 0]
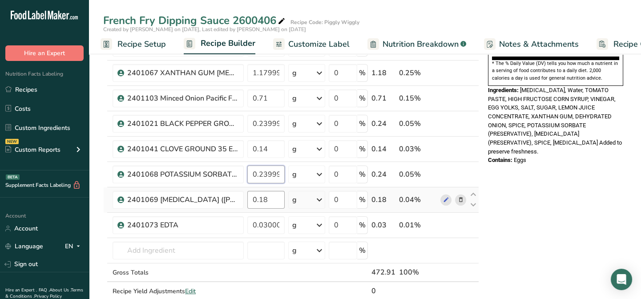
type input "0.239999"
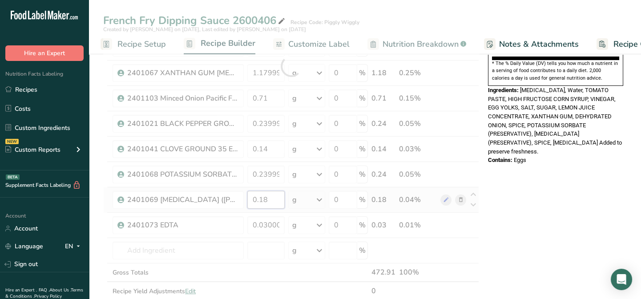
click at [268, 200] on div "Ingredient * Amount * Unit * Waste * .a-a{fill:#347362;}.b-a{fill:#fff;} Grams …" at bounding box center [291, 66] width 376 height 506
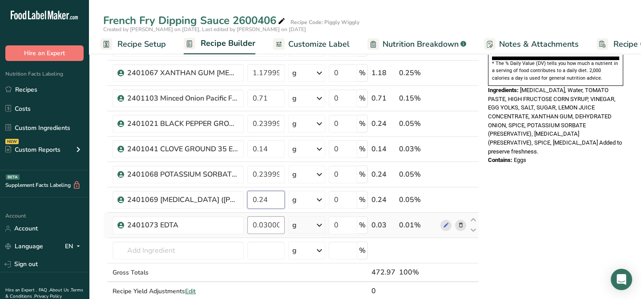
type input "0.24"
click at [281, 223] on div "Ingredient * Amount * Unit * Waste * .a-a{fill:#347362;}.b-a{fill:#fff;} Grams …" at bounding box center [291, 66] width 376 height 506
click at [279, 222] on input "0.03" at bounding box center [265, 225] width 37 height 18
type input "5"
type input "0.05"
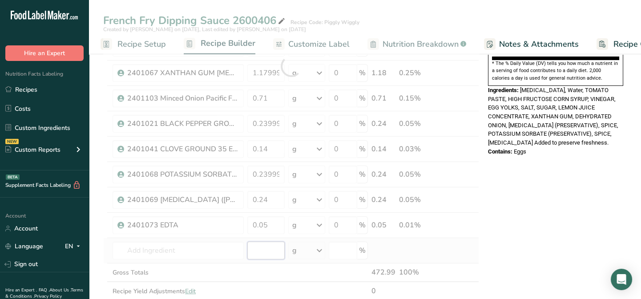
click at [251, 251] on div "Ingredient * Amount * Unit * Waste * .a-a{fill:#347362;}.b-a{fill:#fff;} Grams …" at bounding box center [291, 66] width 376 height 506
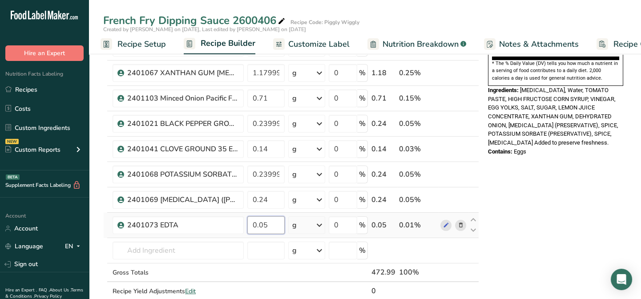
click at [273, 220] on input "0.05" at bounding box center [265, 225] width 37 height 18
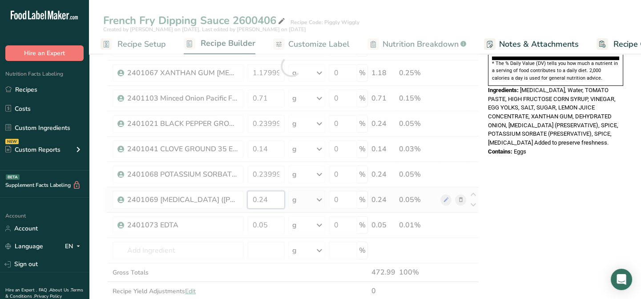
click at [274, 195] on div "Ingredient * Amount * Unit * Waste * .a-a{fill:#347362;}.b-a{fill:#fff;} Grams …" at bounding box center [291, 66] width 376 height 506
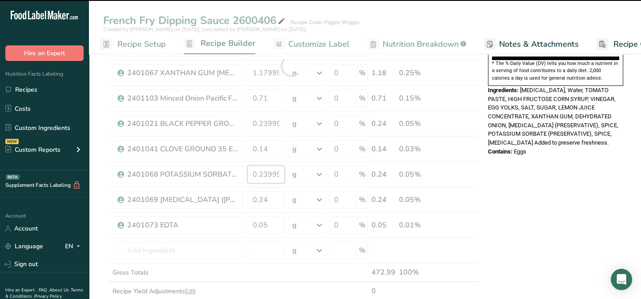
click at [277, 174] on div "Ingredient * Amount * Unit * Waste * .a-a{fill:#347362;}.b-a{fill:#fff;} Grams …" at bounding box center [291, 66] width 376 height 506
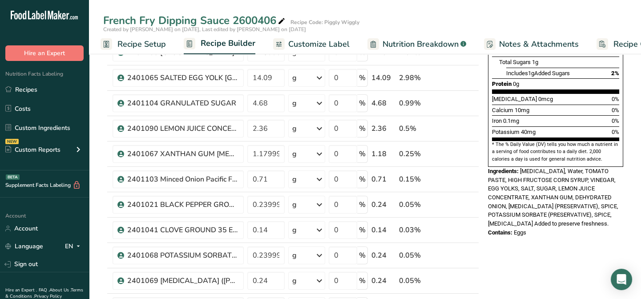
scroll to position [0, 0]
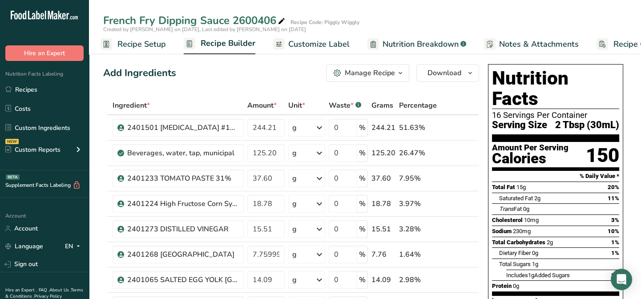
click at [222, 44] on span "Recipe Builder" at bounding box center [228, 43] width 55 height 12
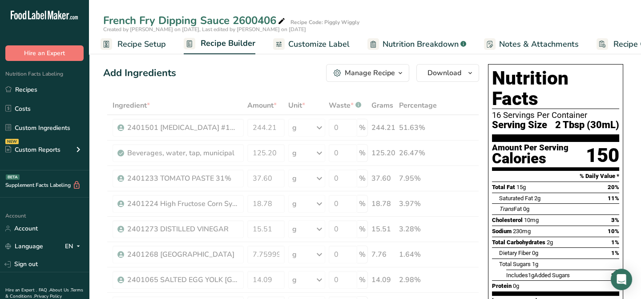
scroll to position [0, 43]
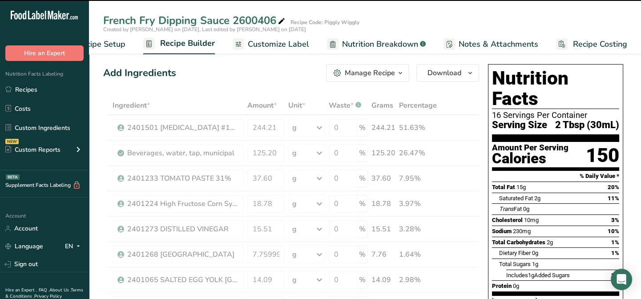
click at [263, 43] on span "Customize Label" at bounding box center [278, 44] width 61 height 12
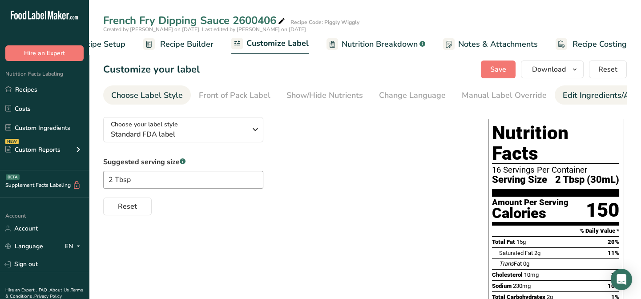
click at [586, 94] on div "Edit Ingredients/Allergens List" at bounding box center [619, 95] width 113 height 12
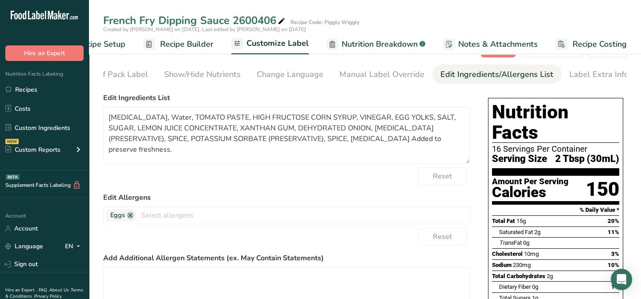
scroll to position [40, 0]
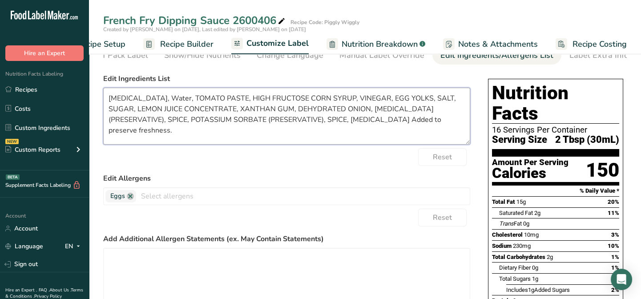
drag, startPoint x: 179, startPoint y: 99, endPoint x: 168, endPoint y: 96, distance: 11.4
click at [167, 97] on textarea "[MEDICAL_DATA], Water, TOMATO PASTE, HIGH FRUCTOSE CORN SYRUP, VINEGAR, EGG YOL…" at bounding box center [286, 116] width 367 height 57
drag, startPoint x: 383, startPoint y: 99, endPoint x: 352, endPoint y: 97, distance: 31.2
click at [352, 97] on textarea "[MEDICAL_DATA], WATER, TOMATO PASTE, HIGH FRUCTOSE CORN SYRUP, VINEGAR, EGG YOL…" at bounding box center [286, 116] width 367 height 57
click at [244, 98] on textarea "[MEDICAL_DATA], WATER, TOMATO PASTE, HIGH FRUCTOSE CORN SYRUP, EGG YOLKS, SALT,…" at bounding box center [286, 116] width 367 height 57
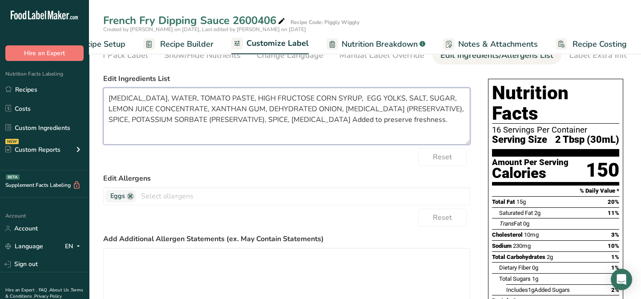
paste textarea "VINEGAR,"
click at [249, 100] on textarea "[MEDICAL_DATA], WATER, TOMATO PASTE, HVINEGAR,IGH FRUCTOSE CORN SYRUP, EGG YOLK…" at bounding box center [286, 116] width 367 height 57
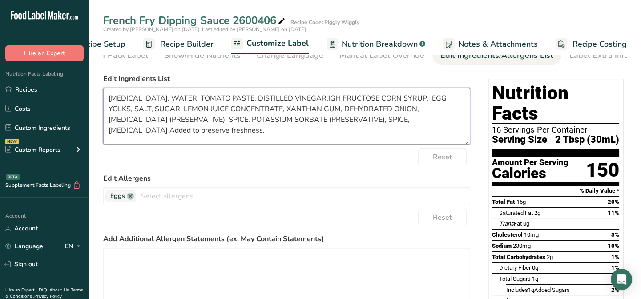
click at [313, 100] on textarea "[MEDICAL_DATA], WATER, TOMATO PASTE, DISTILLED VINEGAR,IGH FRUCTOSE CORN SYRUP,…" at bounding box center [286, 116] width 367 height 57
click at [109, 110] on textarea "[MEDICAL_DATA], WATER, TOMATO PASTE, DISTILLED VINEGAR, HIGH FRUCTOSE CORN SYRU…" at bounding box center [286, 116] width 367 height 57
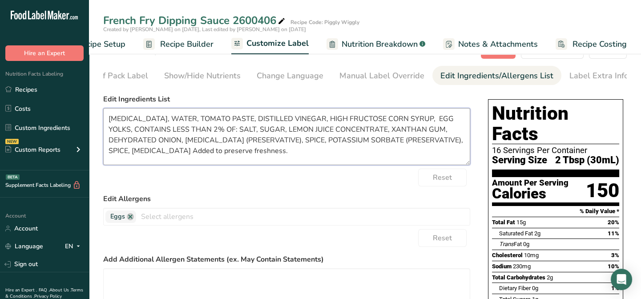
scroll to position [0, 0]
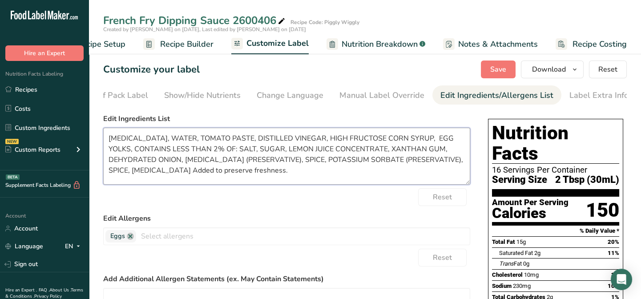
click at [336, 161] on textarea "[MEDICAL_DATA], WATER, TOMATO PASTE, DISTILLED VINEGAR, HIGH FRUCTOSE CORN SYRU…" at bounding box center [286, 156] width 367 height 57
drag, startPoint x: 335, startPoint y: 161, endPoint x: 314, endPoint y: 165, distance: 21.2
click at [314, 165] on textarea "[MEDICAL_DATA], WATER, TOMATO PASTE, DISTILLED VINEGAR, HIGH FRUCTOSE CORN SYRU…" at bounding box center [286, 156] width 367 height 57
click at [186, 160] on textarea "[MEDICAL_DATA], WATER, TOMATO PASTE, DISTILLED VINEGAR, HIGH FRUCTOSE CORN SYRU…" at bounding box center [286, 156] width 367 height 57
paste textarea "PICE, S"
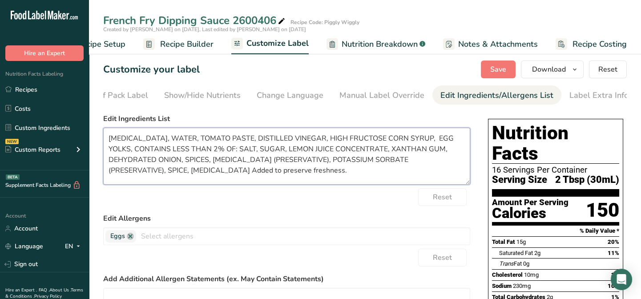
click at [341, 160] on textarea "[MEDICAL_DATA], WATER, TOMATO PASTE, DISTILLED VINEGAR, HIGH FRUCTOSE CORN SYRU…" at bounding box center [286, 156] width 367 height 57
click at [427, 160] on textarea "[MEDICAL_DATA], WATER, TOMATO PASTE, DISTILLED VINEGAR, HIGH FRUCTOSE CORN SYRU…" at bounding box center [286, 156] width 367 height 57
click at [109, 170] on textarea "[MEDICAL_DATA], WATER, TOMATO PASTE, DISTILLED VINEGAR, HIGH FRUCTOSE CORN SYRU…" at bounding box center [286, 156] width 367 height 57
click at [170, 172] on textarea "[MEDICAL_DATA], WATER, TOMATO PASTE, DISTILLED VINEGAR, HIGH FRUCTOSE CORN SYRU…" at bounding box center [286, 156] width 367 height 57
type textarea "[MEDICAL_DATA], WATER, TOMATO PASTE, DISTILLED VINEGAR, HIGH FRUCTOSE CORN SYRU…"
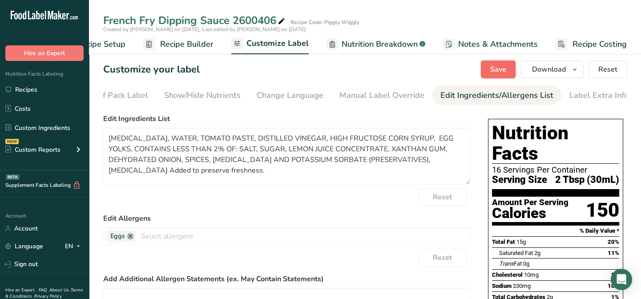
click at [500, 71] on span "Save" at bounding box center [498, 69] width 16 height 11
click at [510, 64] on button "Save" at bounding box center [498, 70] width 35 height 18
click at [32, 262] on link "Sign out" at bounding box center [44, 264] width 89 height 16
